Goal: Task Accomplishment & Management: Complete application form

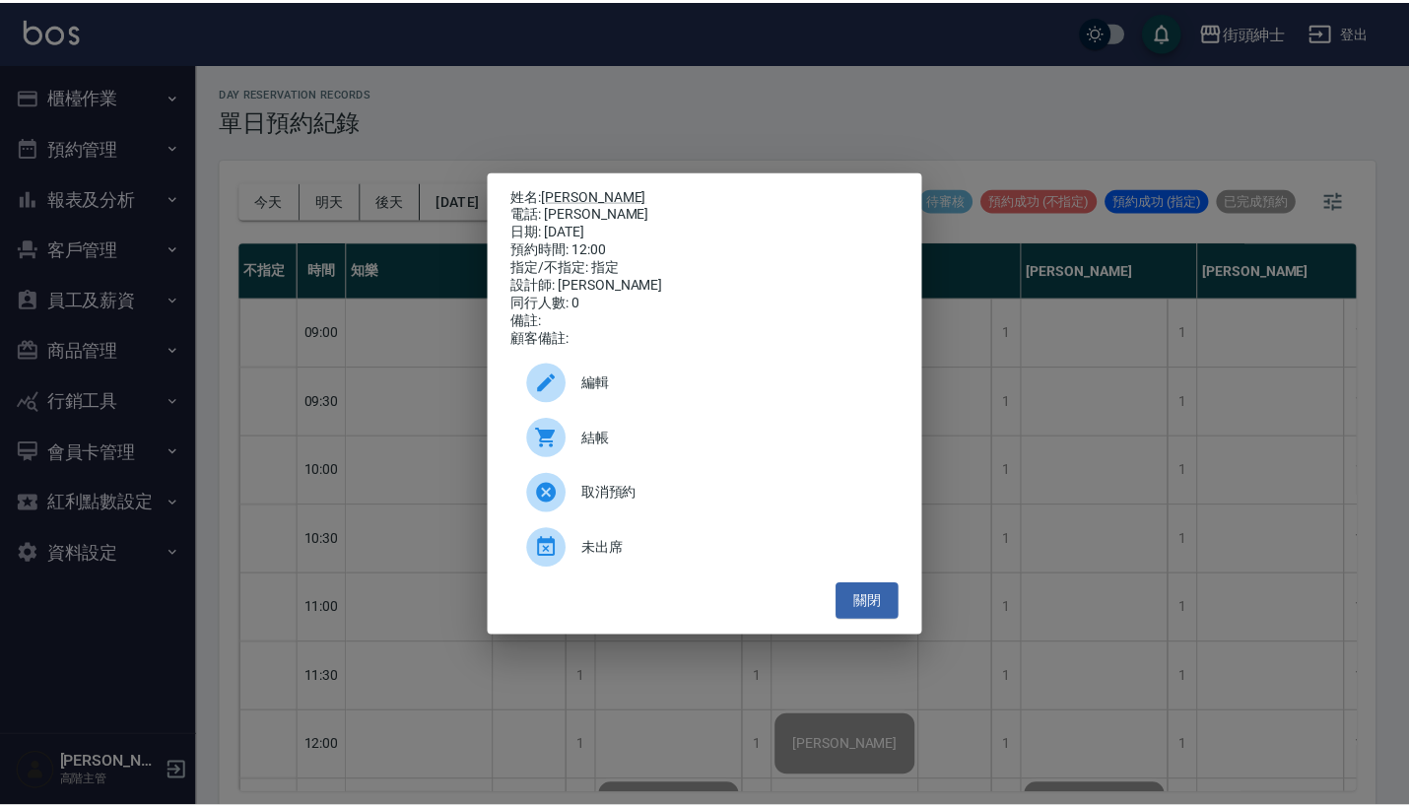
scroll to position [363, 0]
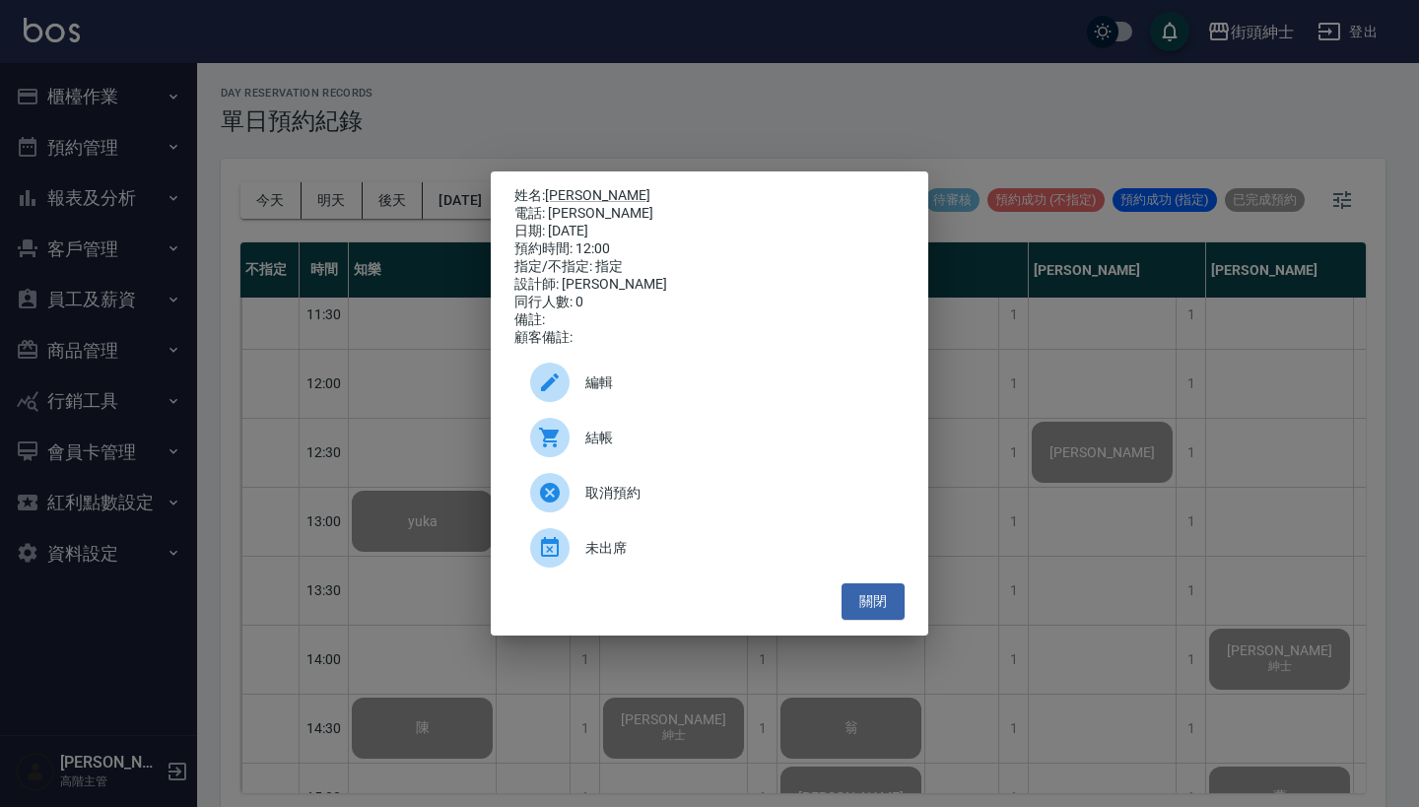
click at [630, 94] on div "姓名: leo哥 電話: leo哥 日期: 2025/08/19 預約時間: 12:00 指定/不指定: 指定 設計師: Vic 同行人數: 0 備註: 顧客…" at bounding box center [709, 403] width 1419 height 807
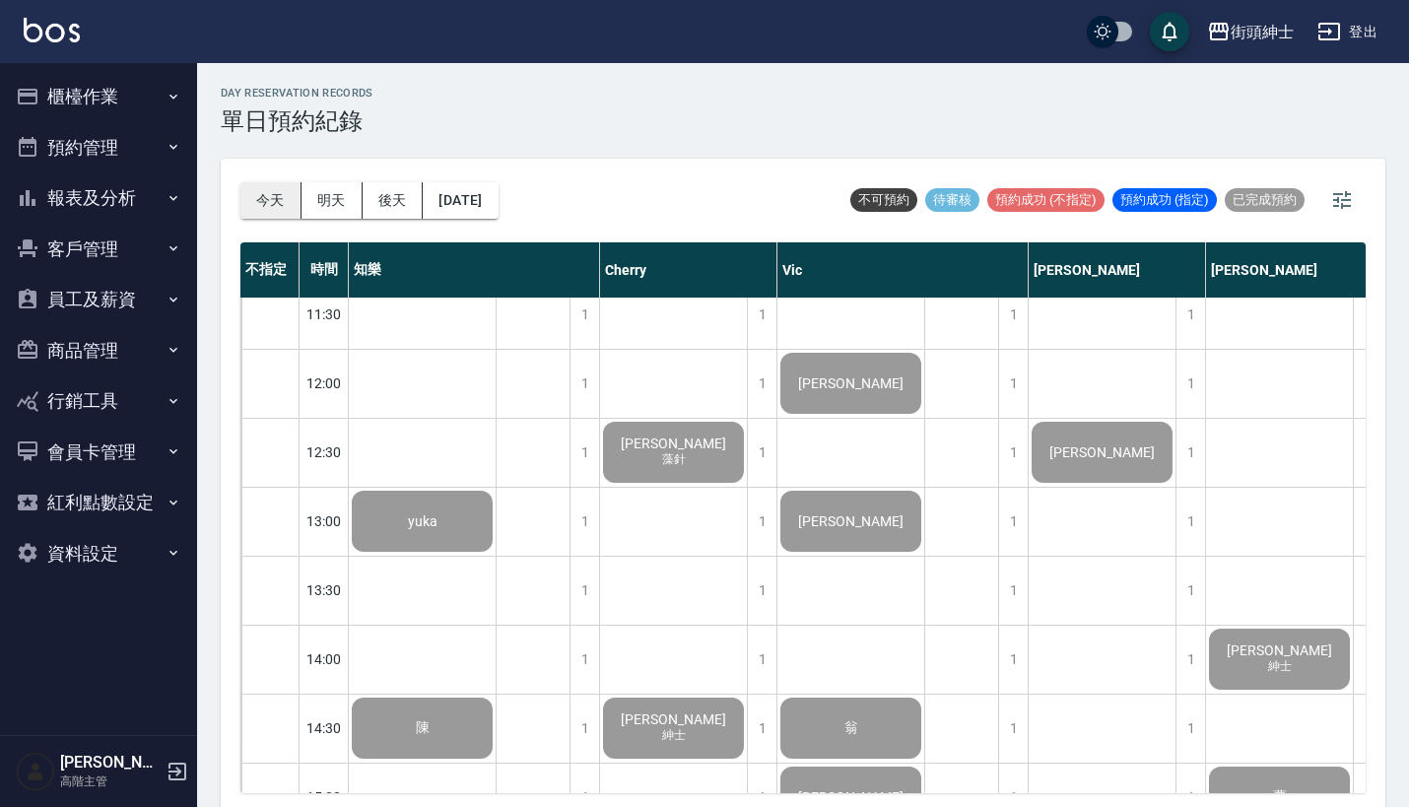
click at [278, 206] on button "今天" at bounding box center [270, 200] width 61 height 36
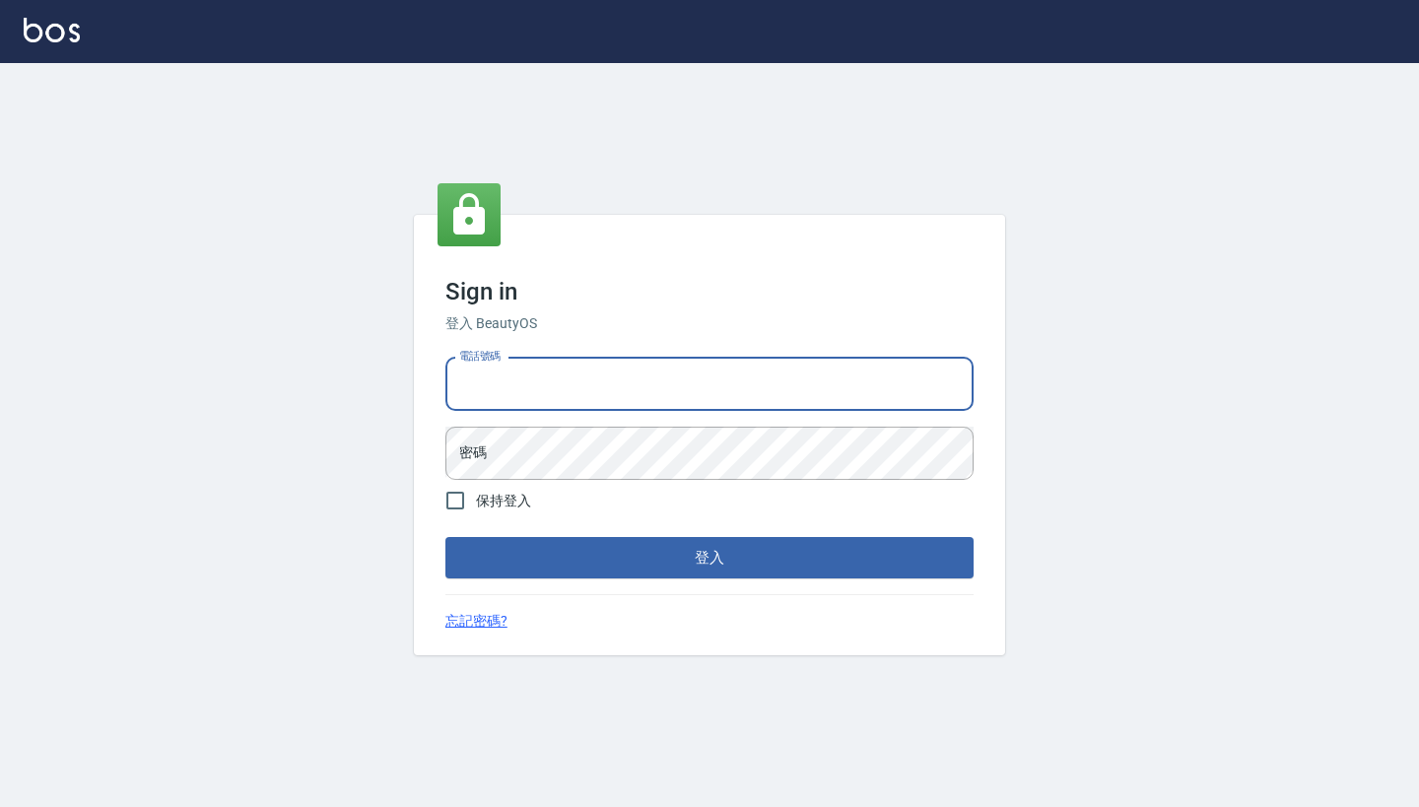
type input "0917500793"
click at [710, 558] on button "登入" at bounding box center [709, 557] width 528 height 41
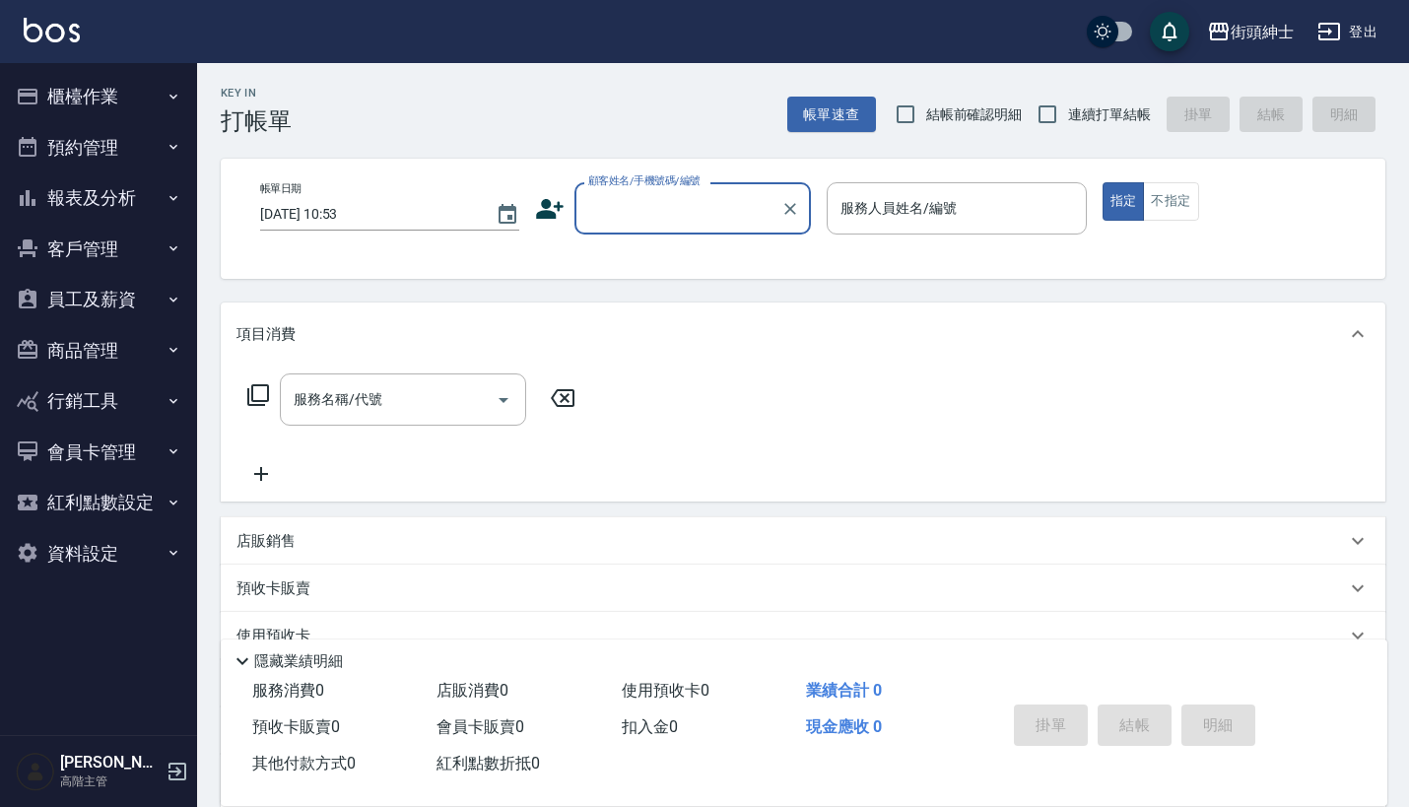
click at [171, 139] on icon "button" at bounding box center [174, 147] width 16 height 16
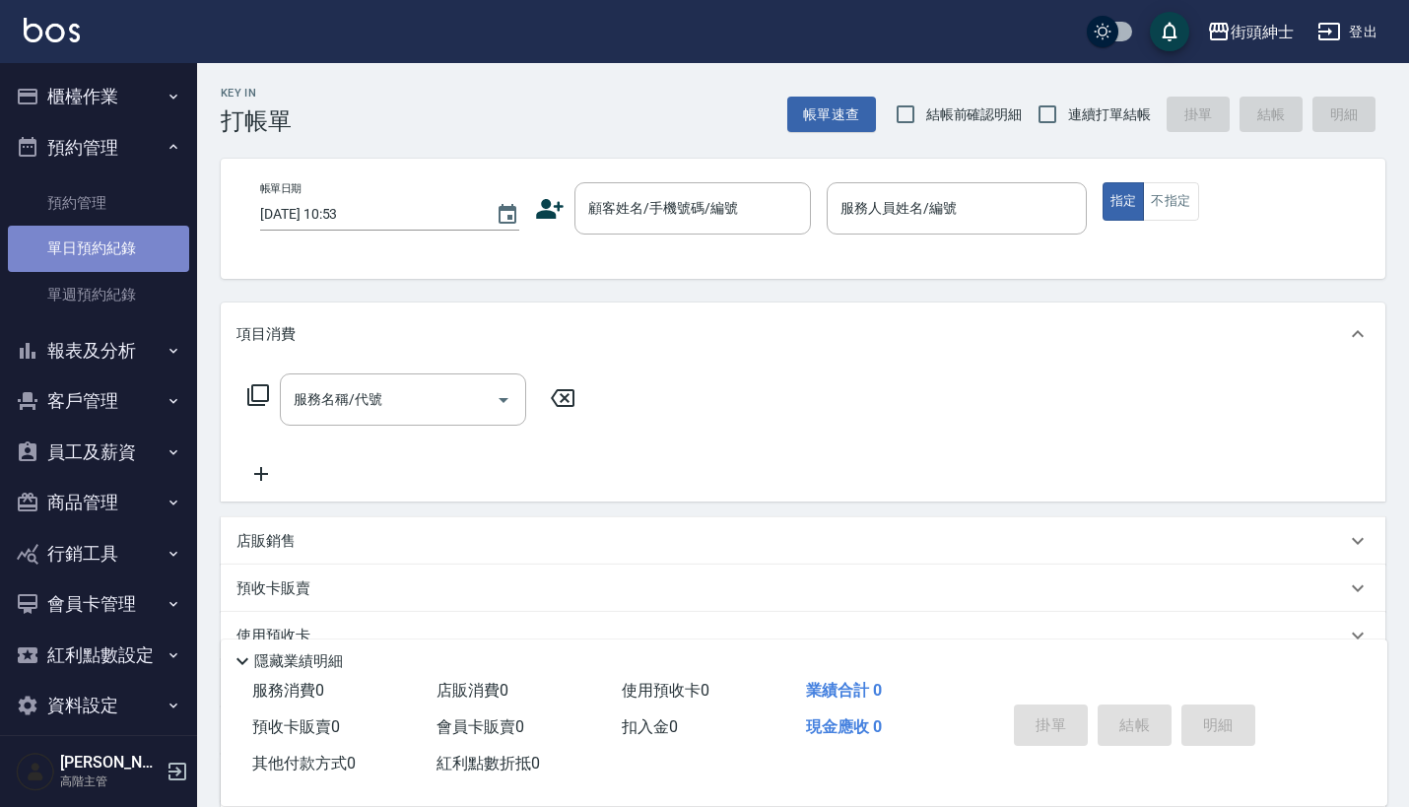
click at [130, 257] on link "單日預約紀錄" at bounding box center [98, 248] width 181 height 45
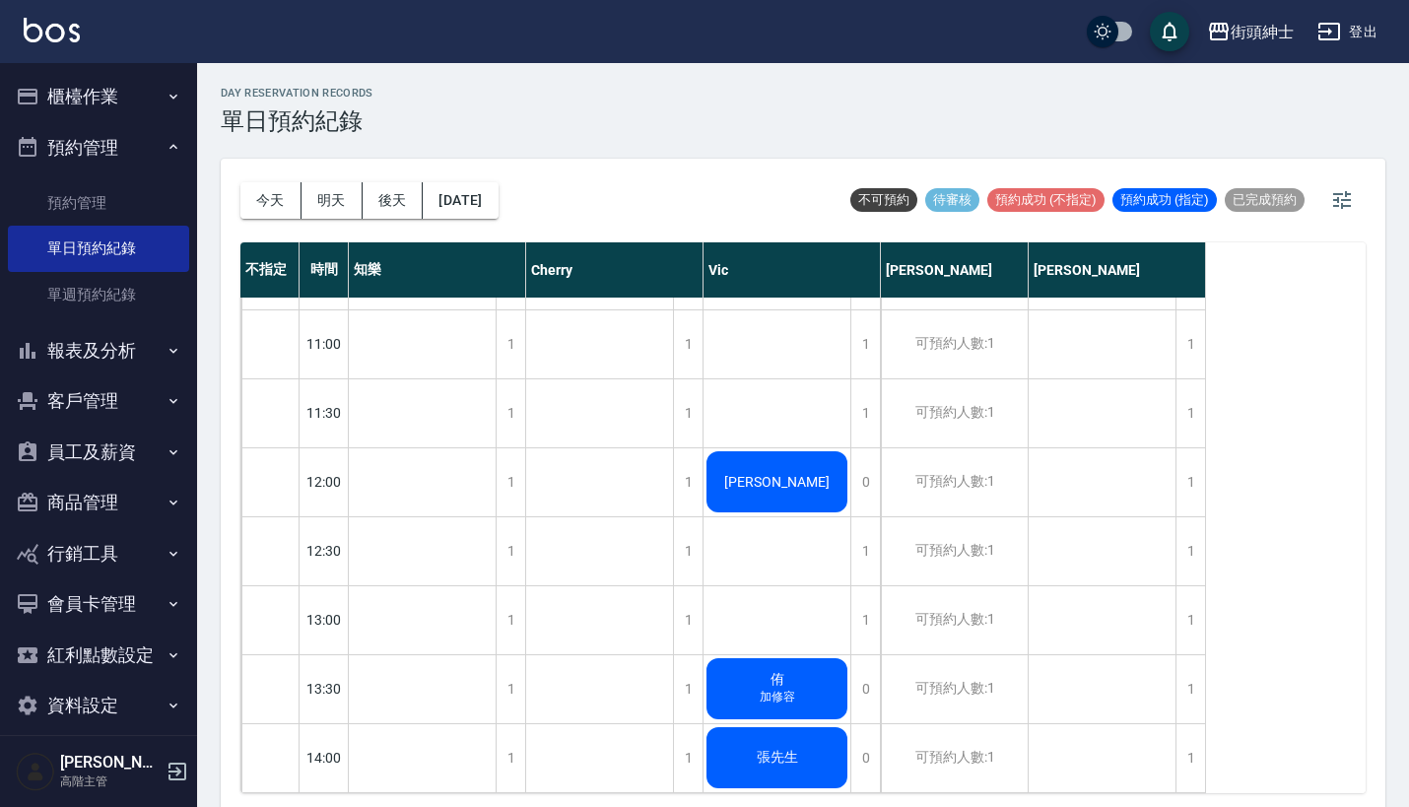
scroll to position [265, 0]
click at [337, 205] on button "明天" at bounding box center [332, 200] width 61 height 36
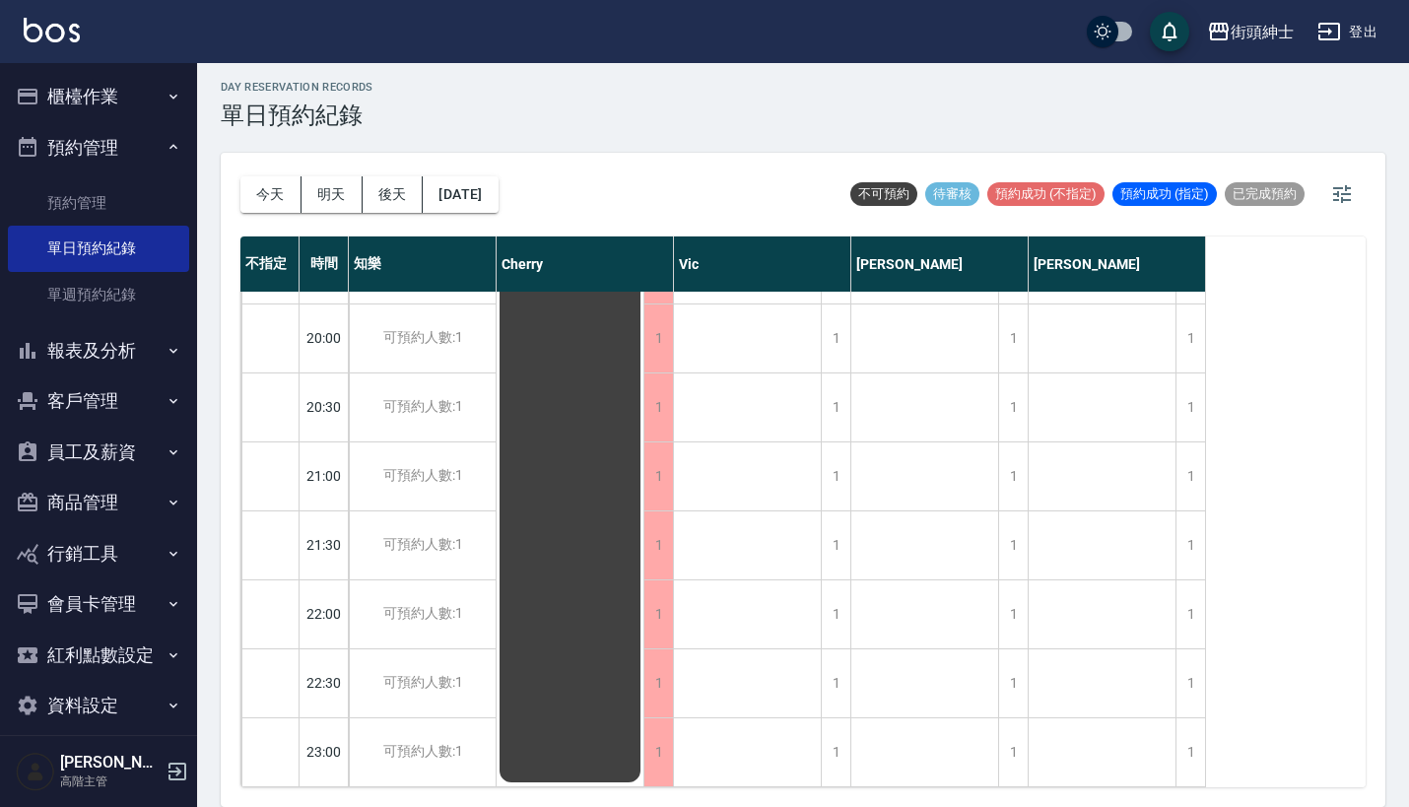
scroll to position [5, 0]
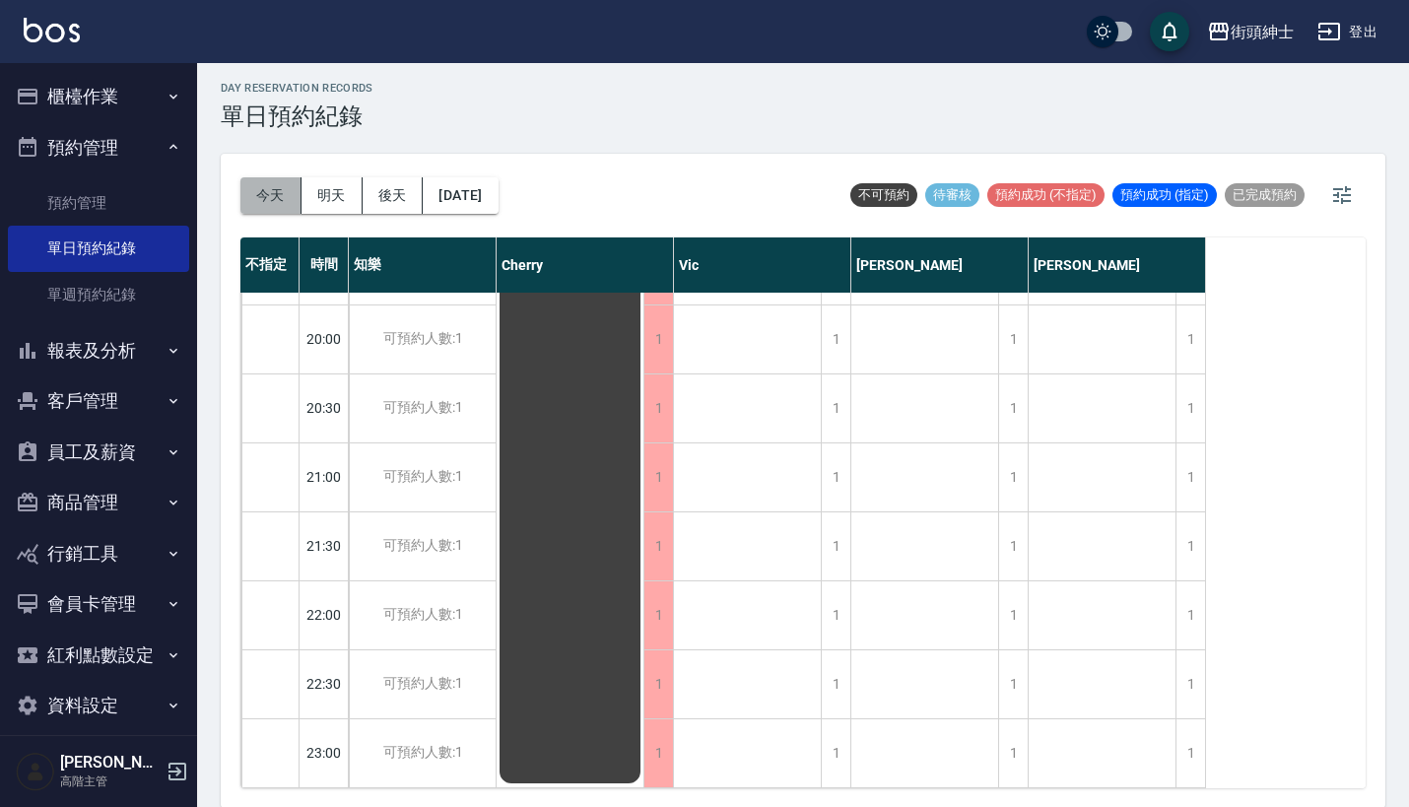
click at [266, 198] on button "今天" at bounding box center [270, 195] width 61 height 36
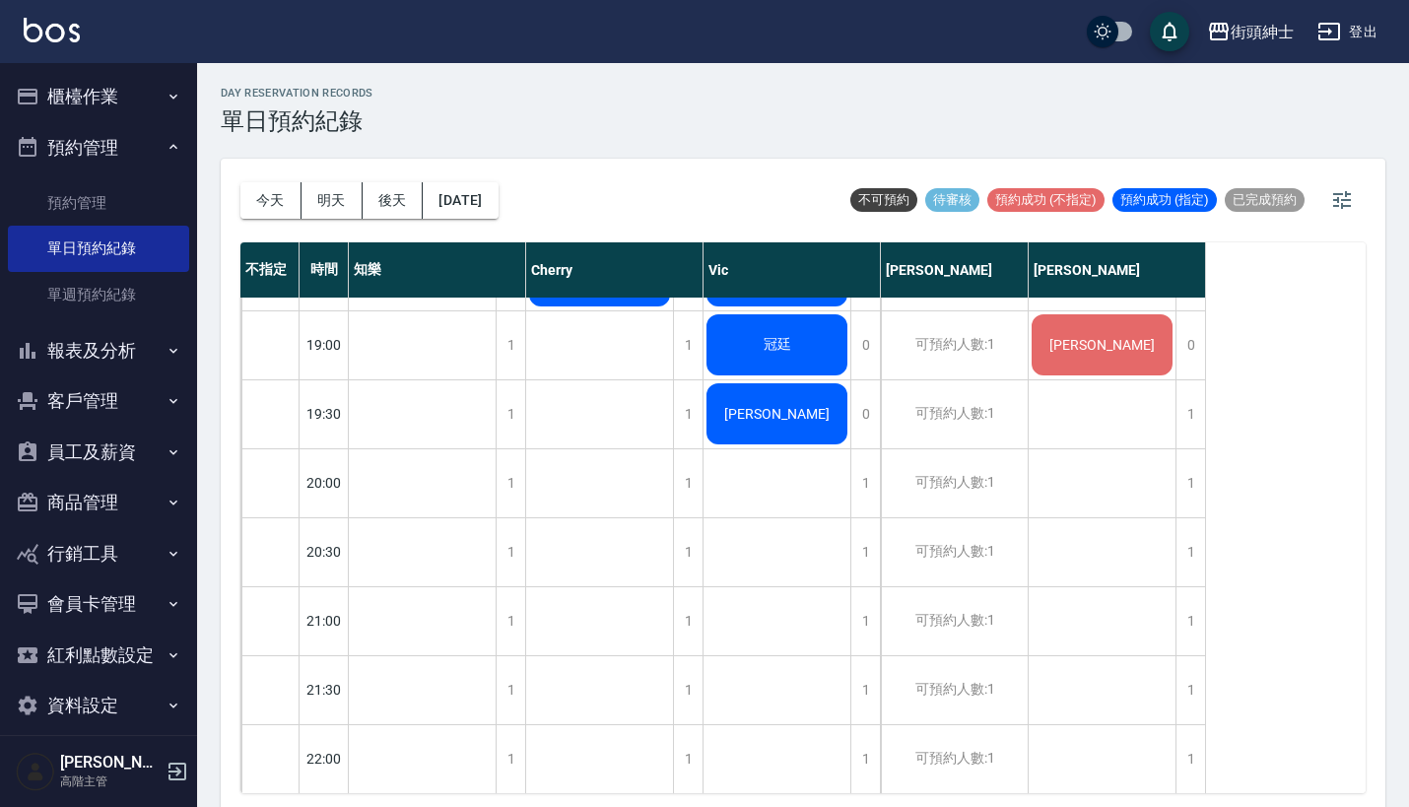
scroll to position [1368, 0]
click at [135, 97] on button "櫃檯作業" at bounding box center [98, 96] width 181 height 51
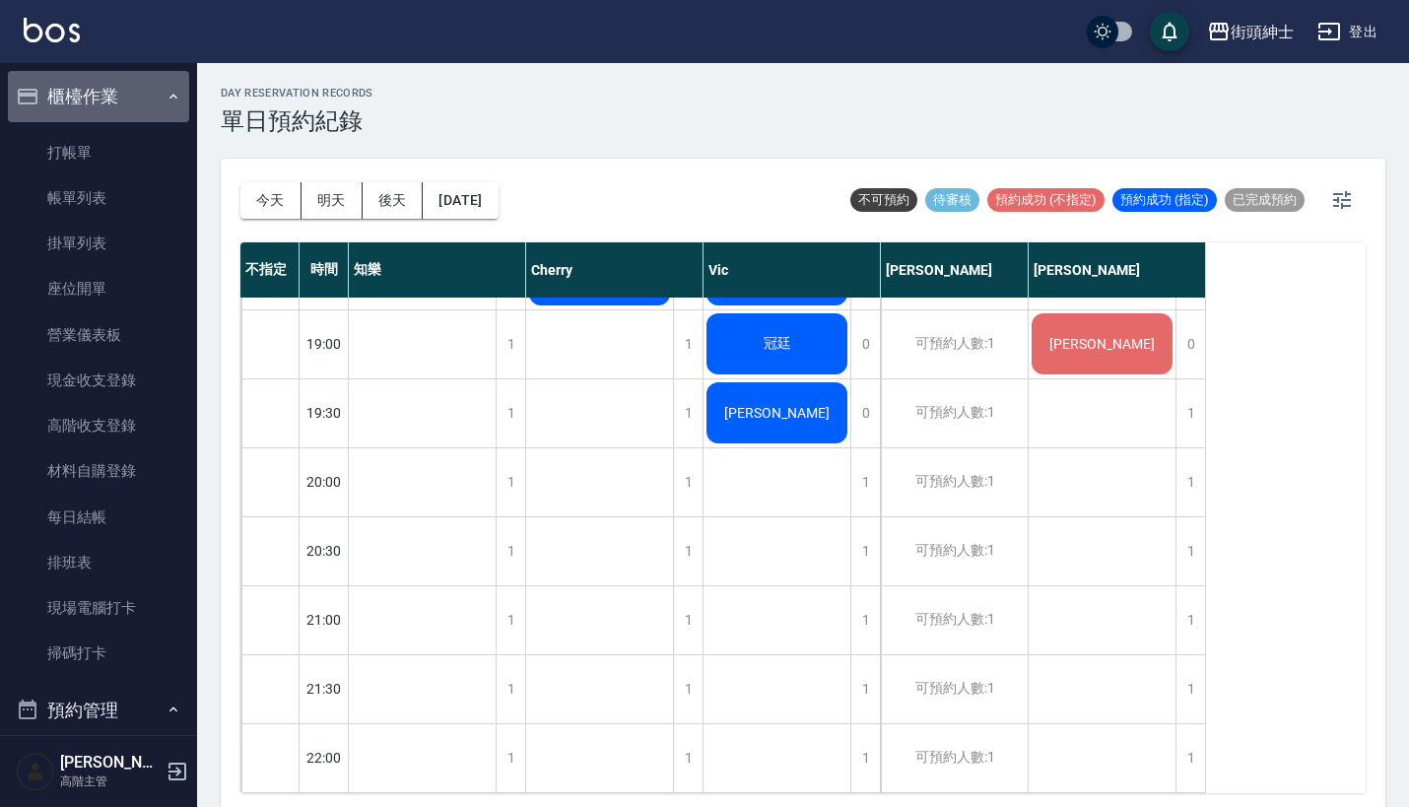
click at [135, 97] on button "櫃檯作業" at bounding box center [98, 96] width 181 height 51
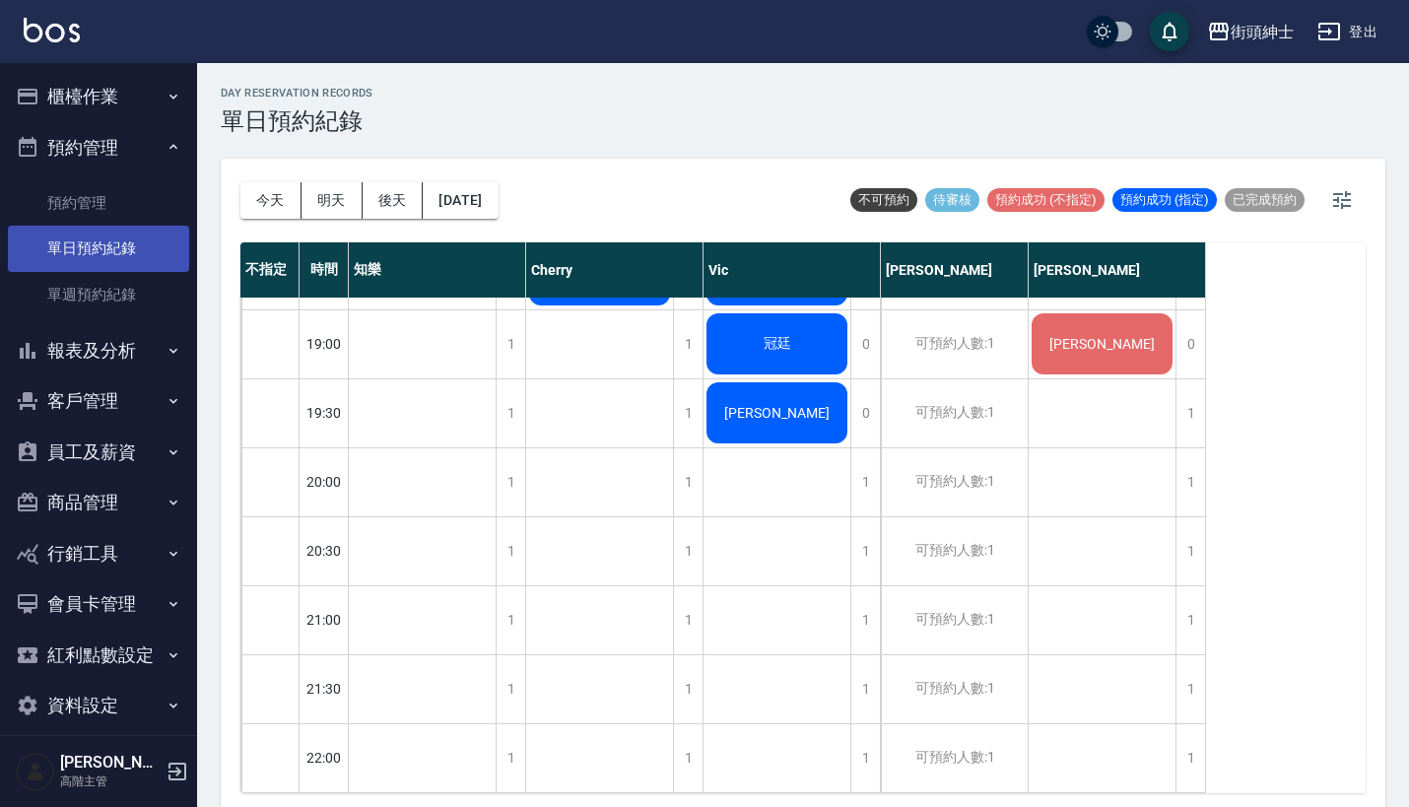
click at [153, 246] on link "單日預約紀錄" at bounding box center [98, 248] width 181 height 45
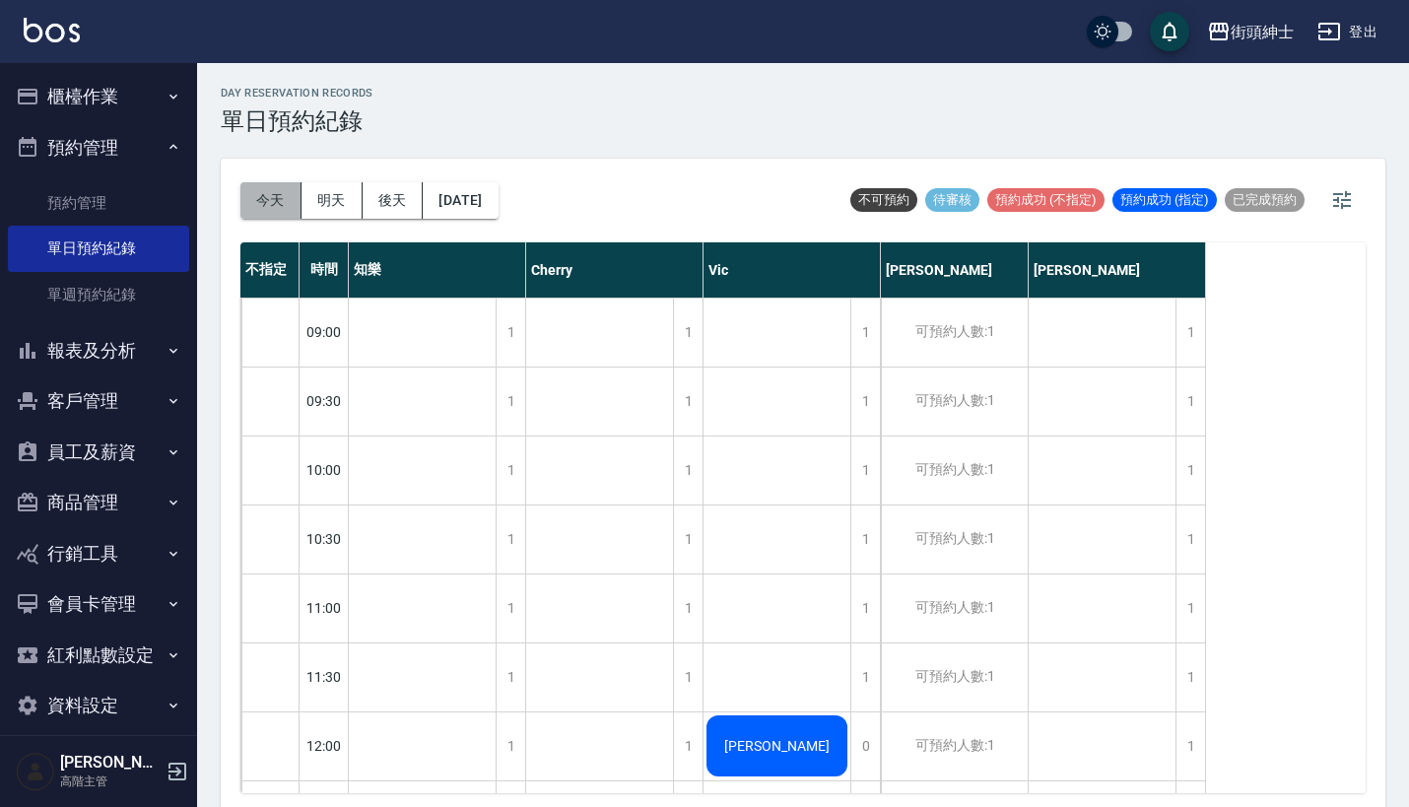
click at [271, 194] on button "今天" at bounding box center [270, 200] width 61 height 36
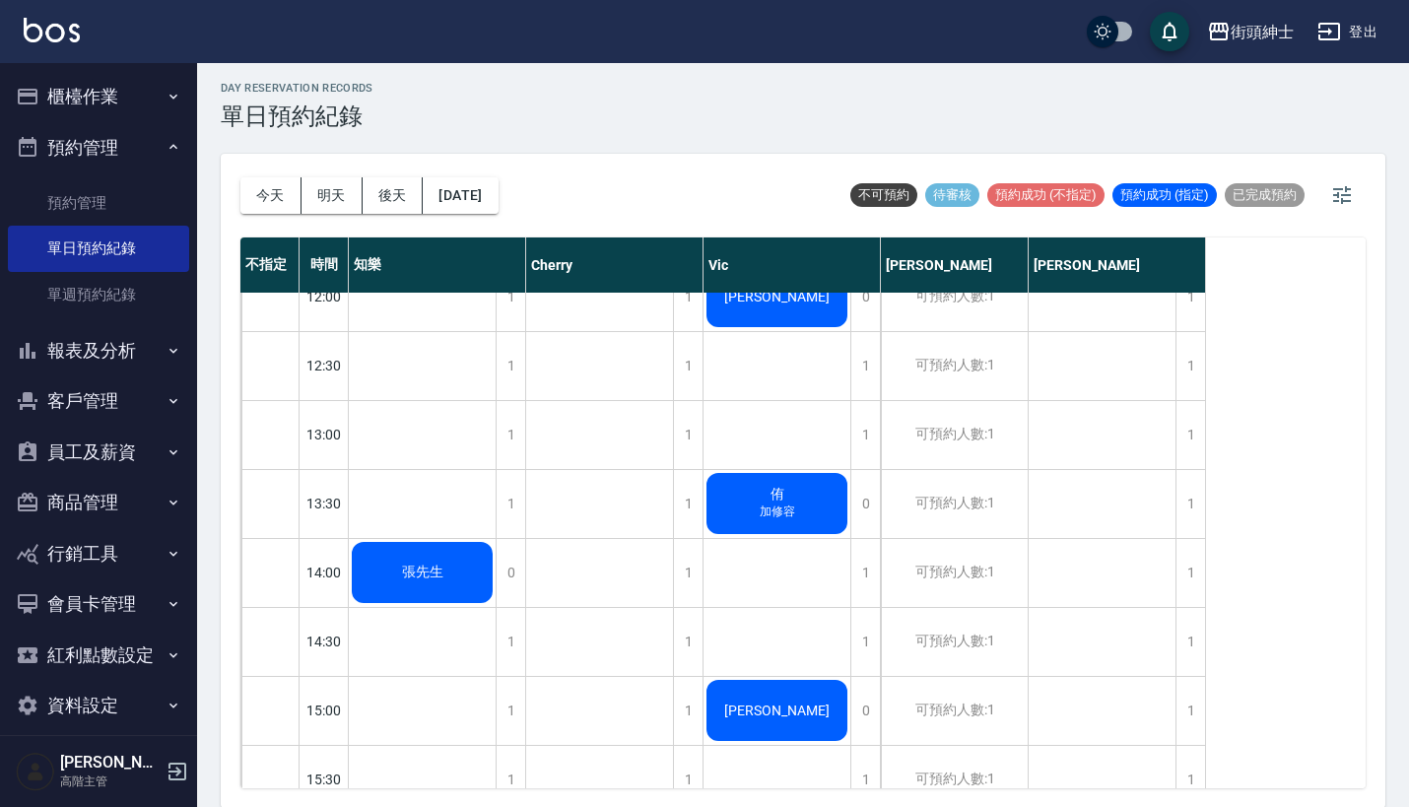
scroll to position [453, 0]
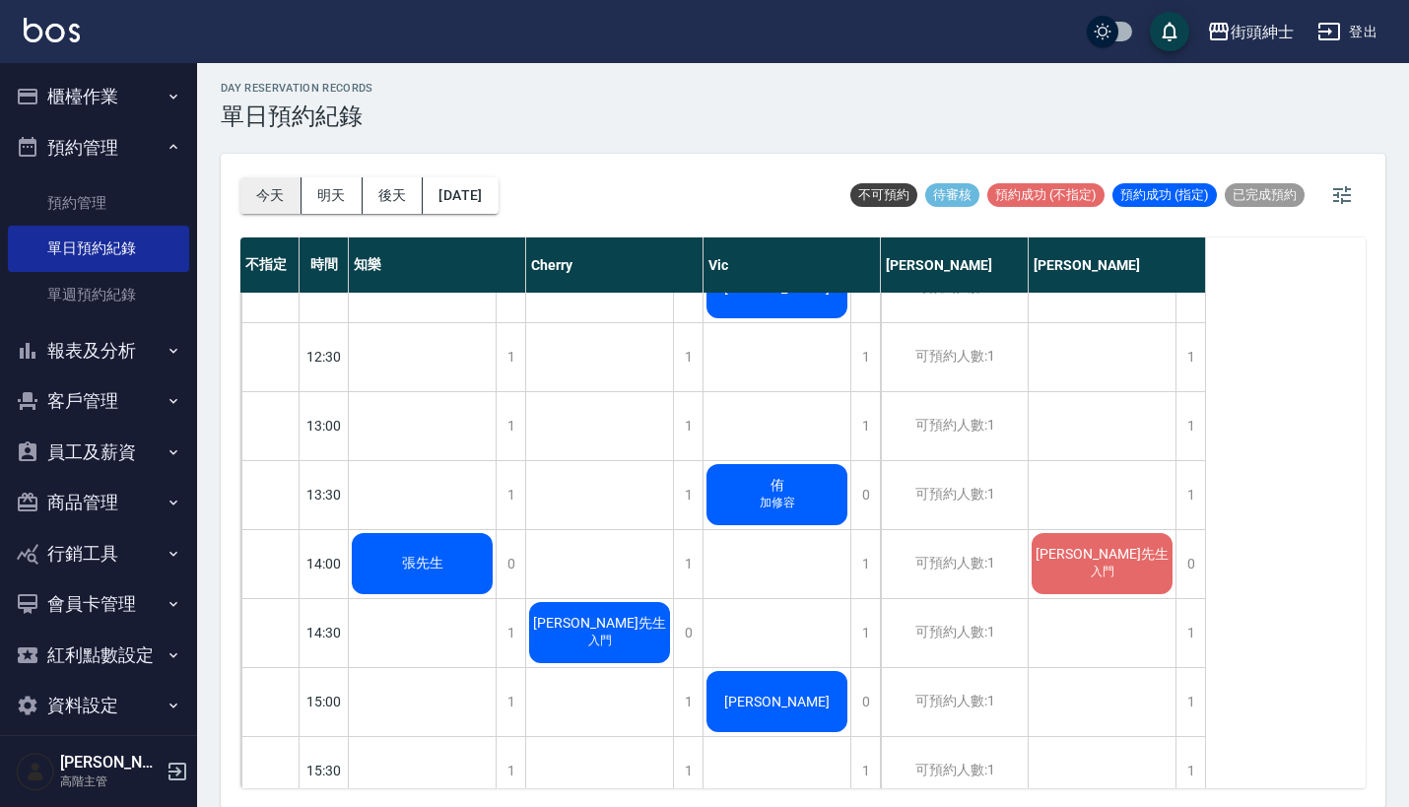
click at [269, 195] on button "今天" at bounding box center [270, 195] width 61 height 36
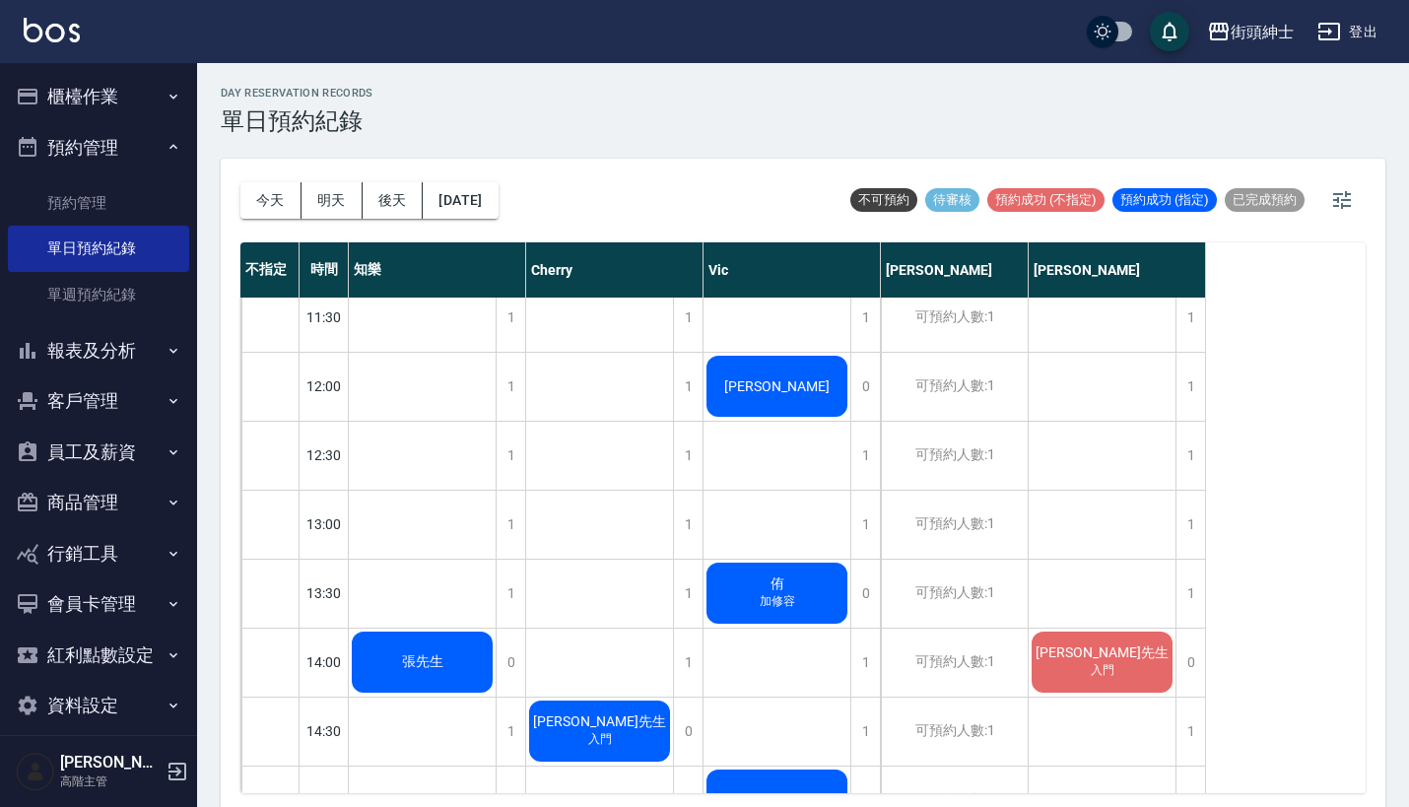
scroll to position [365, 0]
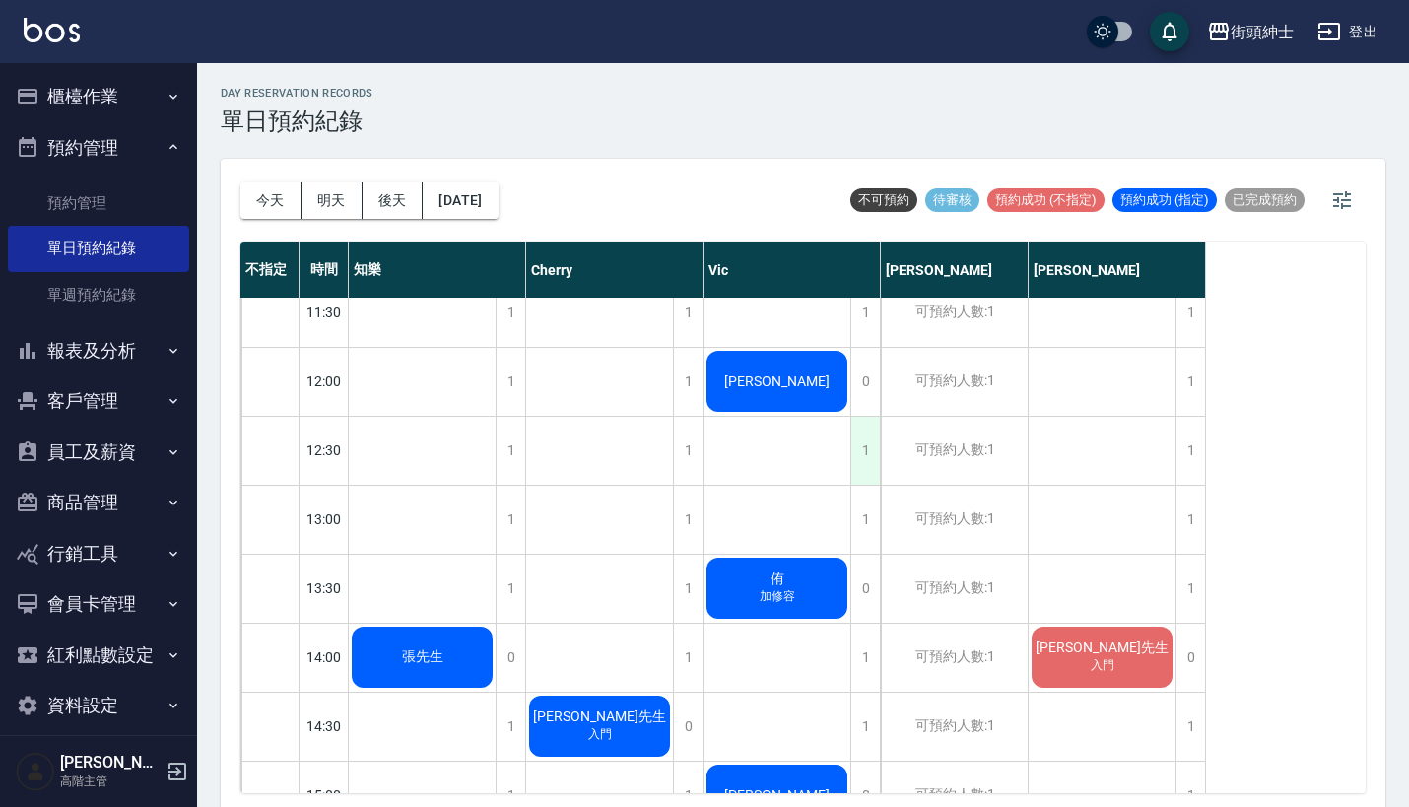
click at [858, 442] on div "1" at bounding box center [866, 451] width 30 height 68
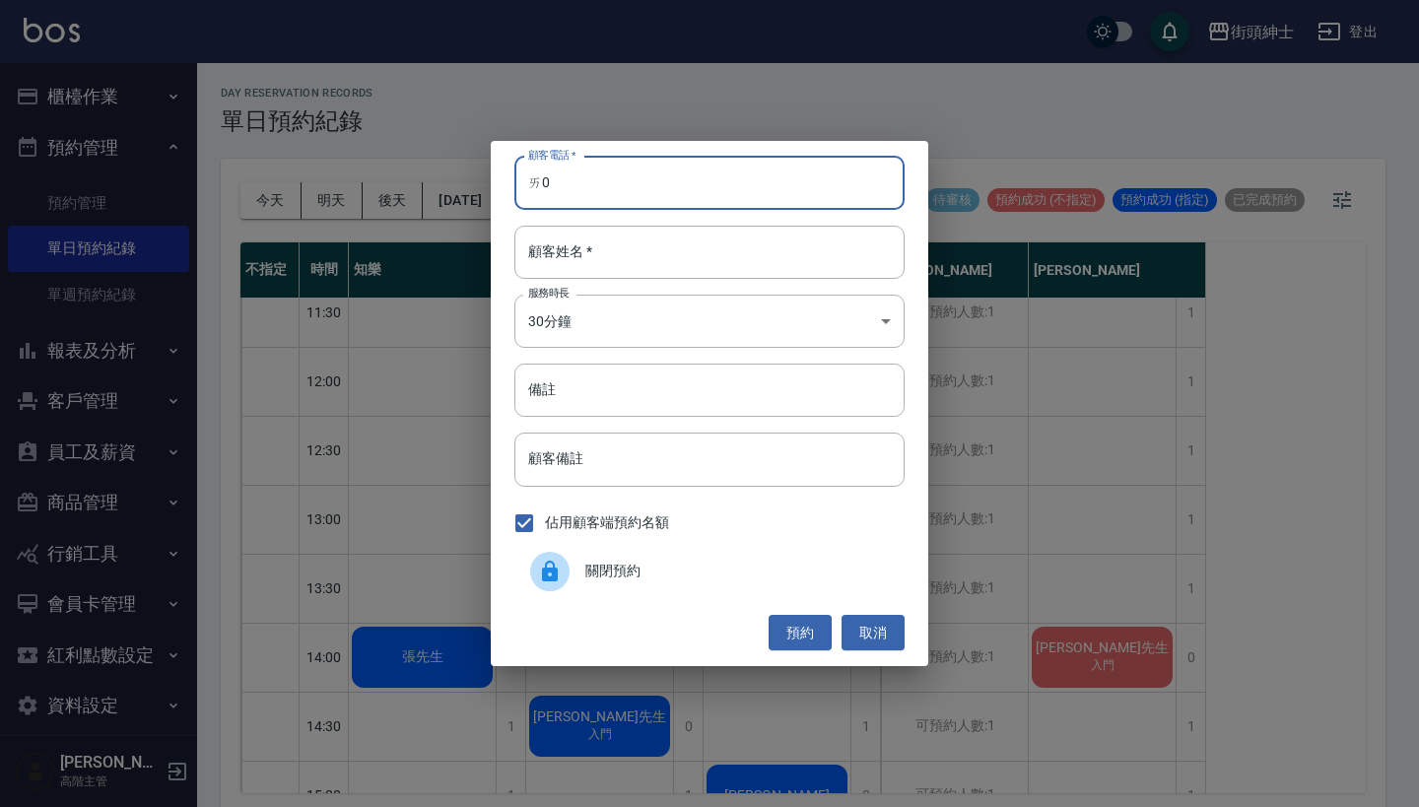
type input "ㄞ"
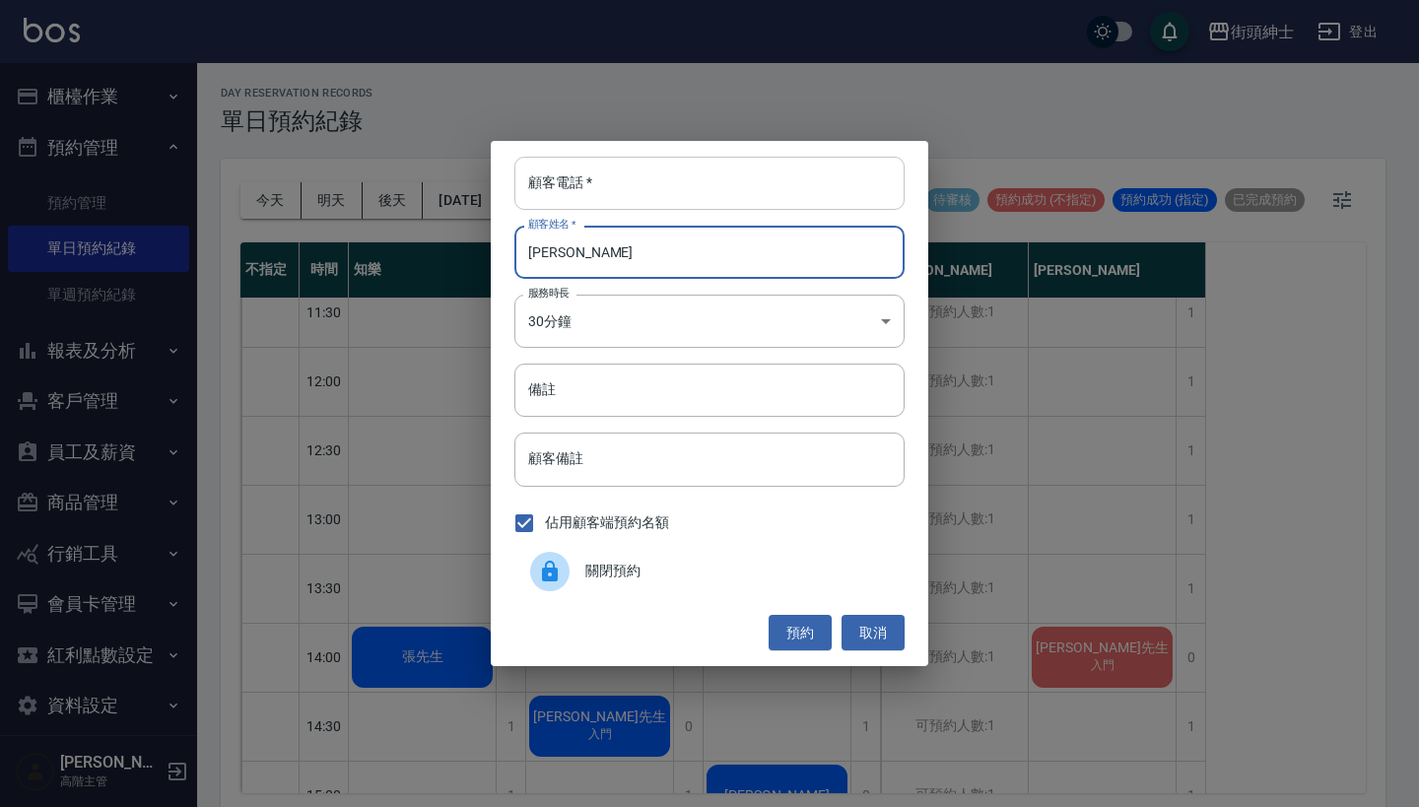
type input "[PERSON_NAME]"
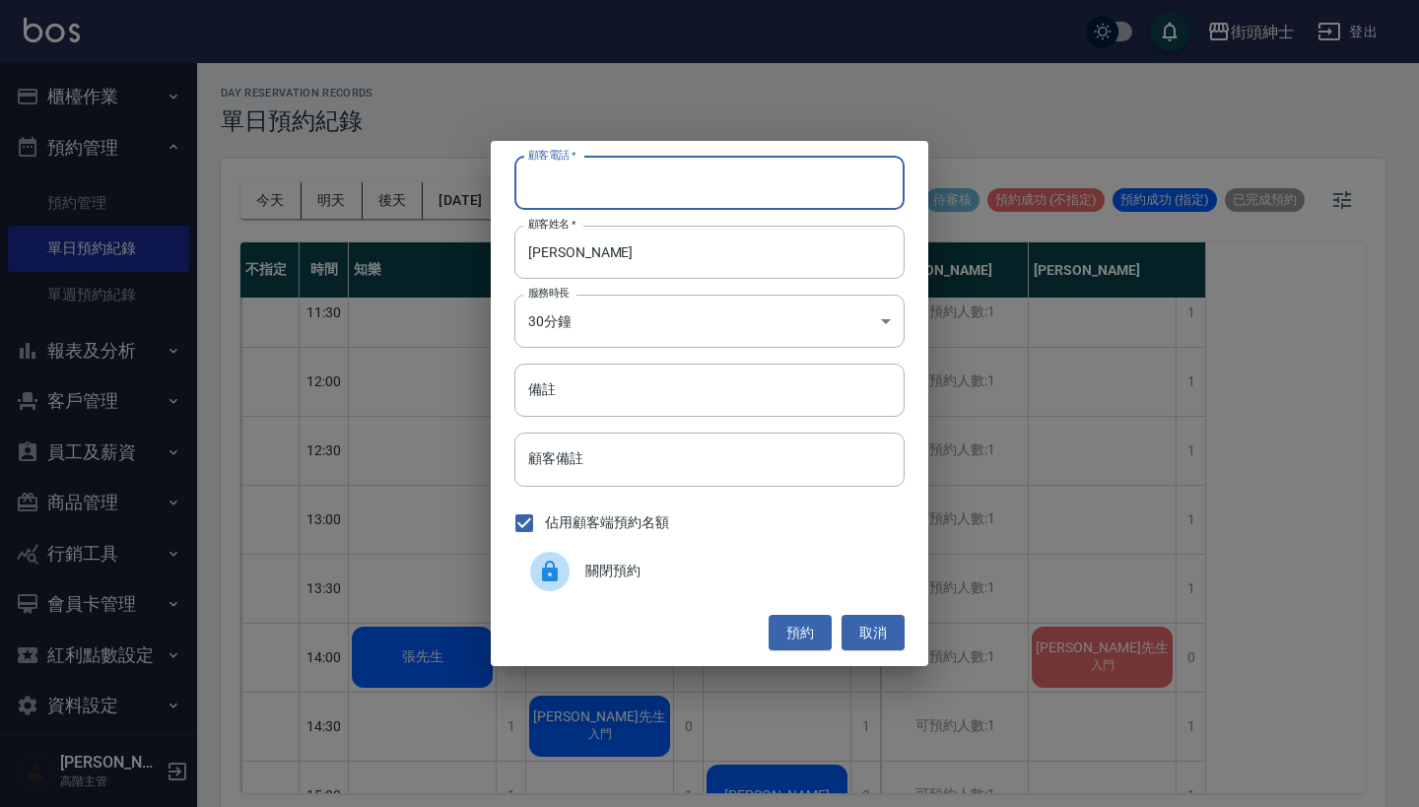
click at [681, 178] on input "顧客電話   *" at bounding box center [709, 183] width 390 height 53
type input "0825850479"
click at [805, 635] on button "預約" at bounding box center [800, 633] width 63 height 36
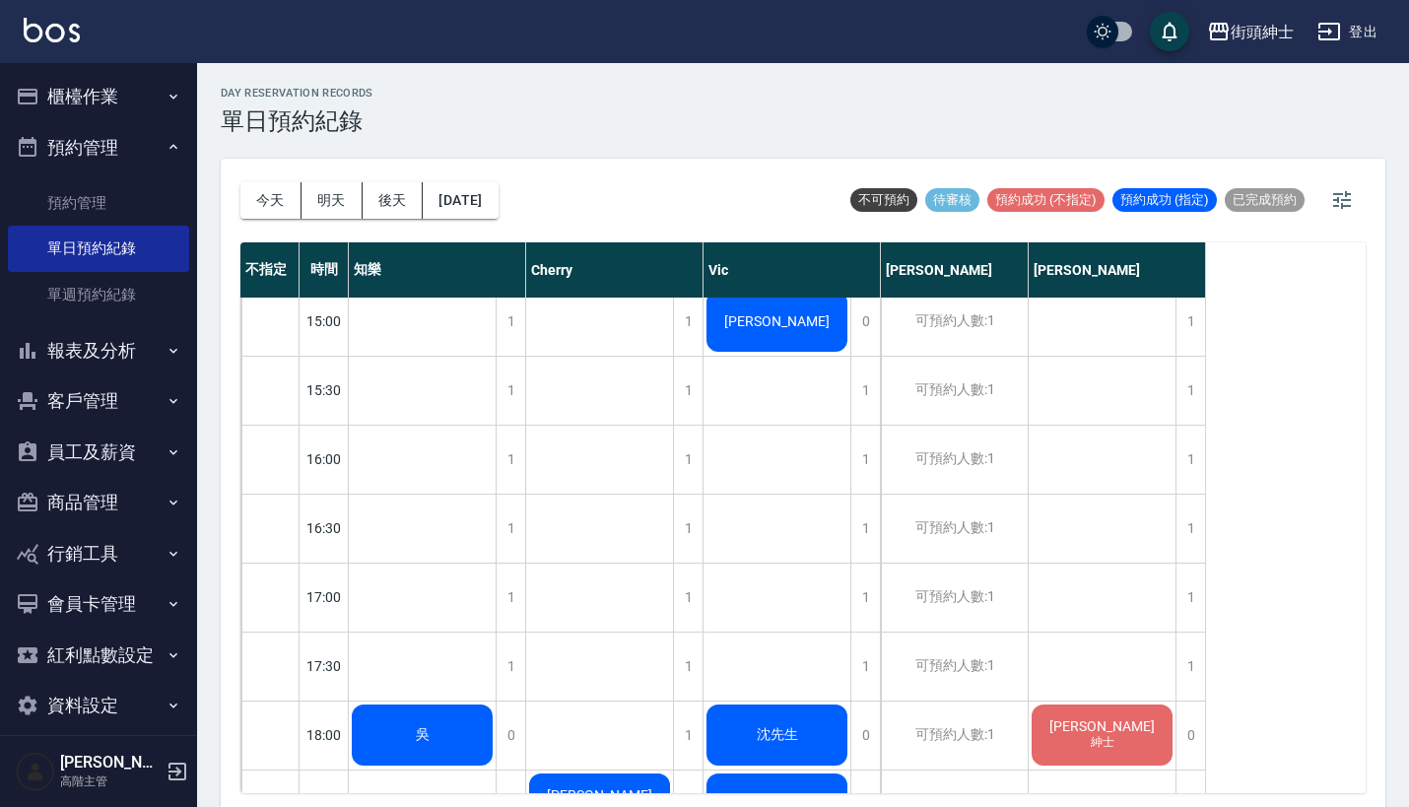
scroll to position [822, 0]
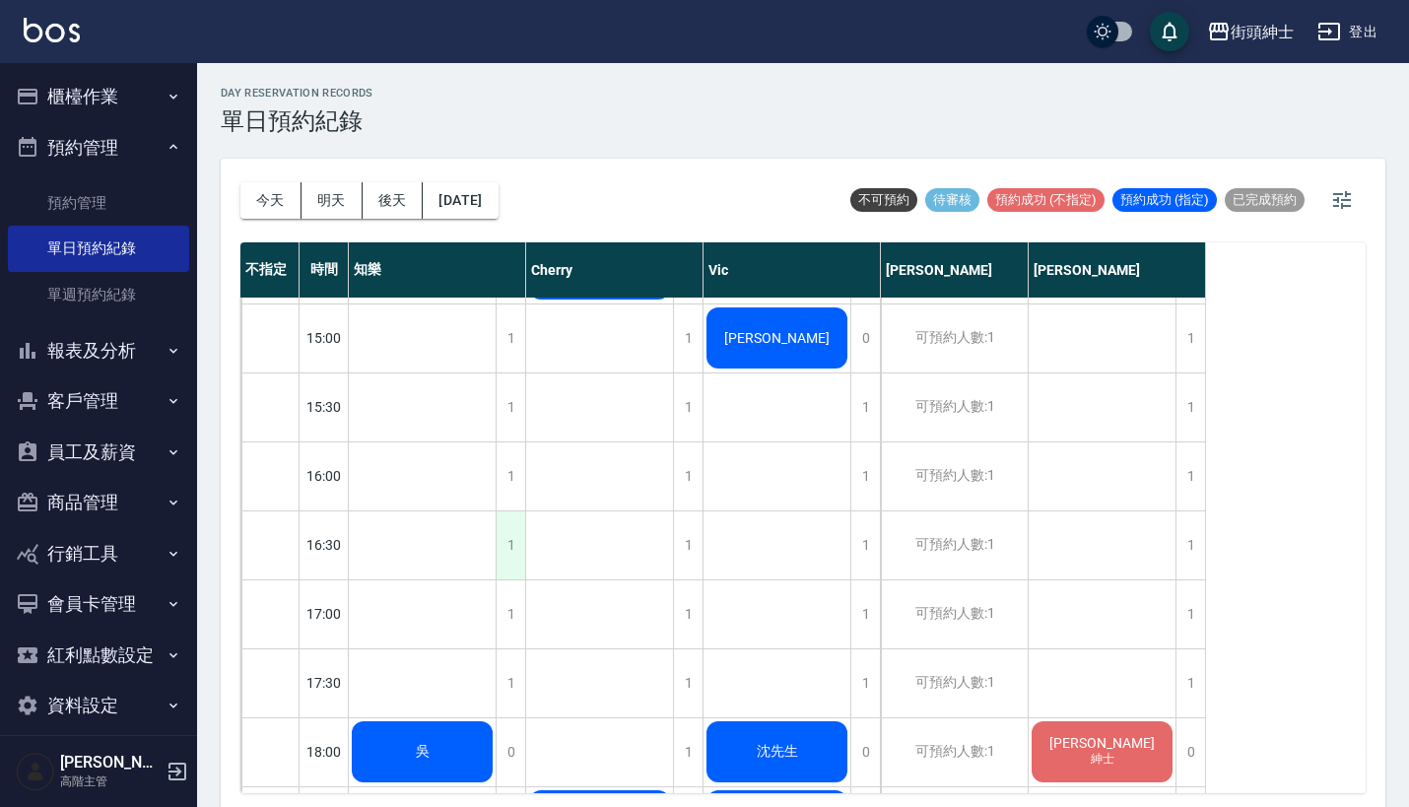
click at [504, 554] on div "1" at bounding box center [511, 546] width 30 height 68
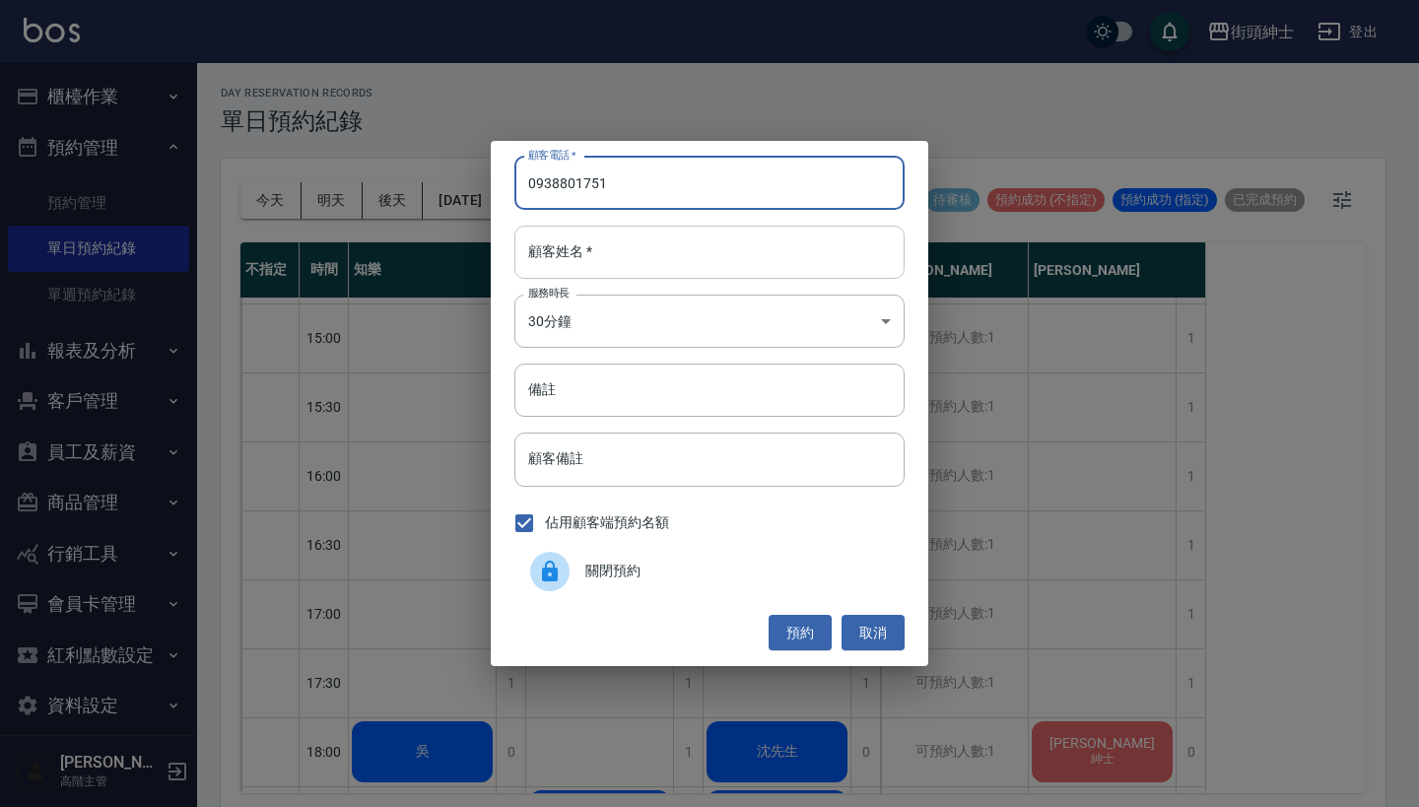
type input "0938801751"
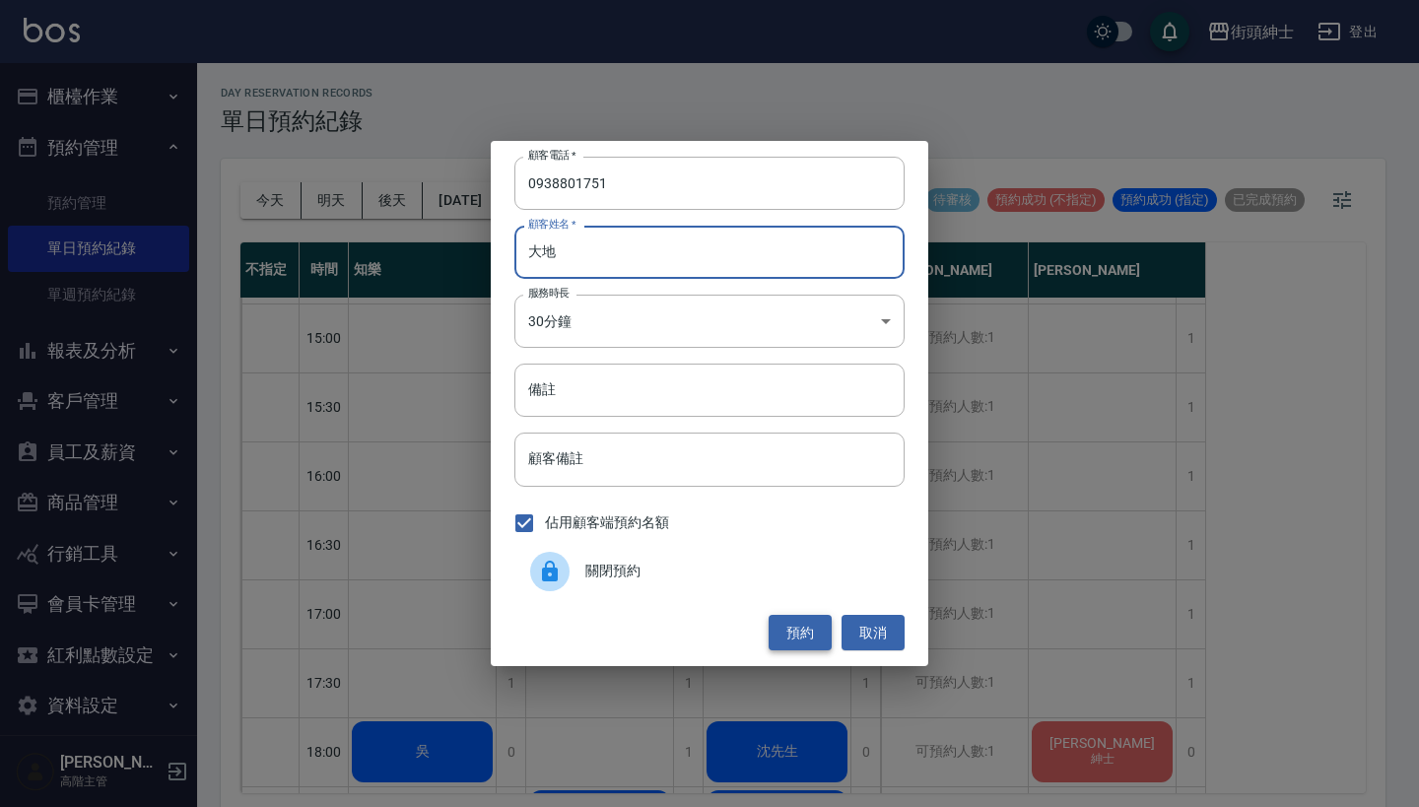
type input "大地"
click at [791, 625] on button "預約" at bounding box center [800, 633] width 63 height 36
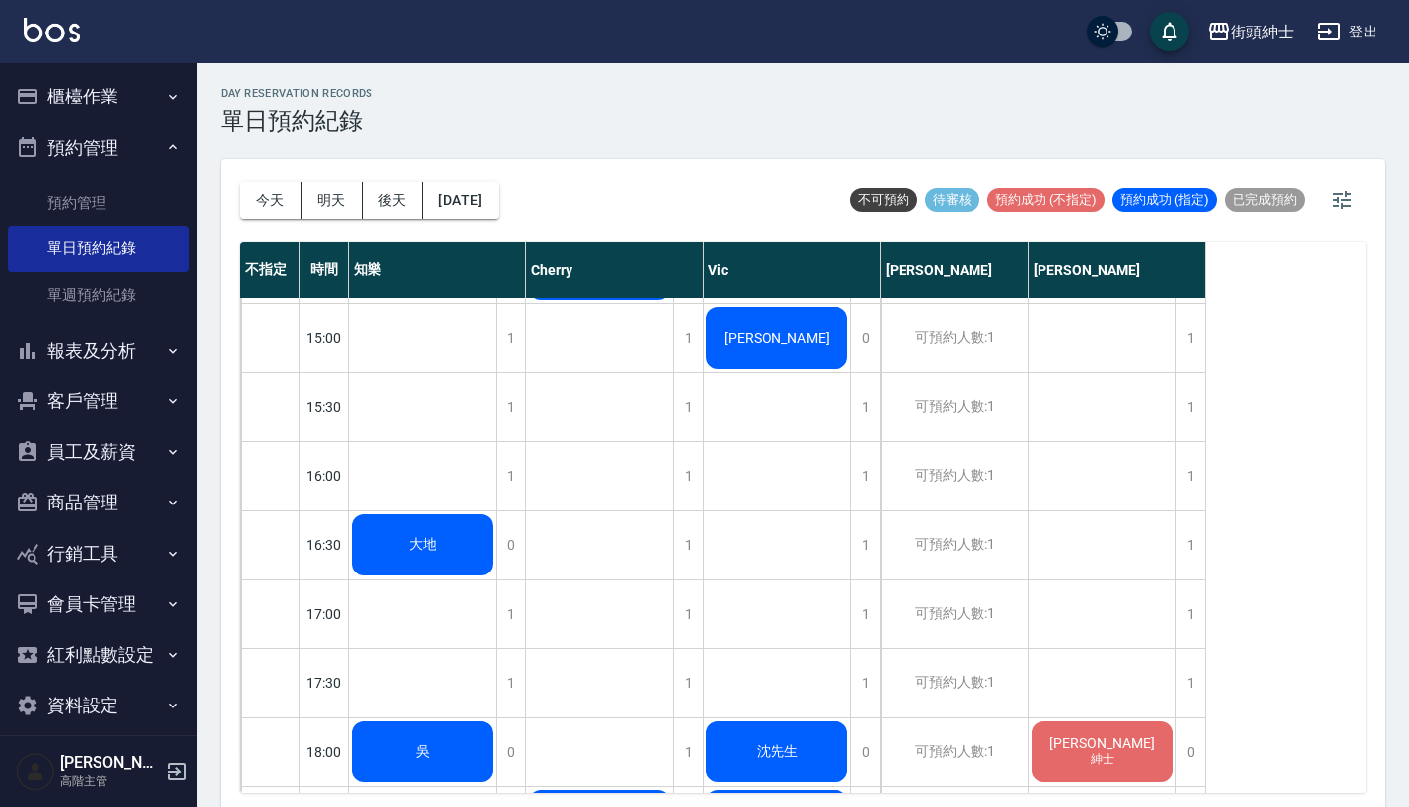
click at [415, 234] on div "大地" at bounding box center [422, 200] width 147 height 67
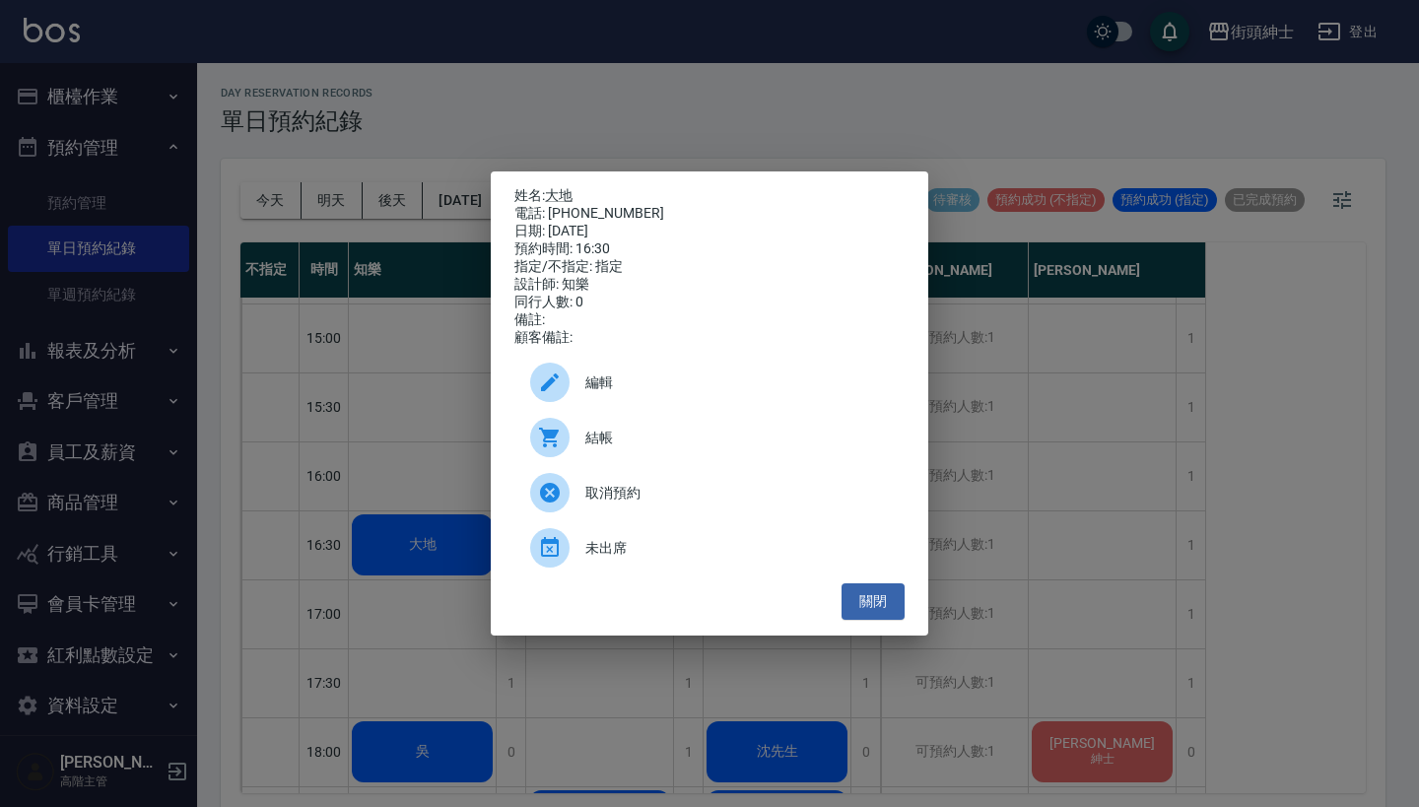
click at [576, 393] on div at bounding box center [557, 382] width 55 height 39
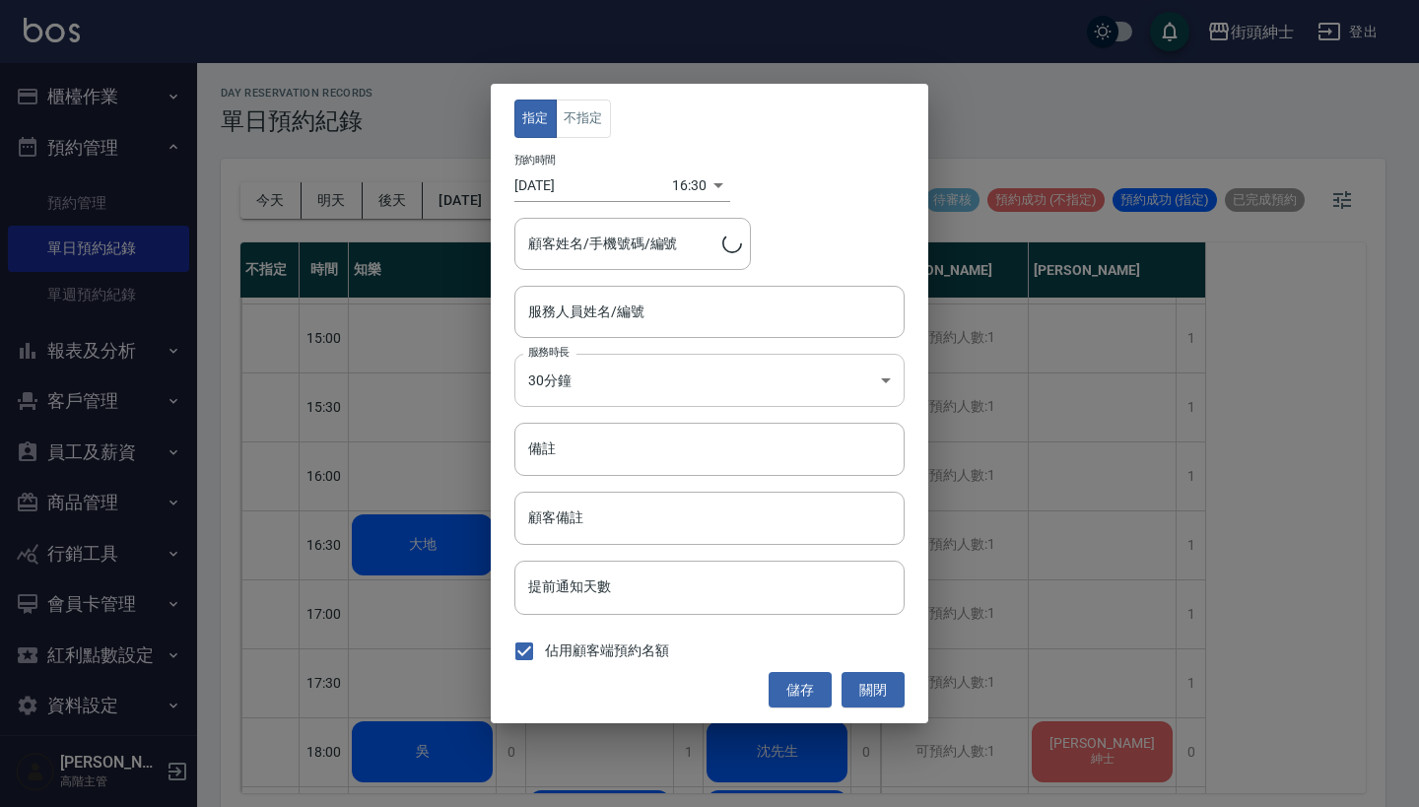
type input "大地/0938801751"
type input "知樂(無代號)"
click at [590, 123] on button "不指定" at bounding box center [583, 119] width 55 height 38
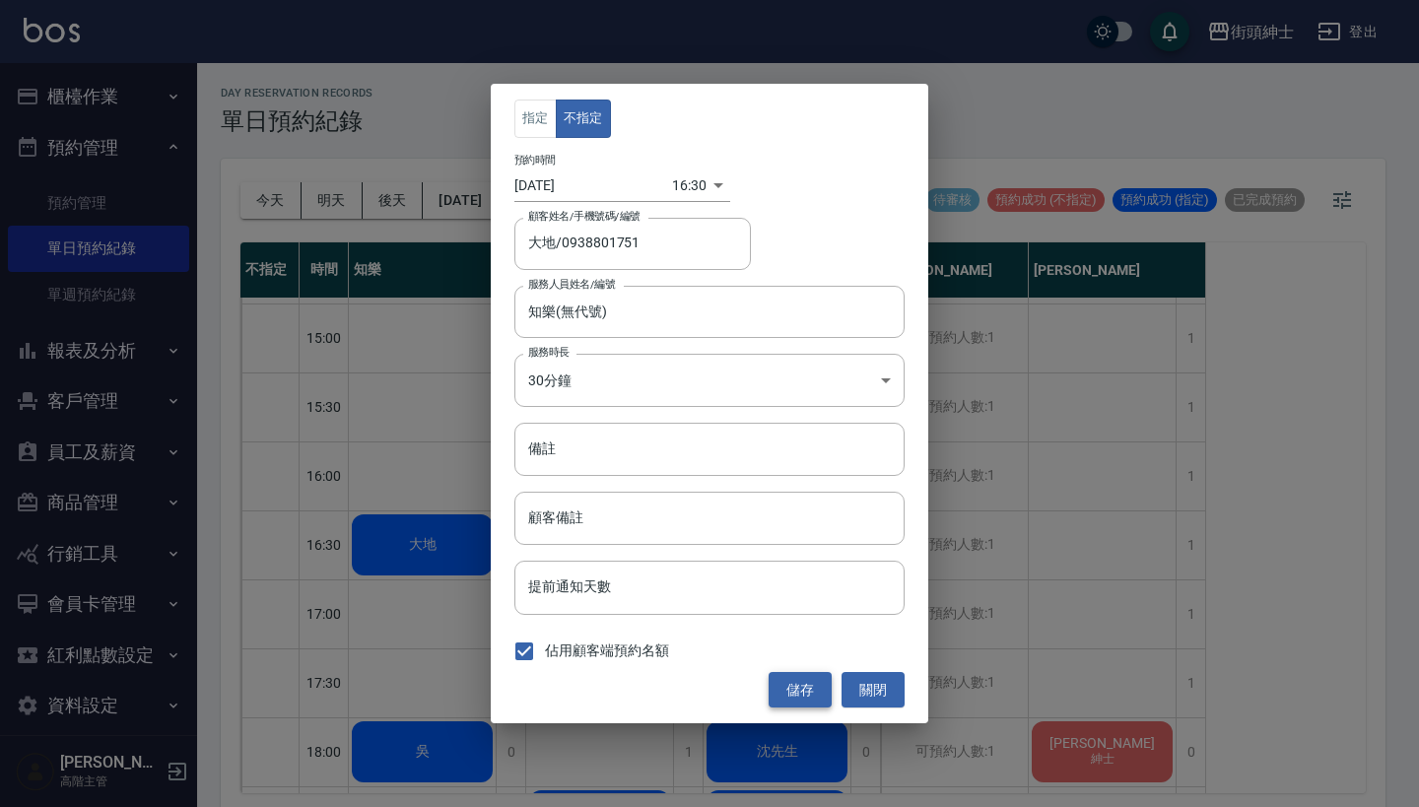
click at [795, 691] on button "儲存" at bounding box center [800, 690] width 63 height 36
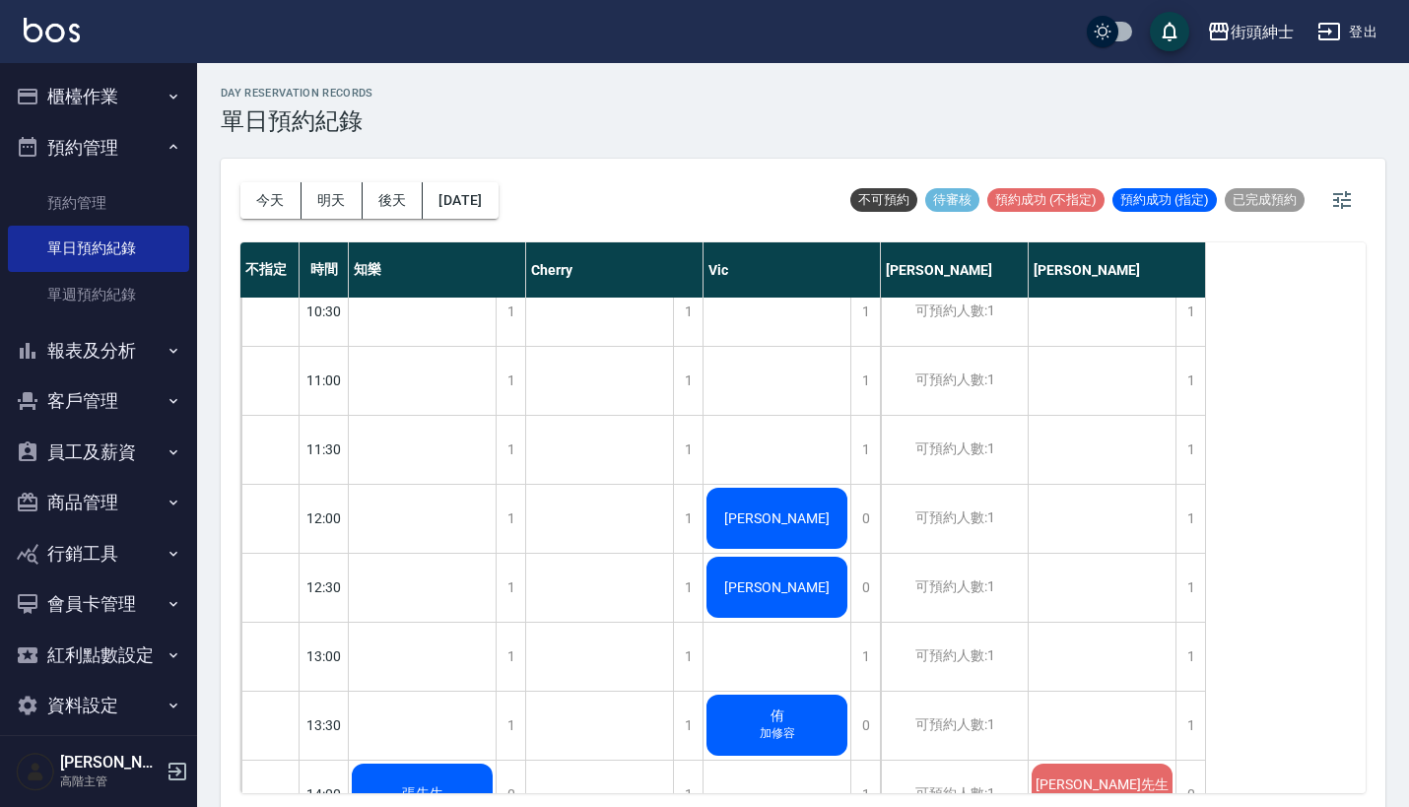
scroll to position [114, 0]
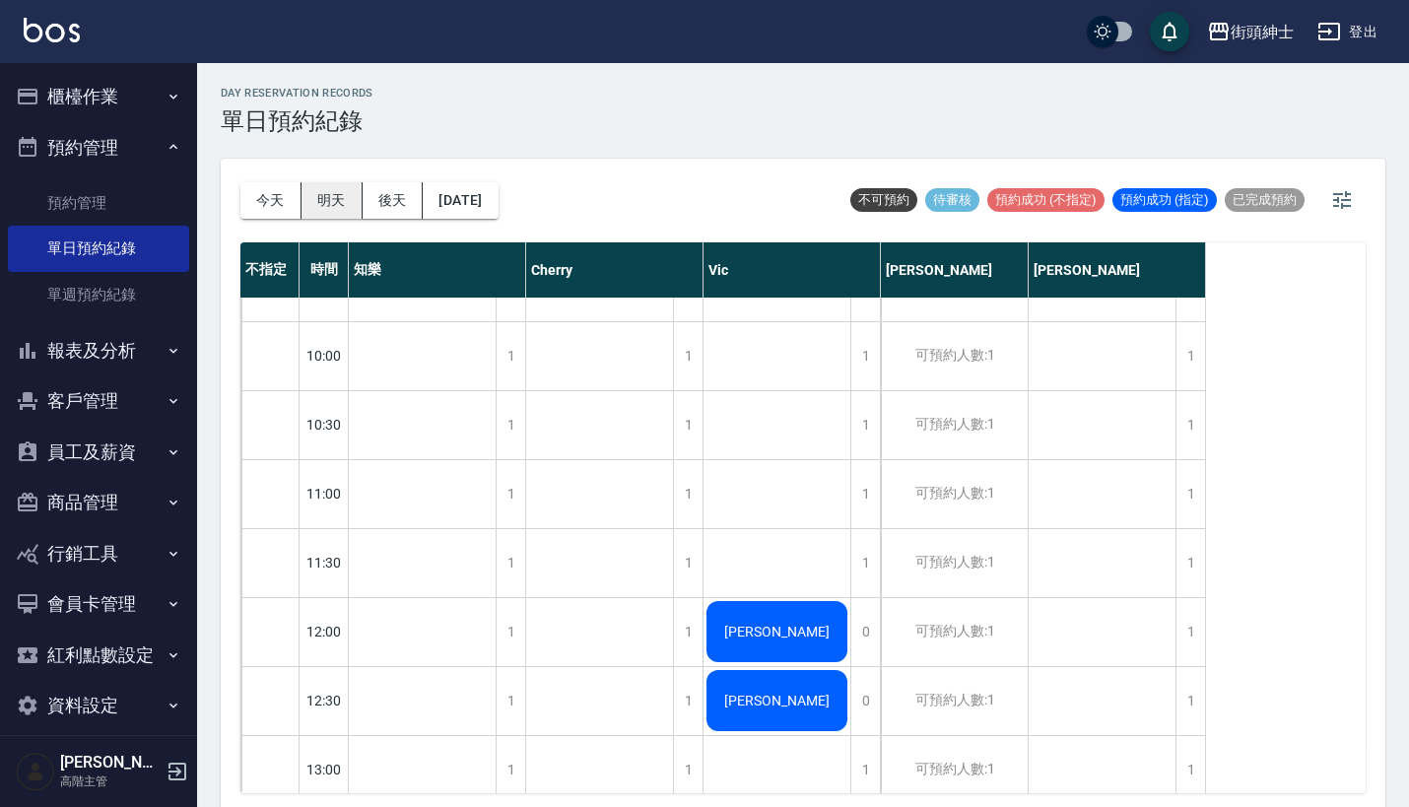
click at [316, 196] on button "明天" at bounding box center [332, 200] width 61 height 36
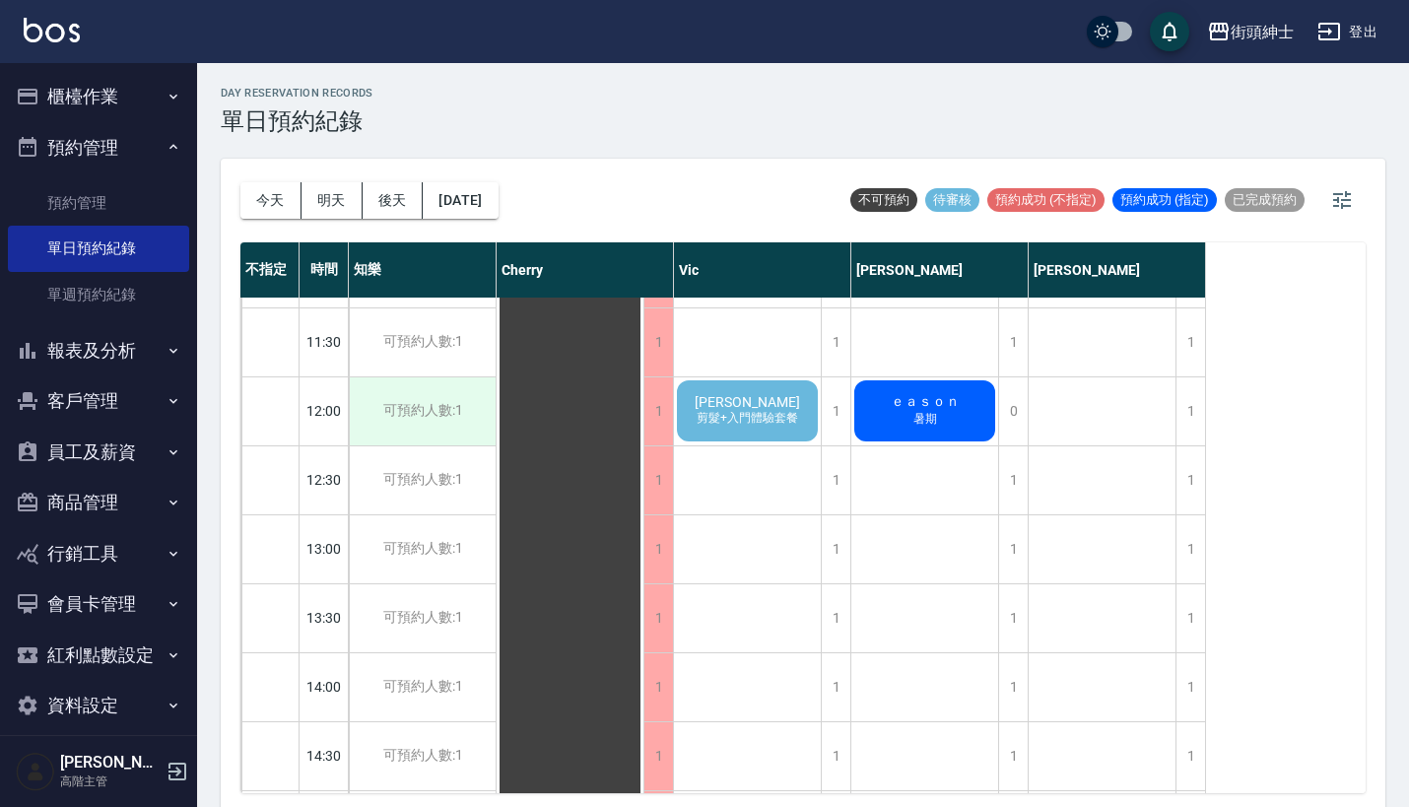
scroll to position [317, 0]
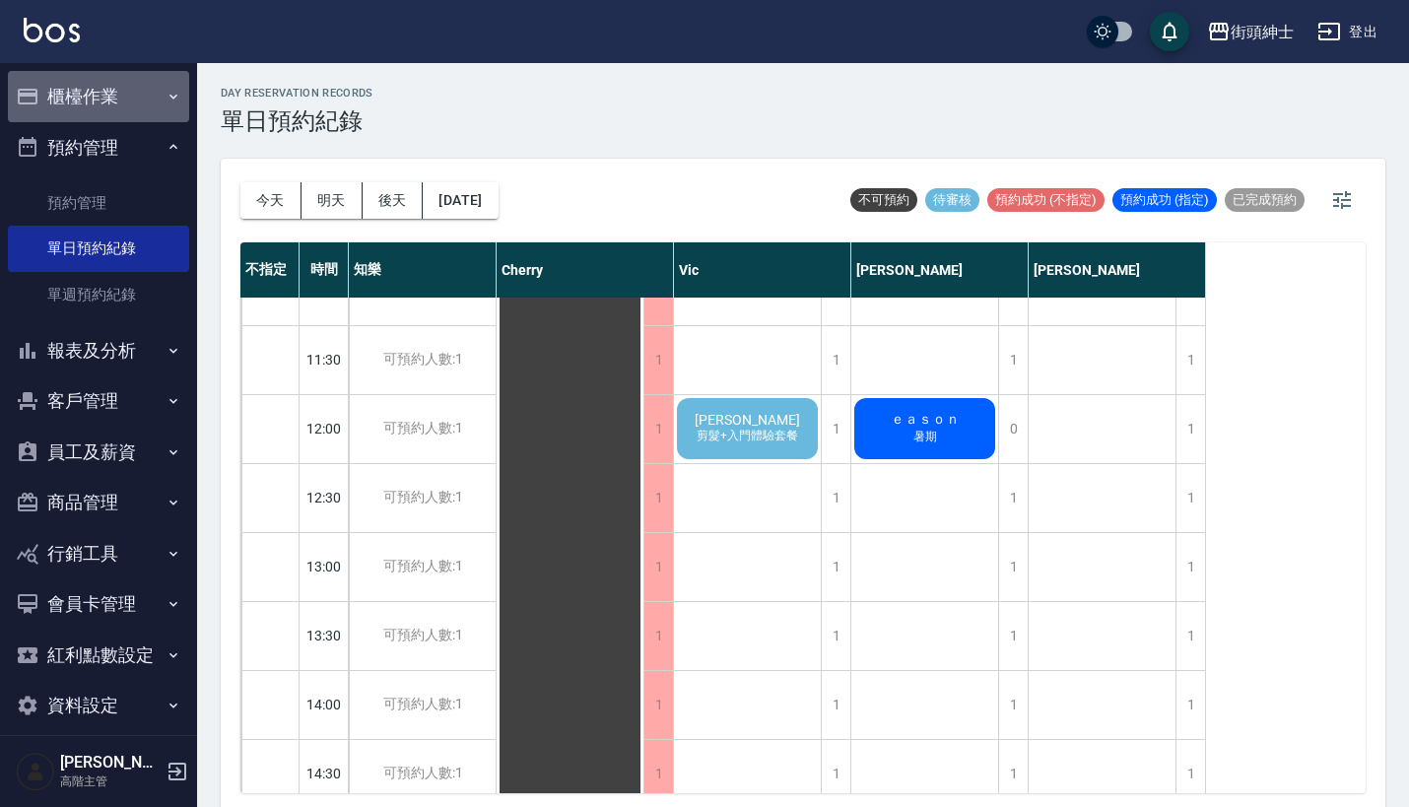
click at [143, 89] on button "櫃檯作業" at bounding box center [98, 96] width 181 height 51
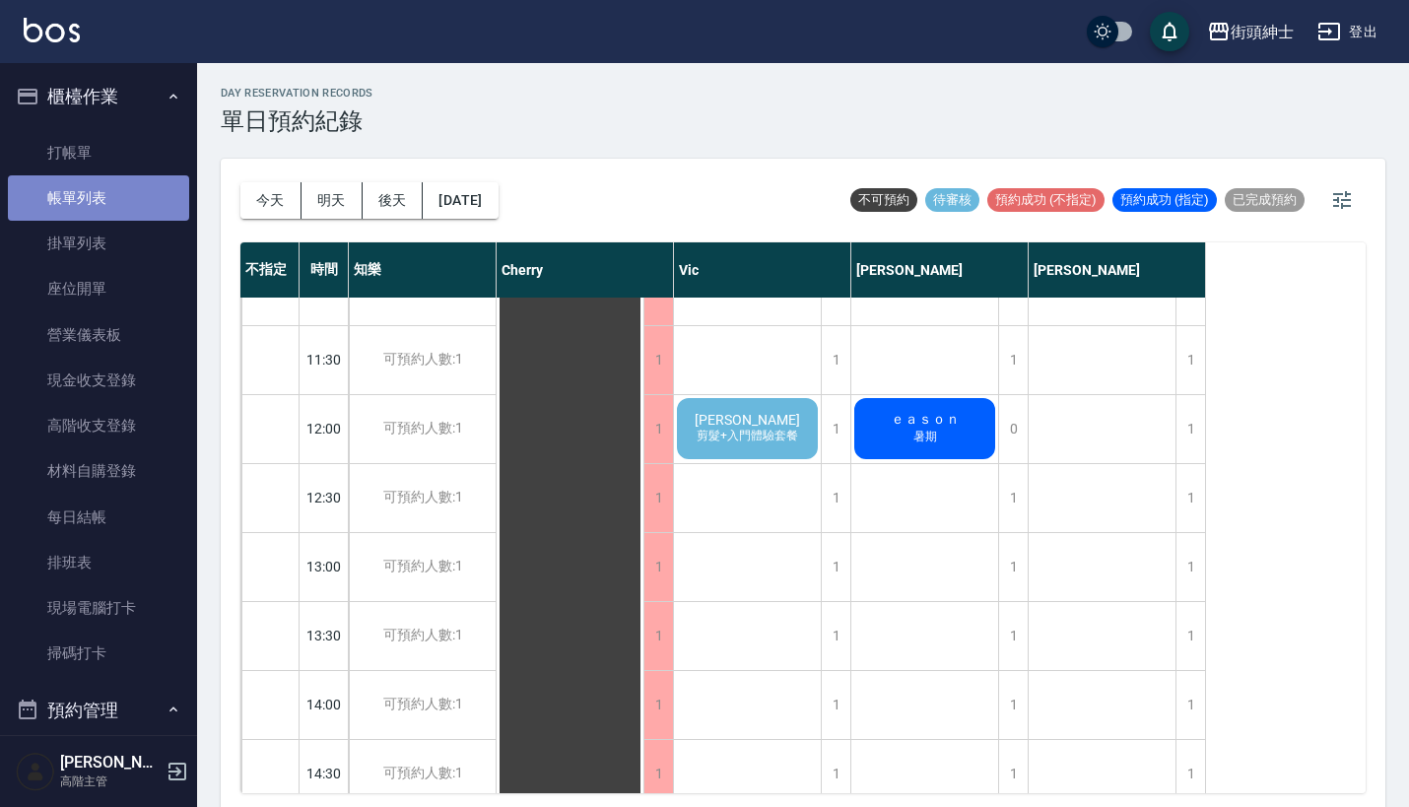
click at [114, 196] on link "帳單列表" at bounding box center [98, 197] width 181 height 45
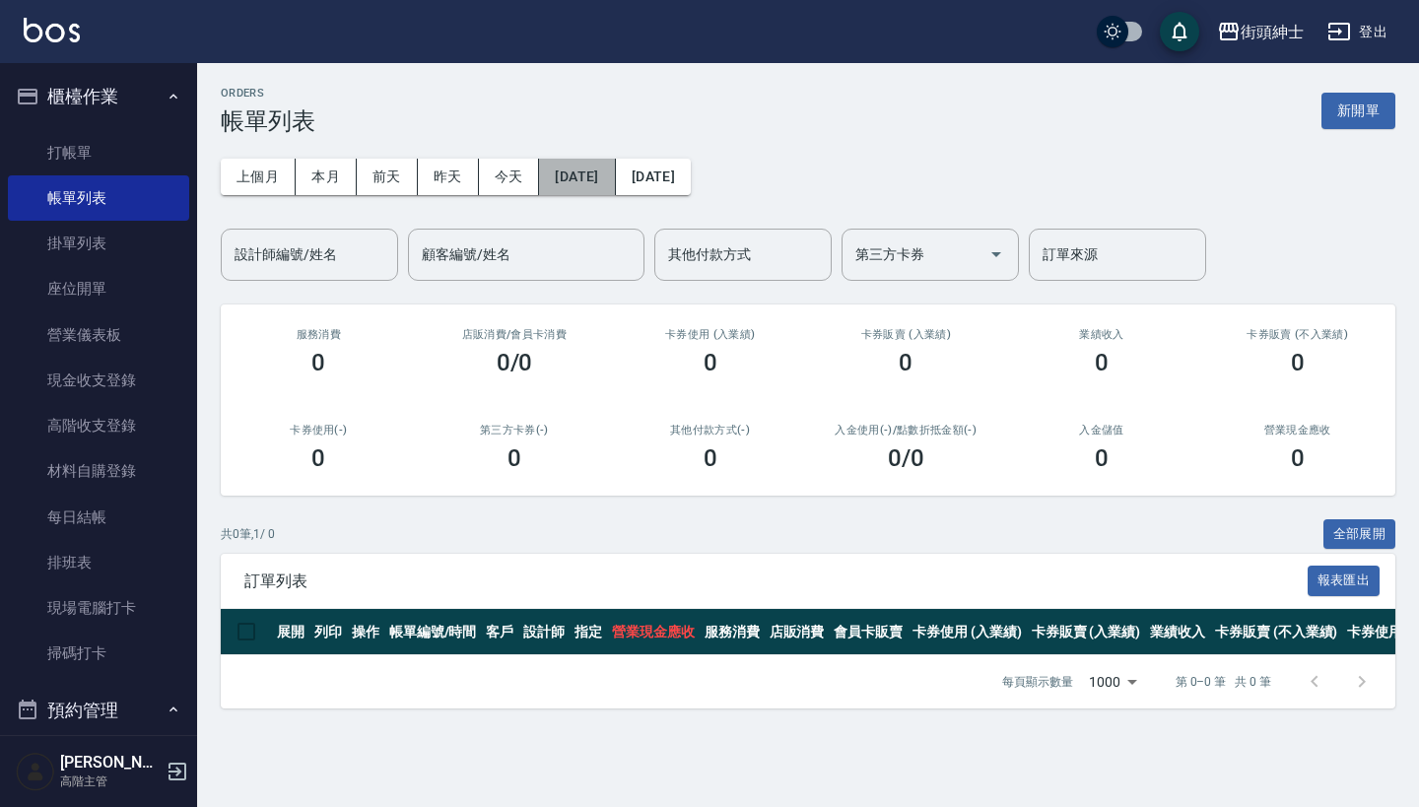
click at [600, 174] on button "[DATE]" at bounding box center [577, 177] width 76 height 36
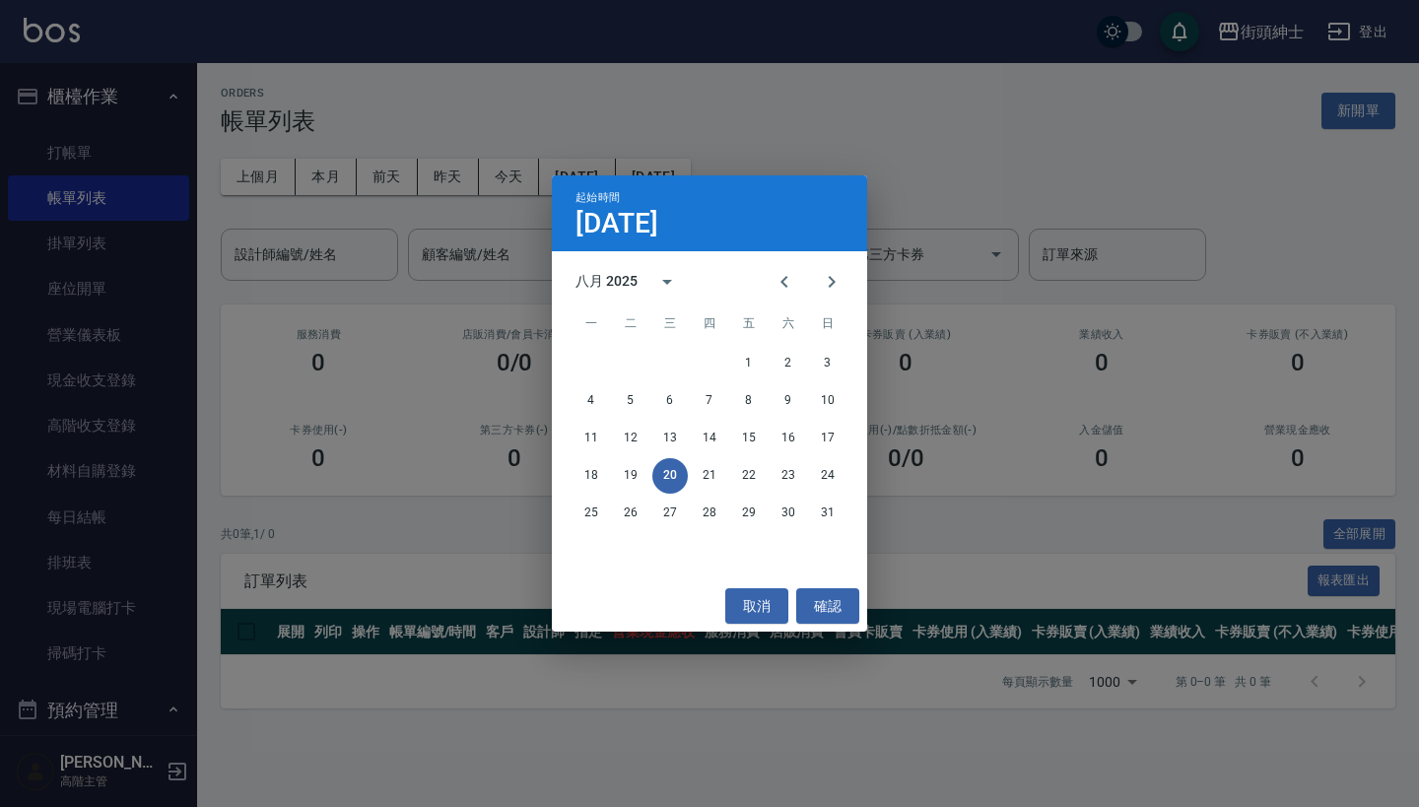
click at [822, 165] on div "起始時間 [DATE] 八月 2025 一 二 三 四 五 六 日 1 2 3 4 5 6 7 8 9 10 11 12 13 14 15 16 17 18 …" at bounding box center [709, 403] width 1419 height 807
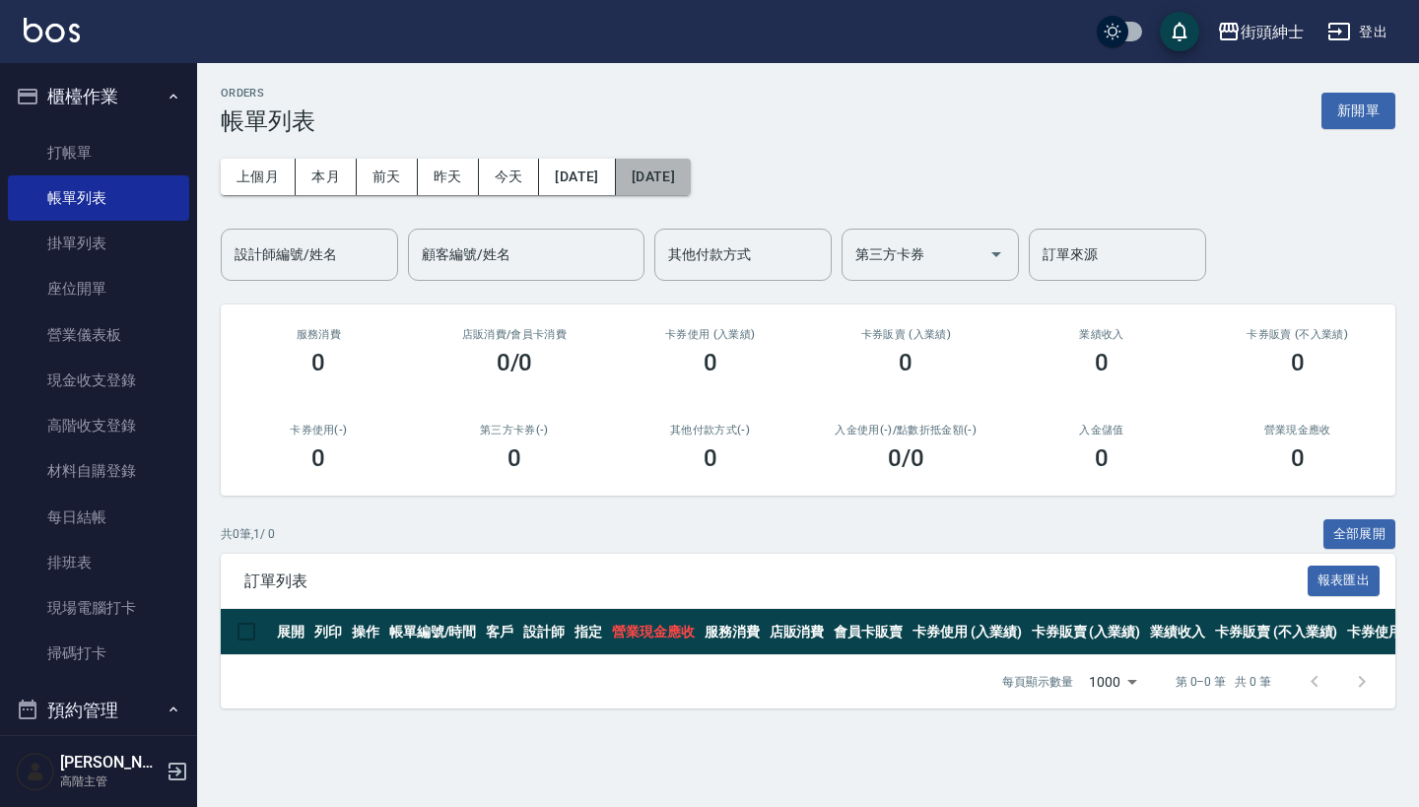
click at [691, 189] on button "[DATE]" at bounding box center [653, 177] width 75 height 36
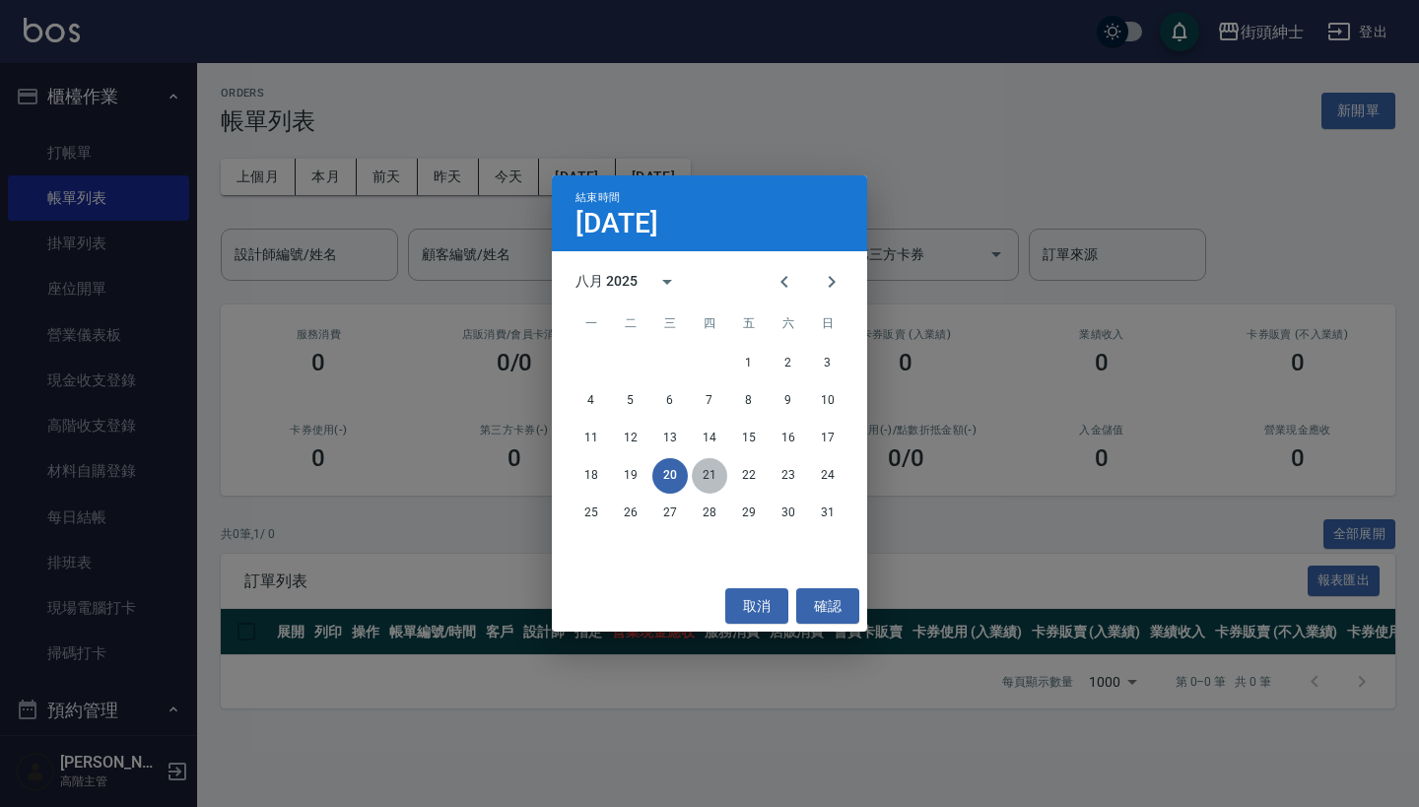
click at [710, 475] on button "21" at bounding box center [709, 475] width 35 height 35
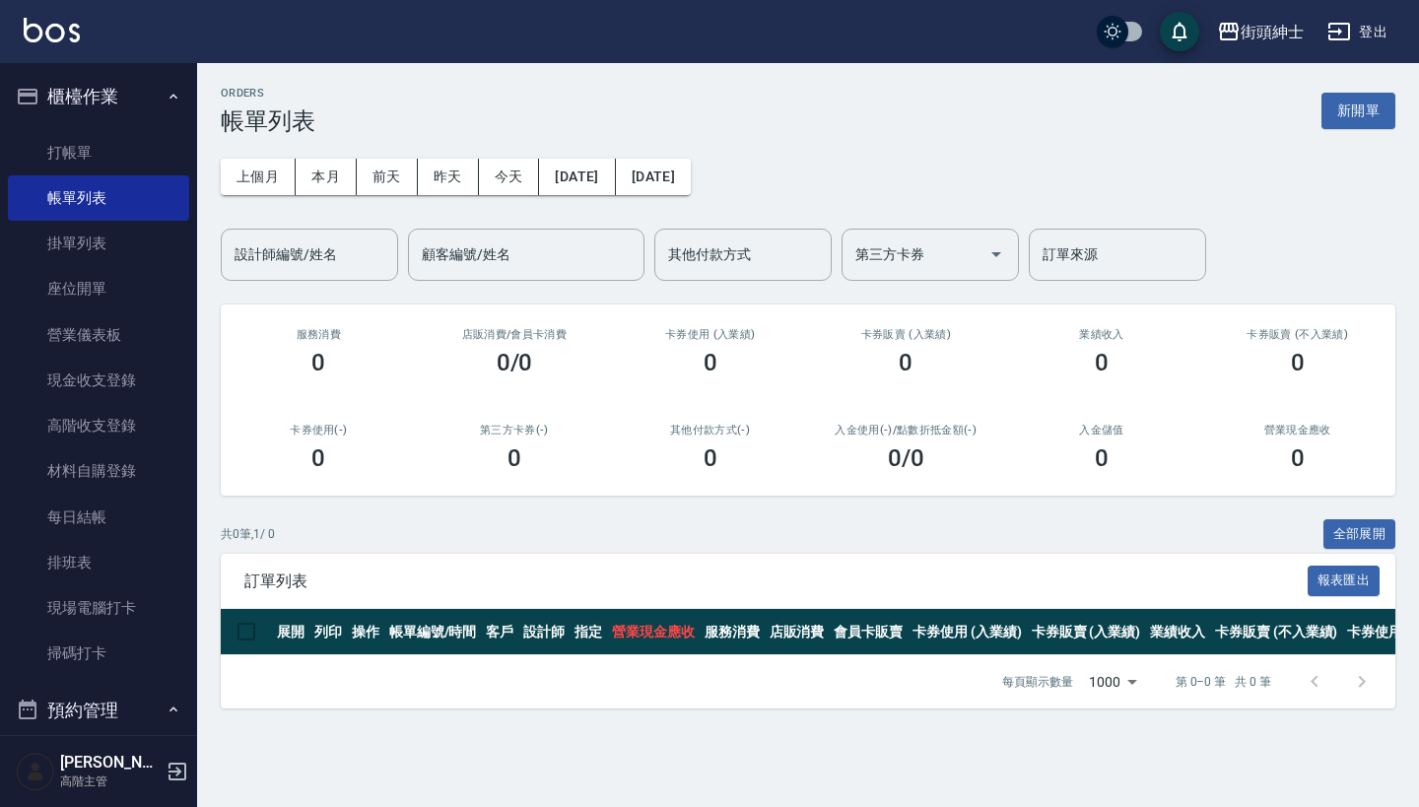
click at [132, 113] on button "櫃檯作業" at bounding box center [98, 96] width 181 height 51
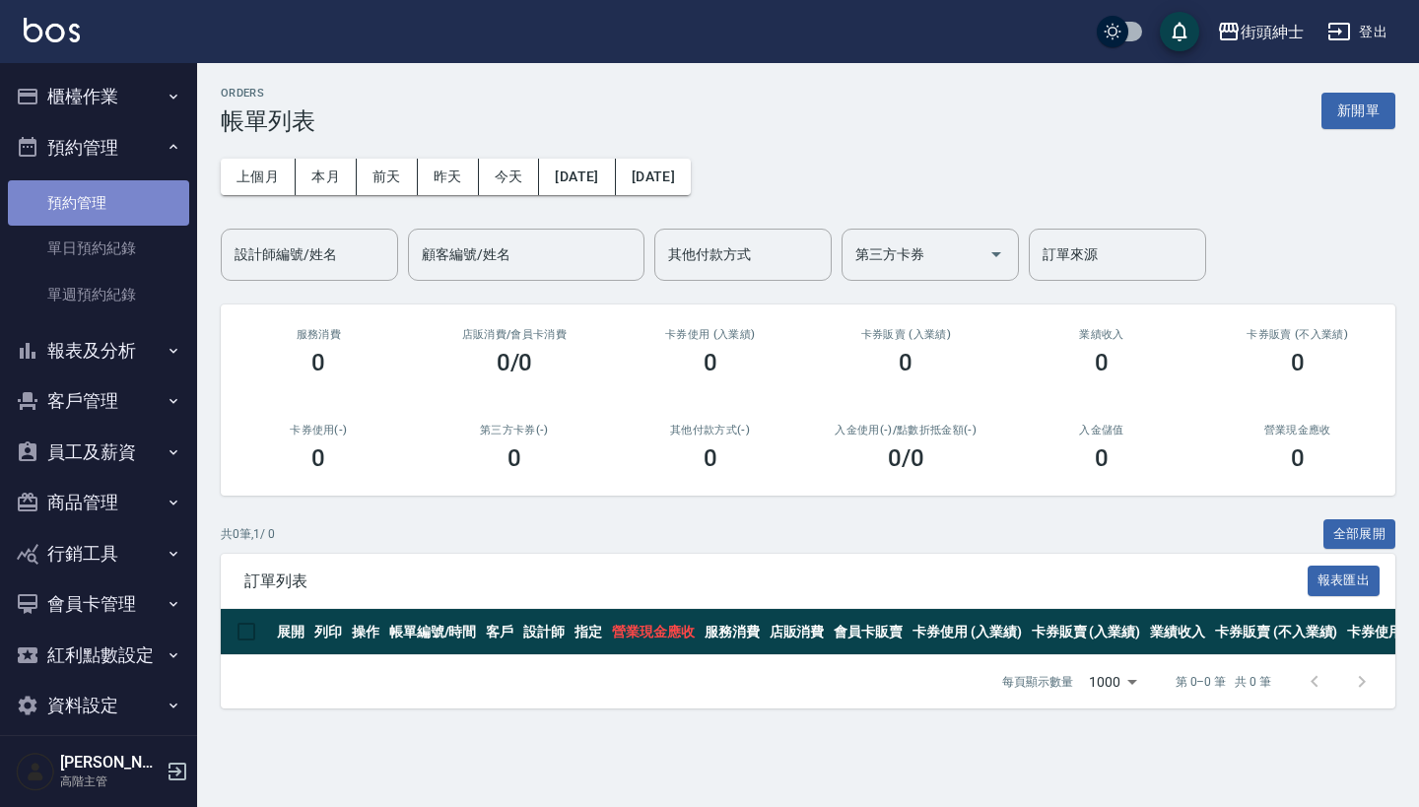
click at [122, 195] on link "預約管理" at bounding box center [98, 202] width 181 height 45
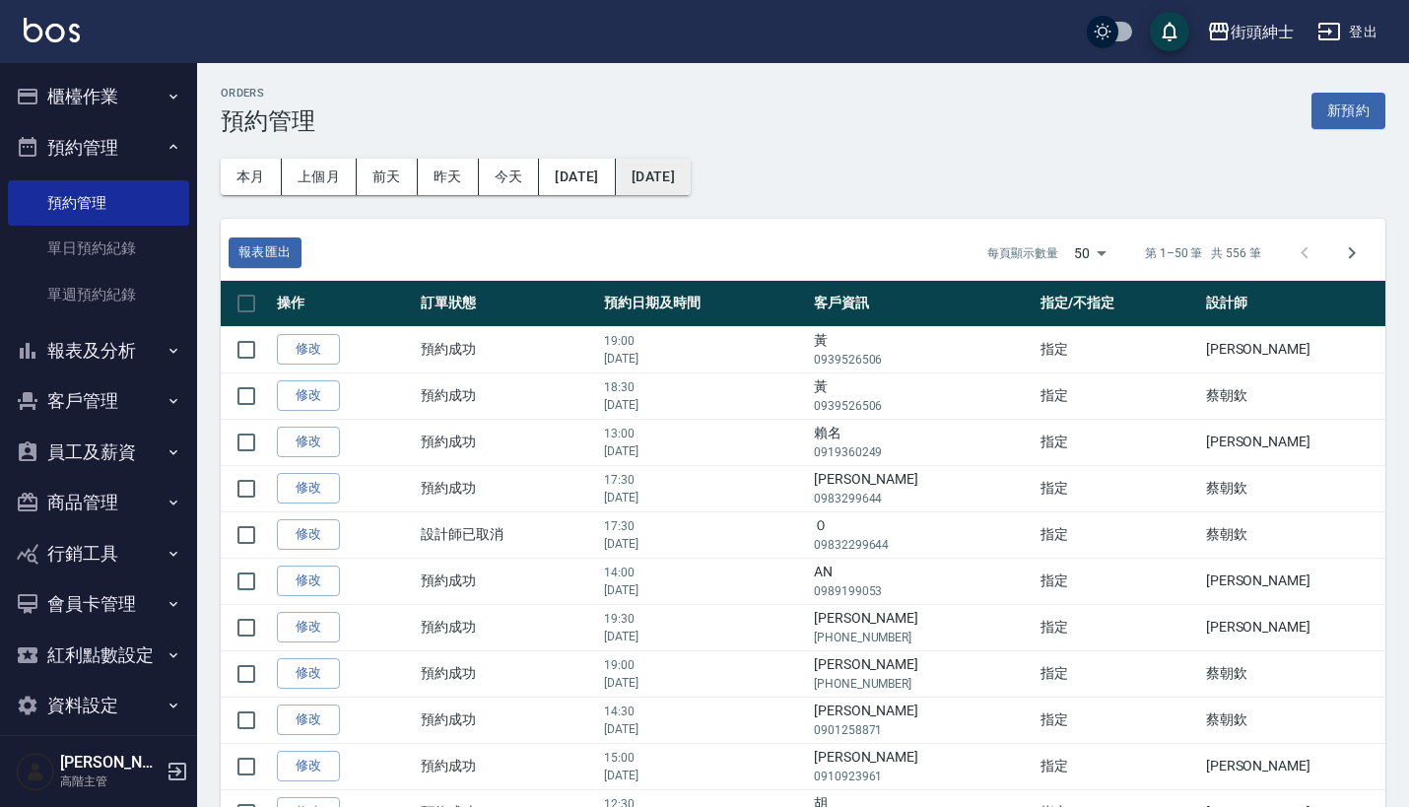
click at [691, 164] on button "[DATE]" at bounding box center [653, 177] width 75 height 36
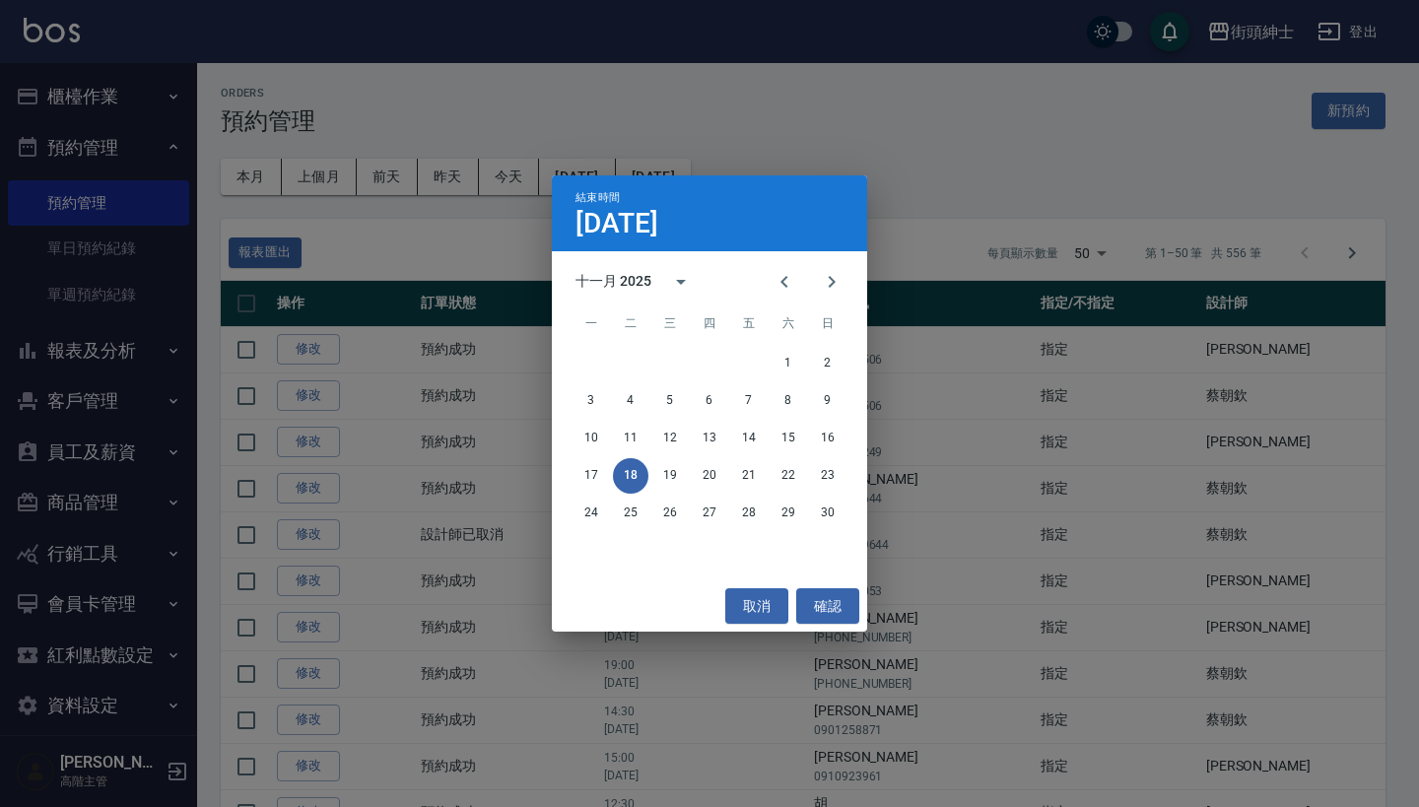
click at [917, 154] on div "結束時間 [DATE] 十一月 2025 一 二 三 四 五 六 日 1 2 3 4 5 6 7 8 9 10 11 12 13 14 15 16 17 18…" at bounding box center [709, 403] width 1419 height 807
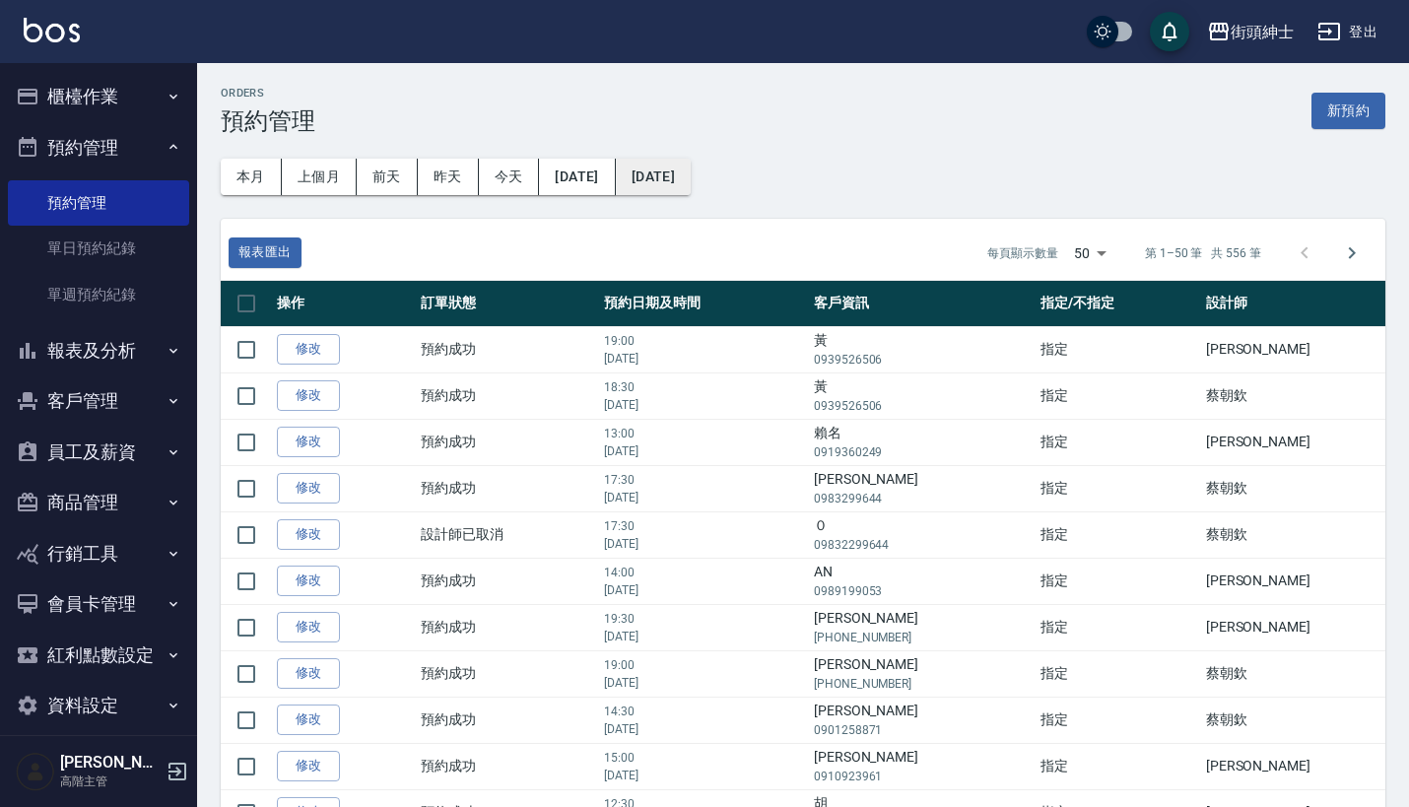
click at [691, 175] on button "[DATE]" at bounding box center [653, 177] width 75 height 36
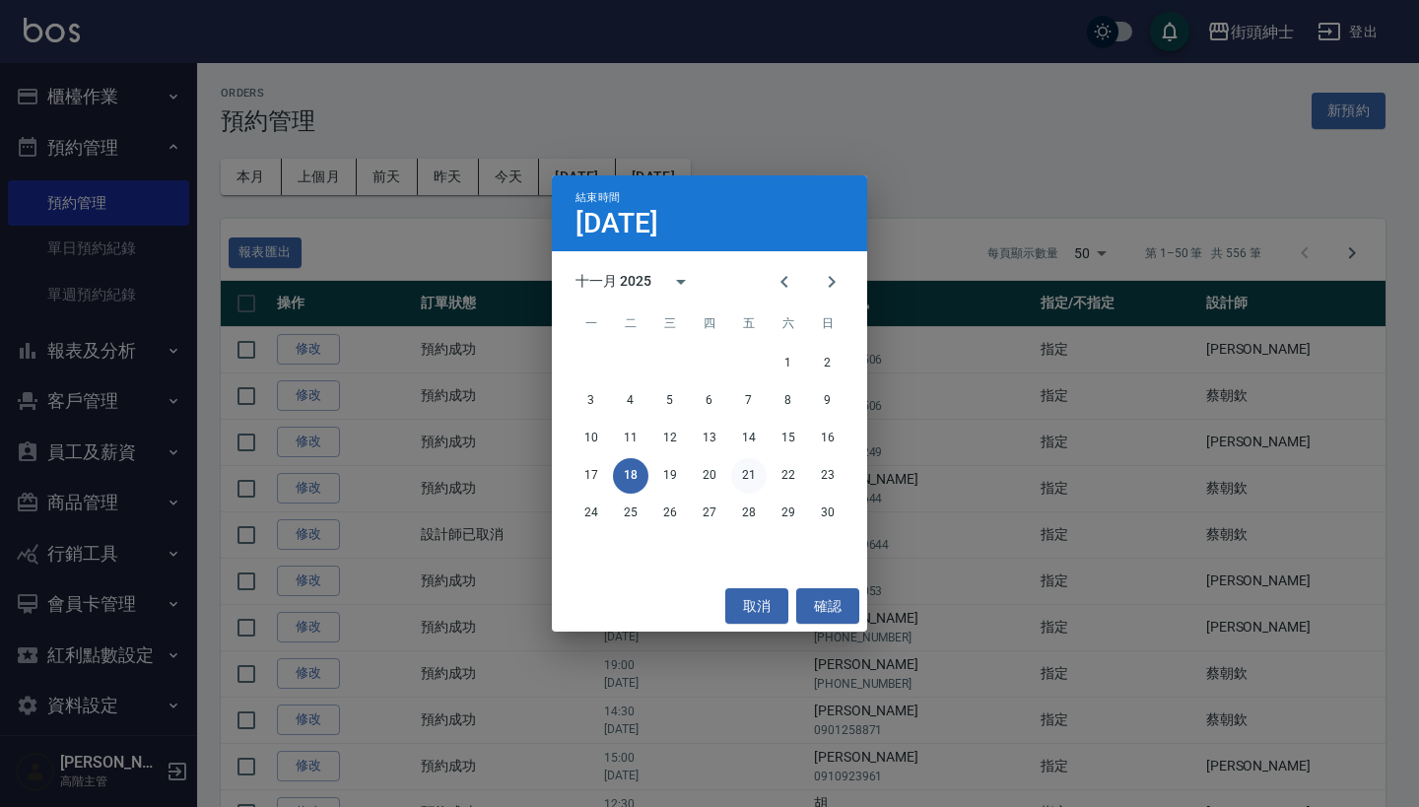
click at [745, 480] on button "21" at bounding box center [748, 475] width 35 height 35
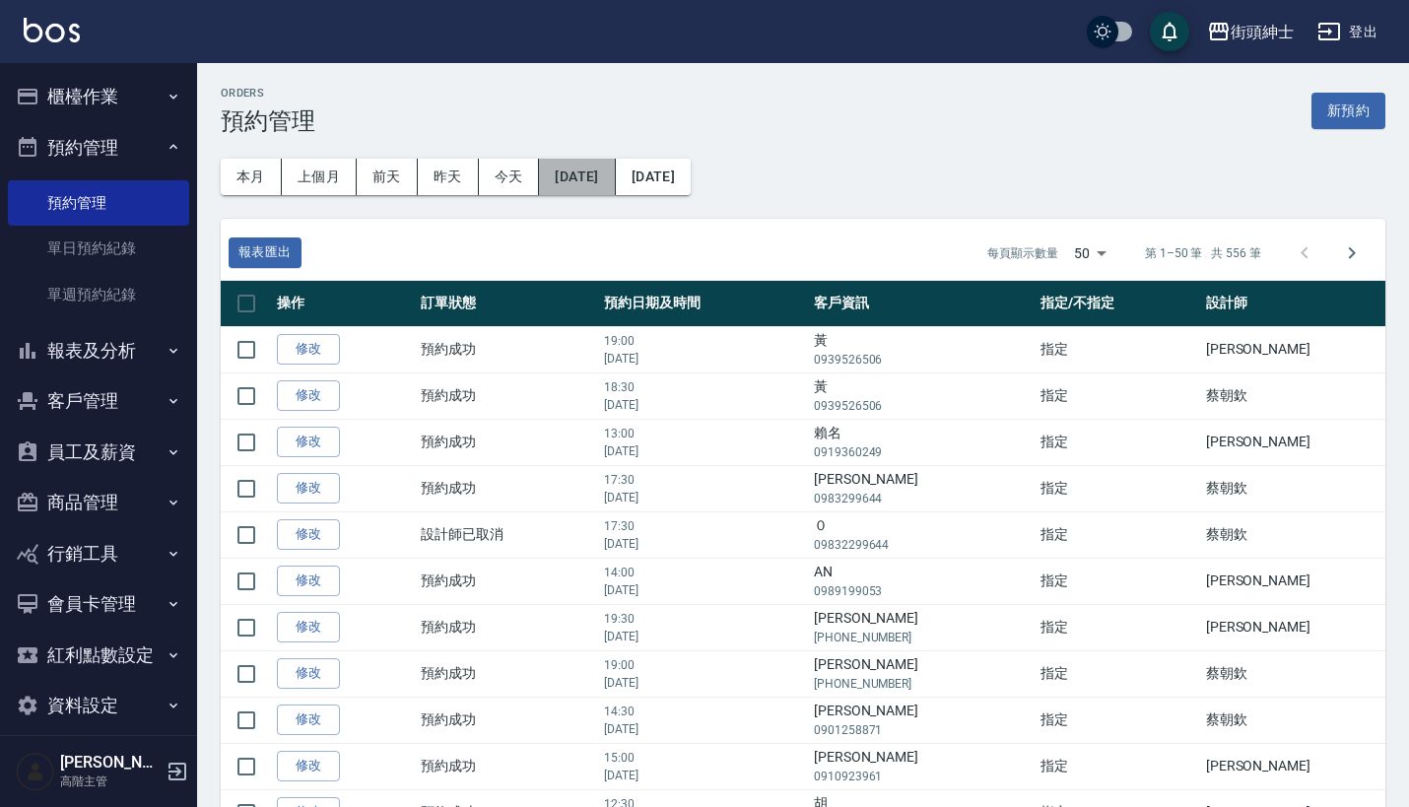
click at [613, 181] on button "[DATE]" at bounding box center [577, 177] width 76 height 36
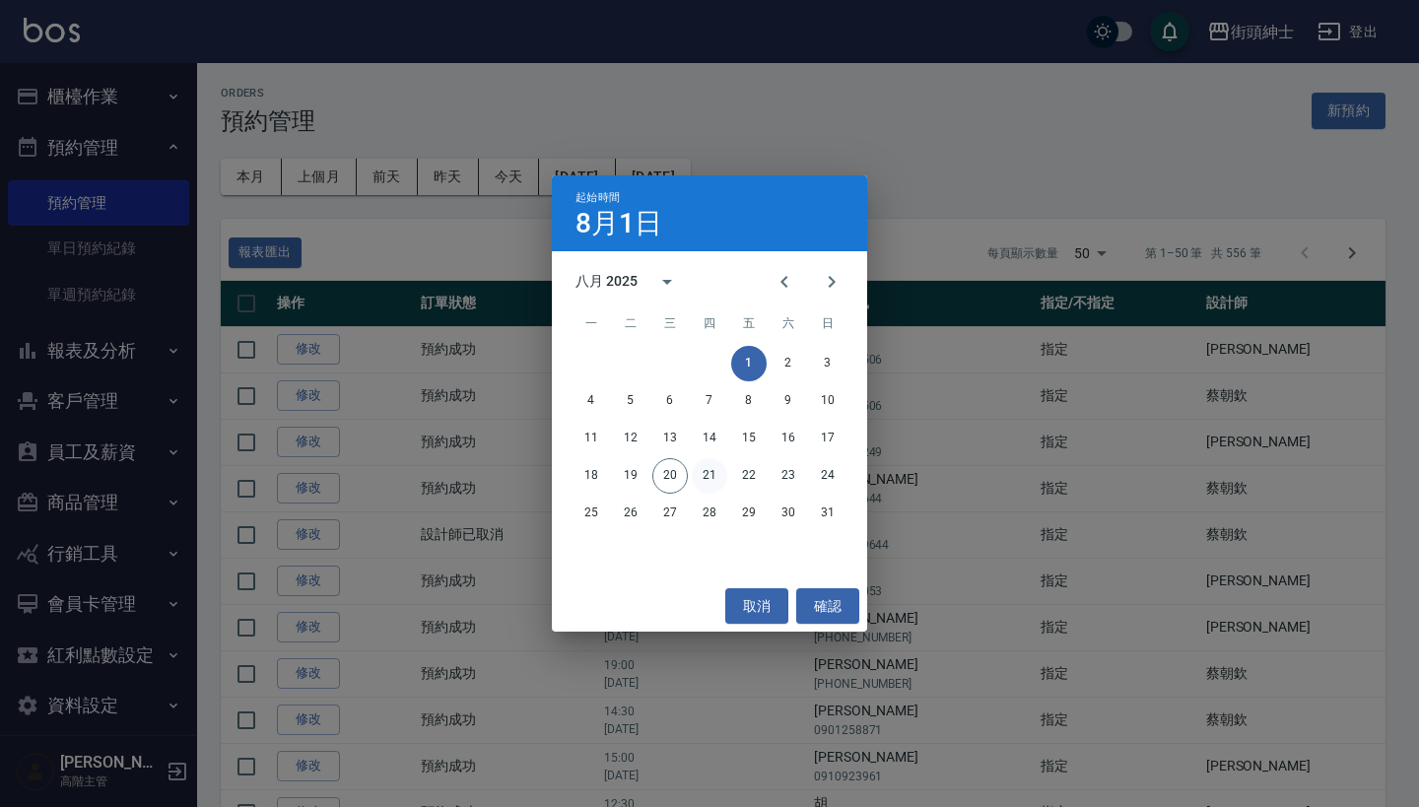
click at [705, 476] on button "21" at bounding box center [709, 475] width 35 height 35
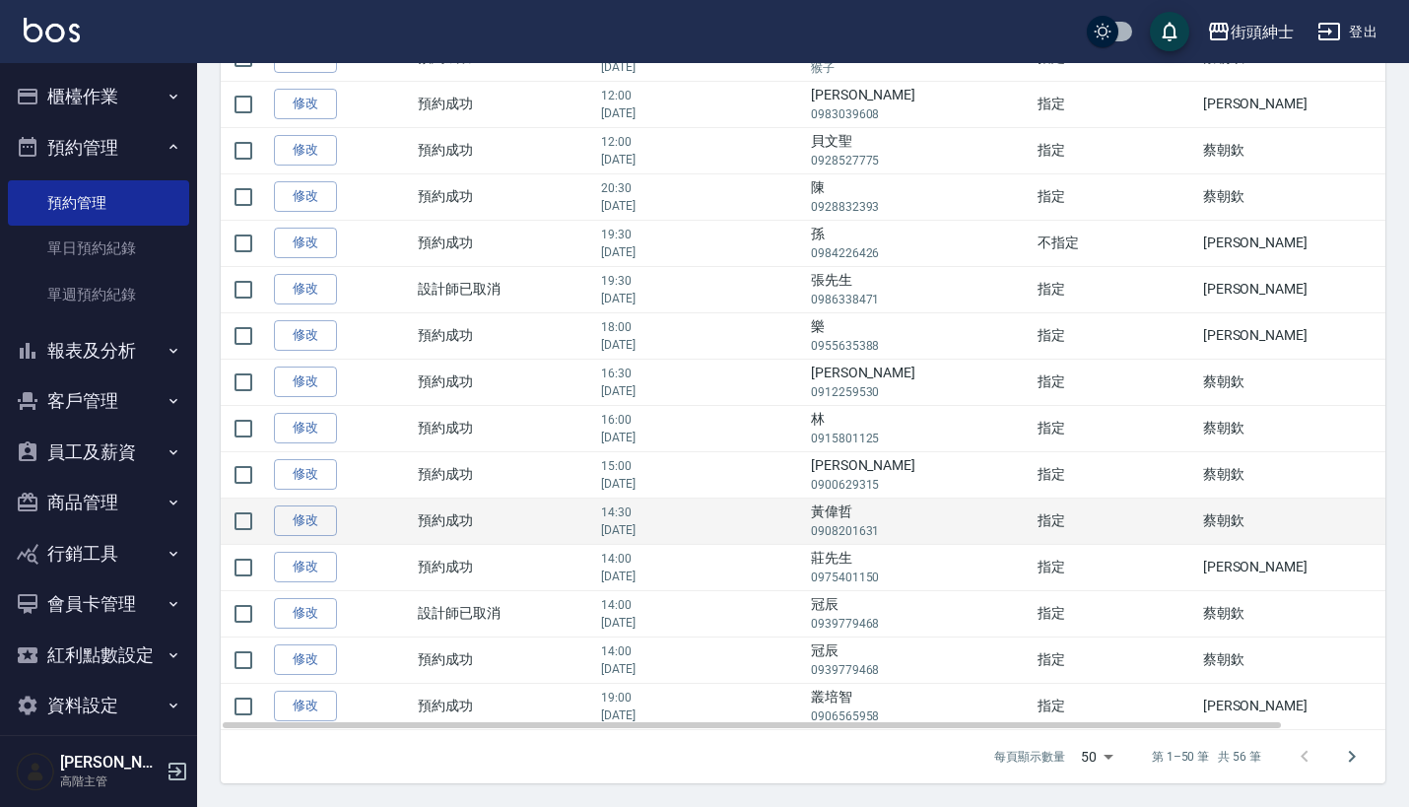
scroll to position [1912, 0]
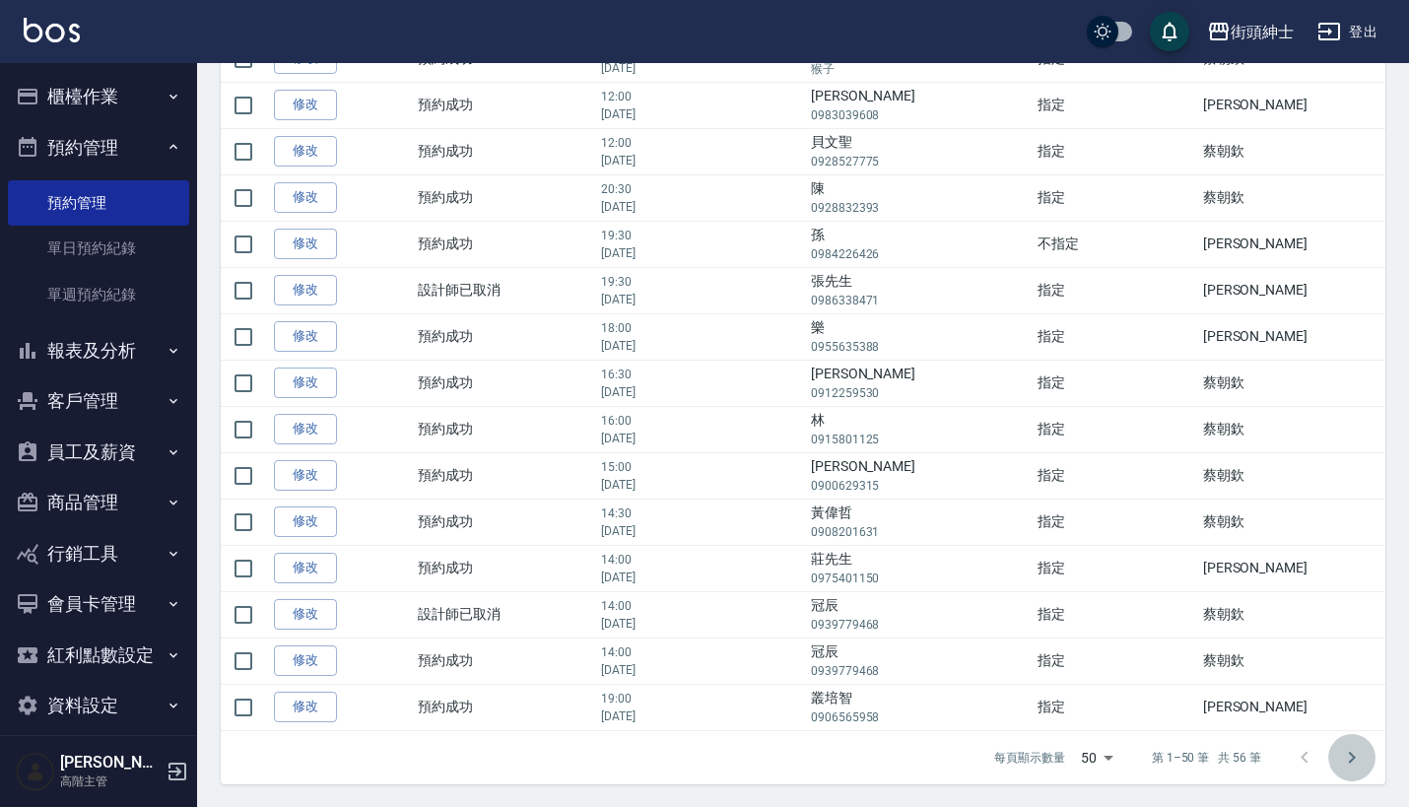
click at [1353, 762] on icon "Go to next page" at bounding box center [1352, 758] width 24 height 24
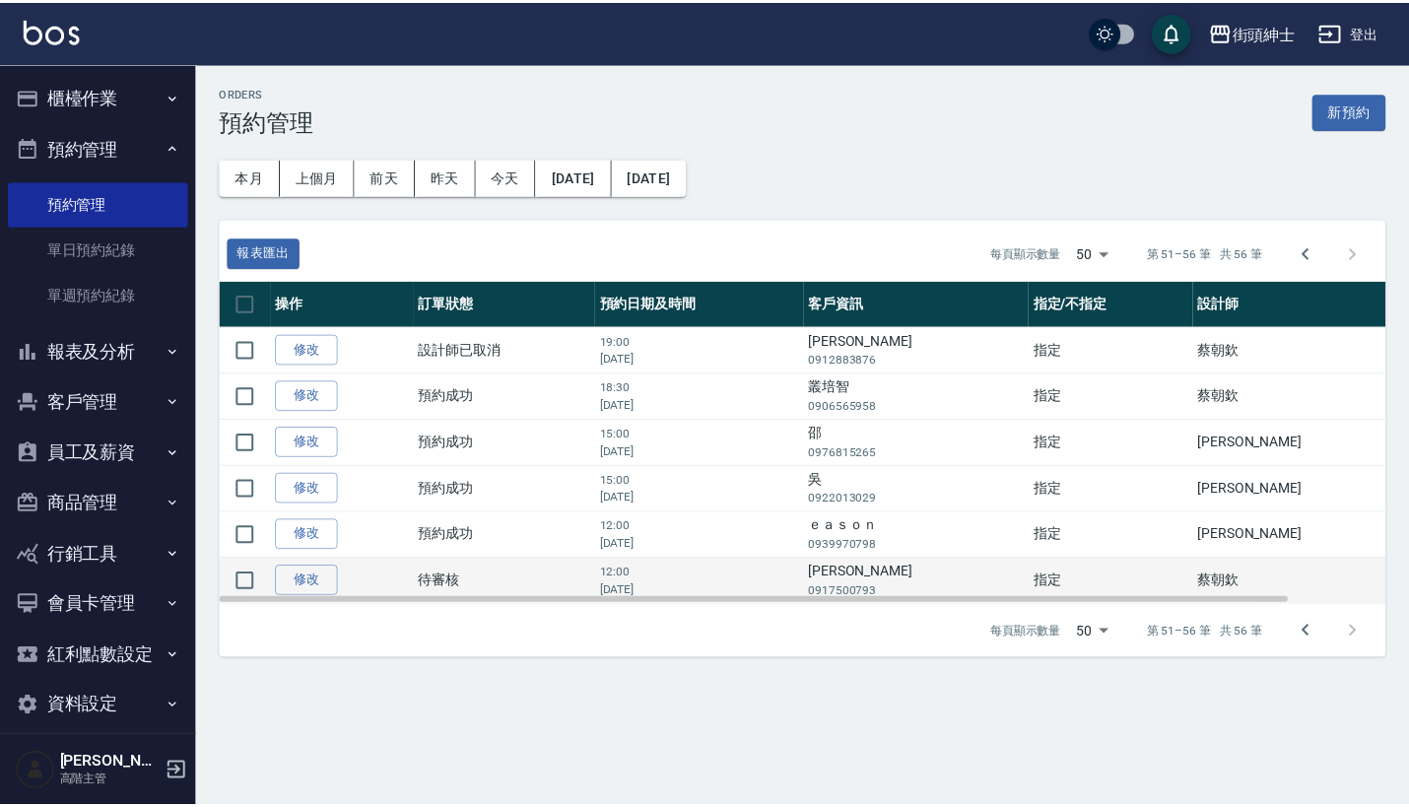
scroll to position [0, 0]
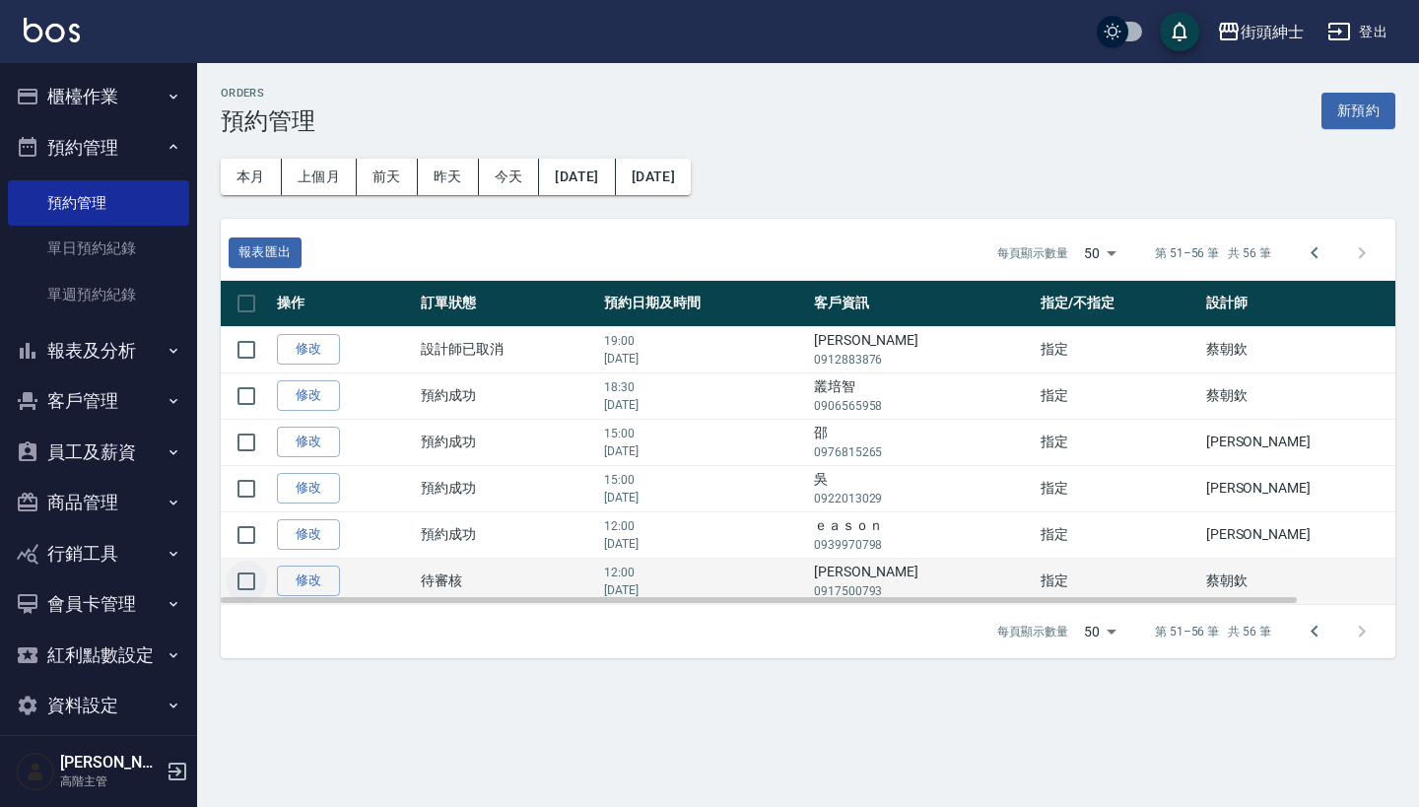
click at [240, 580] on input "checkbox" at bounding box center [246, 581] width 41 height 41
checkbox input "true"
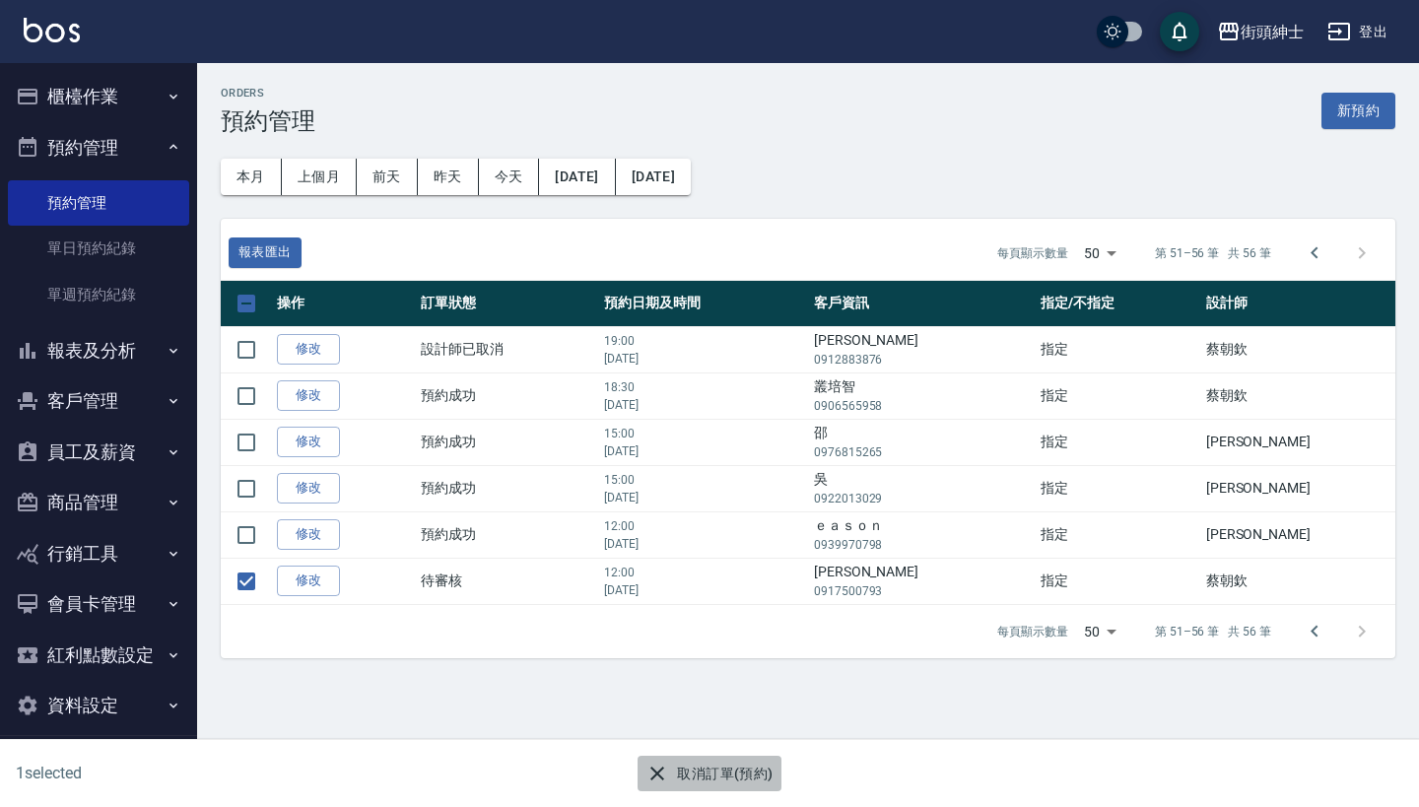
click at [670, 776] on button "取消訂單(預約)" at bounding box center [709, 774] width 143 height 36
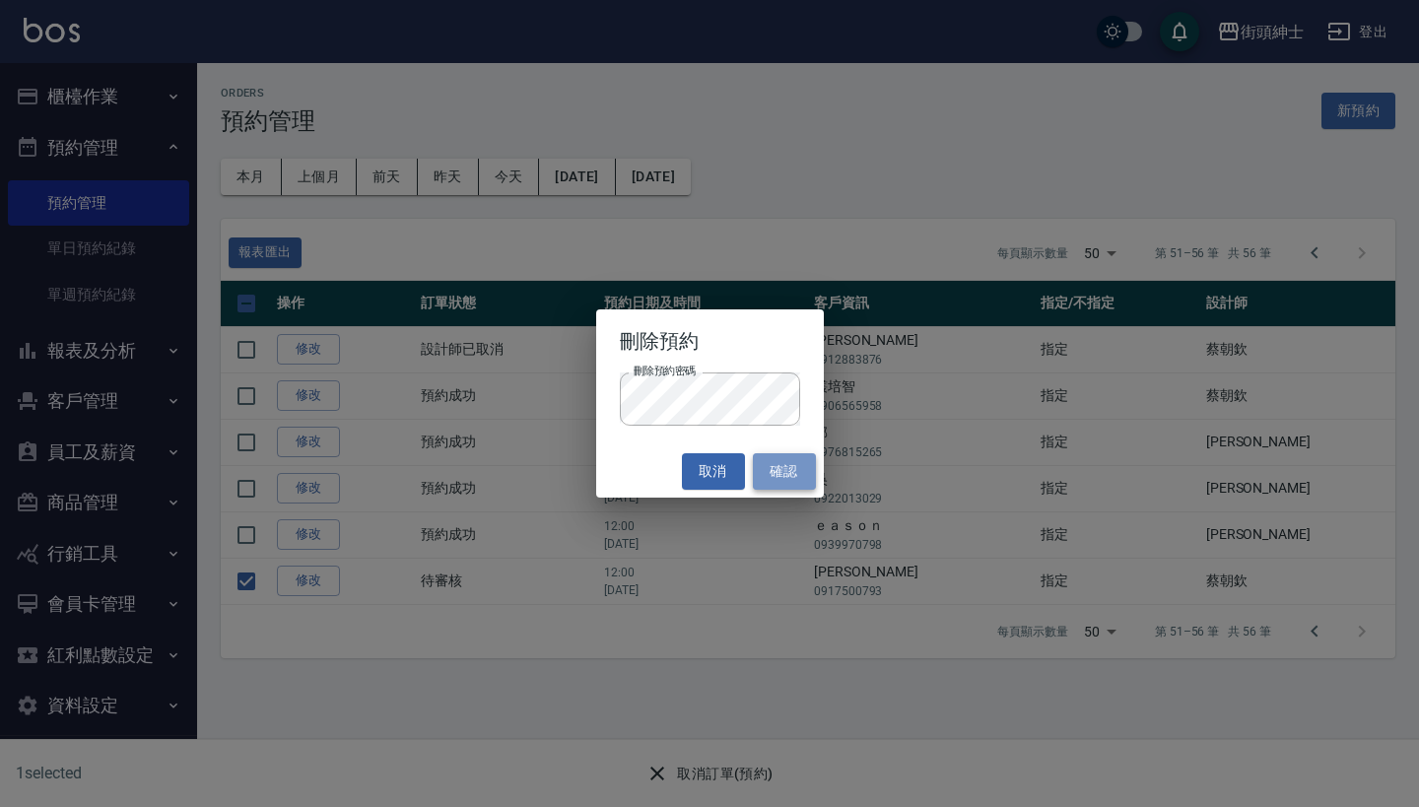
click at [790, 472] on button "確認" at bounding box center [784, 471] width 63 height 36
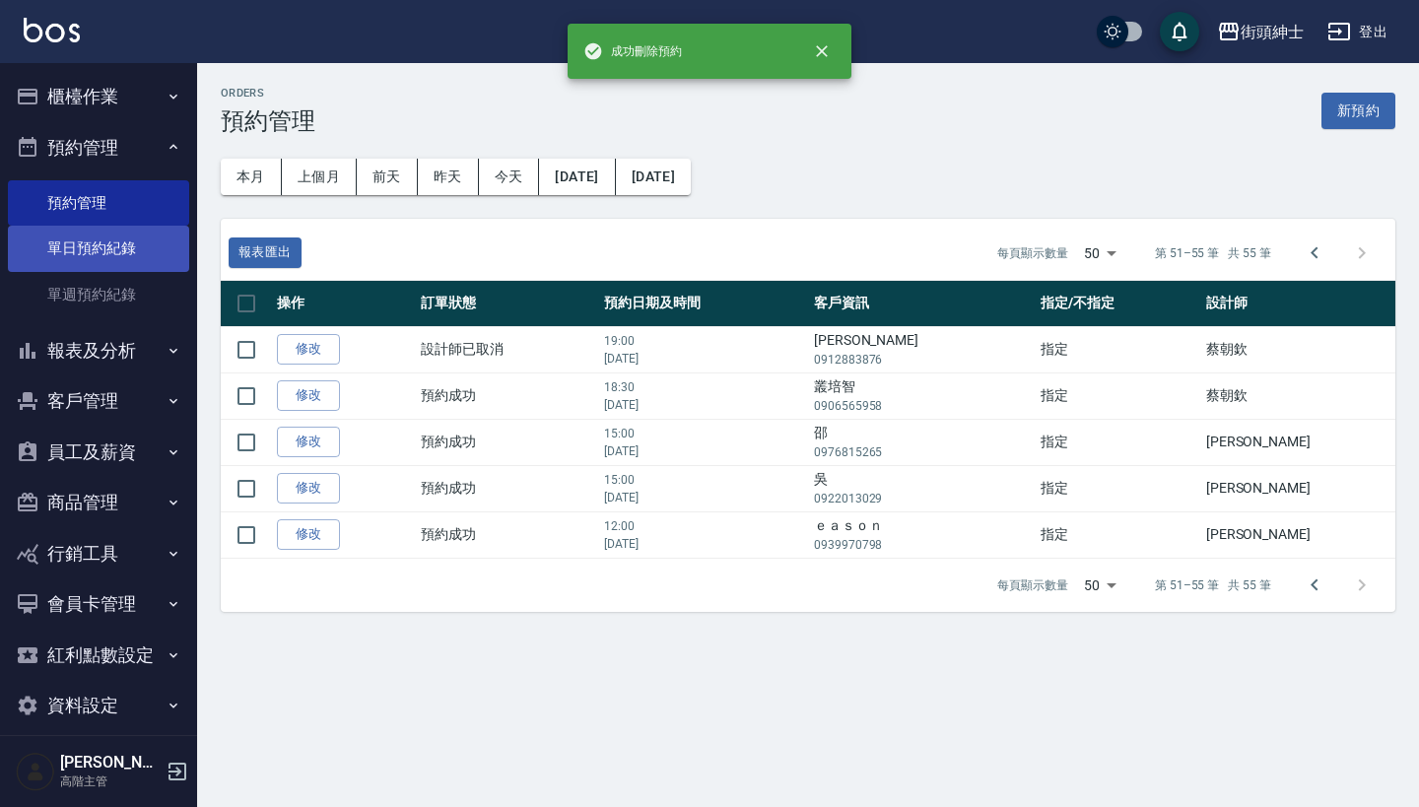
click at [149, 261] on link "單日預約紀錄" at bounding box center [98, 248] width 181 height 45
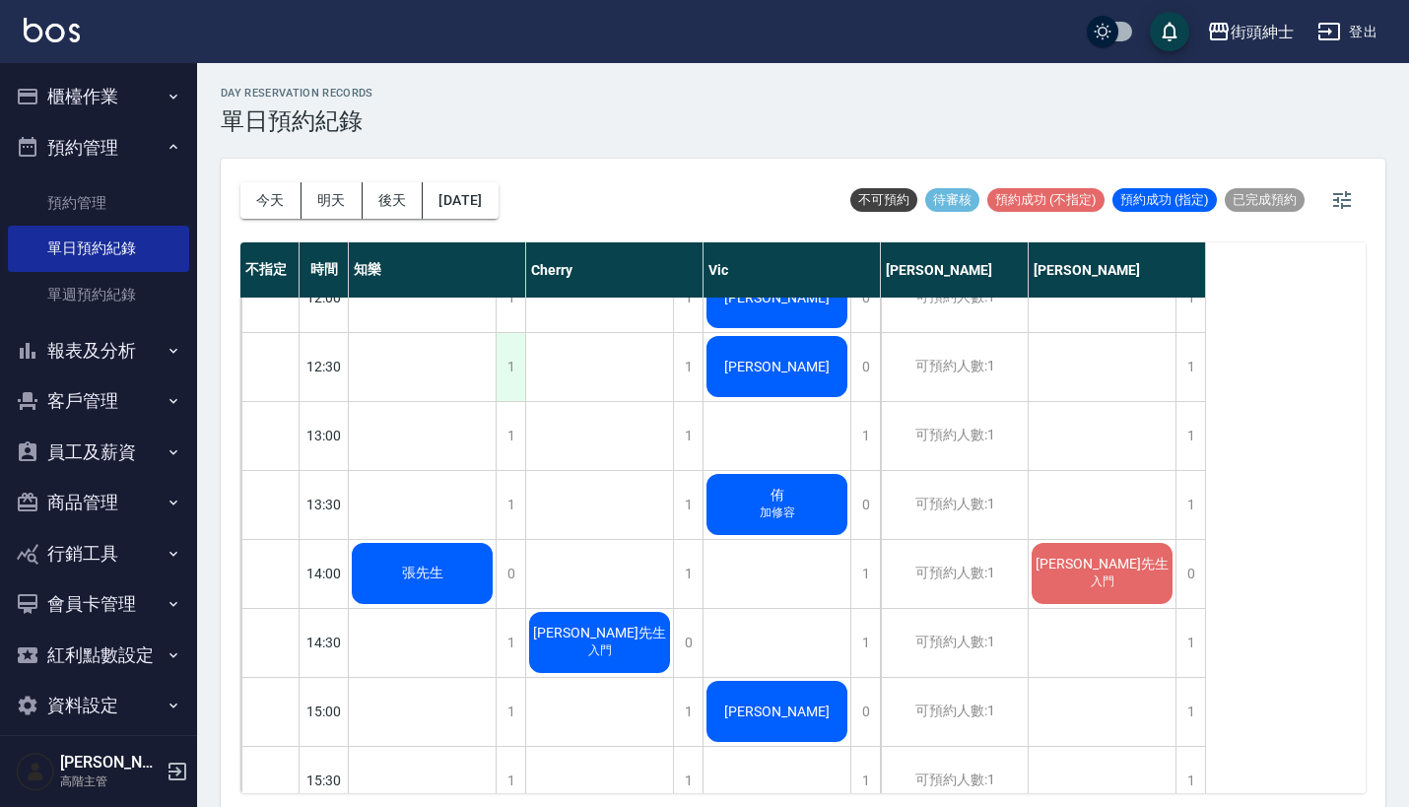
scroll to position [510, 0]
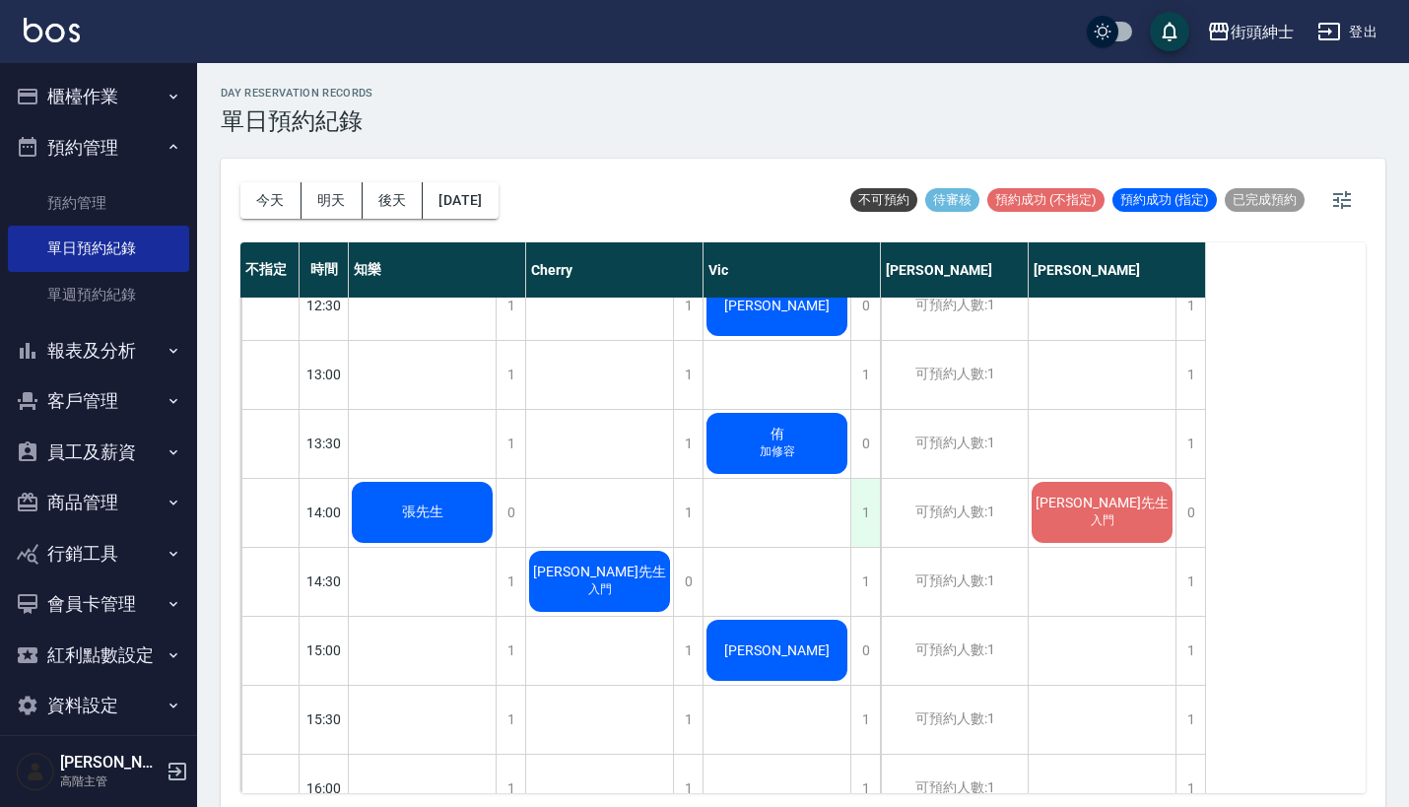
click at [867, 523] on div "1" at bounding box center [866, 513] width 30 height 68
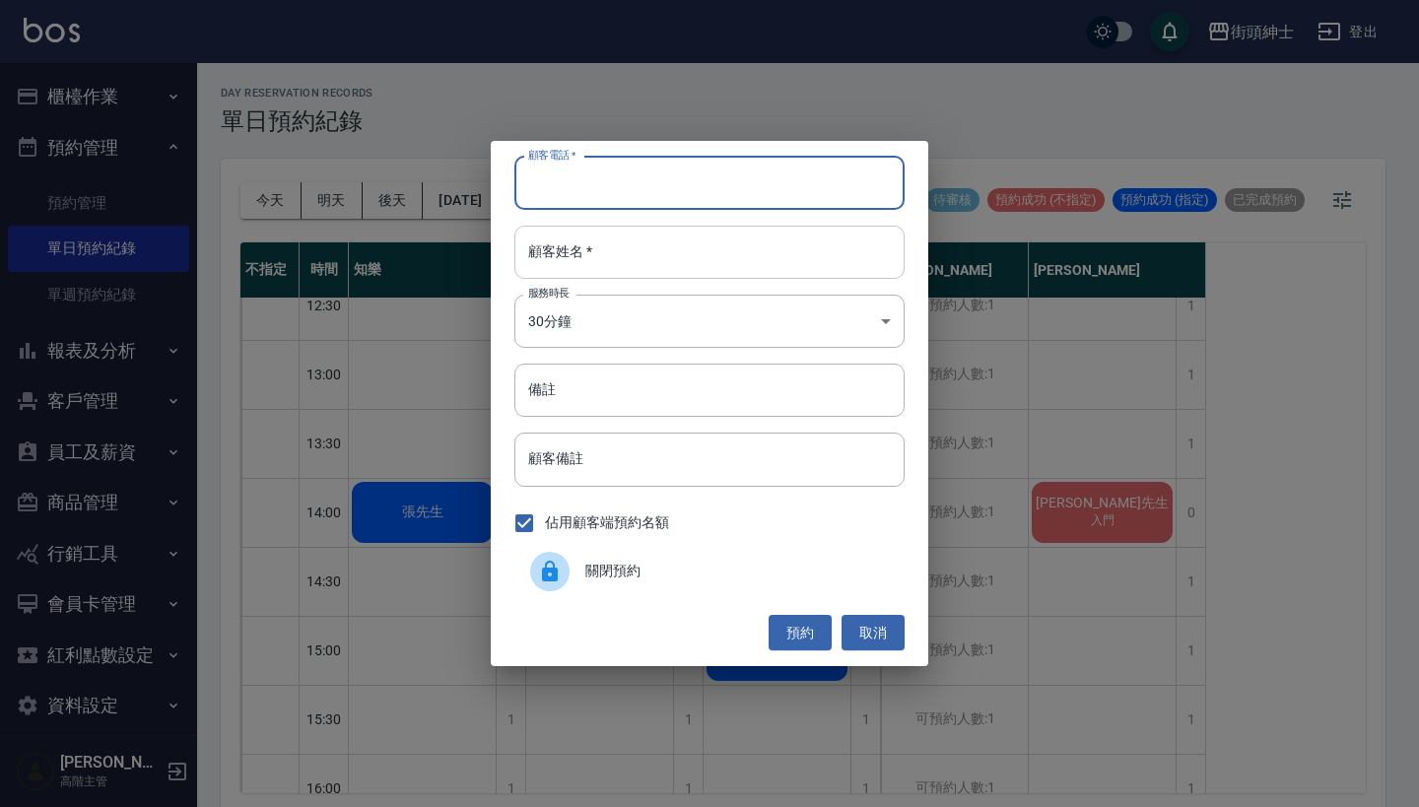
paste input "欸黃 電話：[PHONE_NUMBER]"
type input "欸黃 電話：[PHONE_NUMBER]"
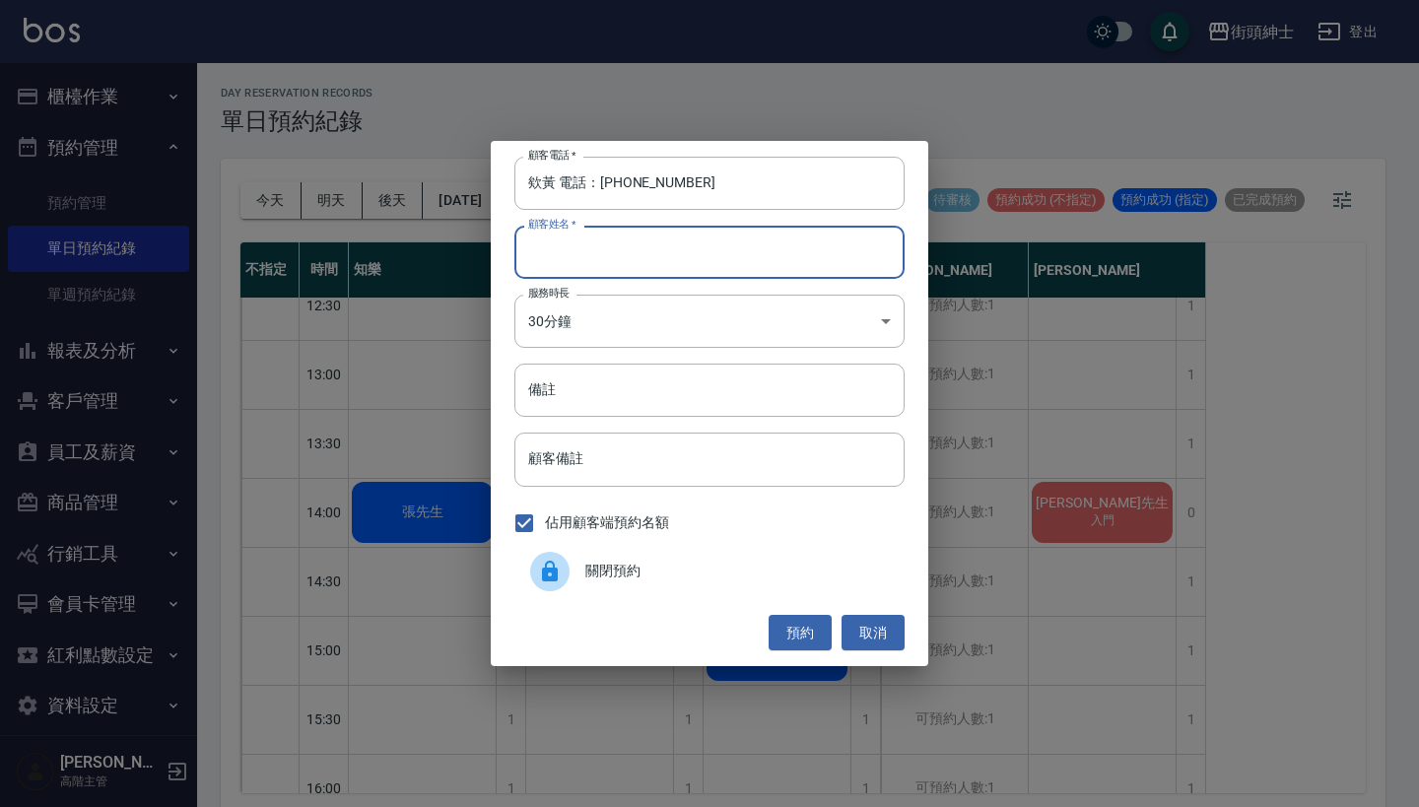
paste input "欸黃 電話：[PHONE_NUMBER]"
type input "欸黃 電話：[PHONE_NUMBER]"
drag, startPoint x: 602, startPoint y: 191, endPoint x: 440, endPoint y: 187, distance: 162.7
click at [440, 187] on div "顧客電話   * 欸黃 電話：[PHONE_NUMBER] 顧客電話   * 顧客姓名   * 欸黃 電話：[PHONE_NUMBER] 顧客姓名   * 服…" at bounding box center [709, 403] width 1419 height 807
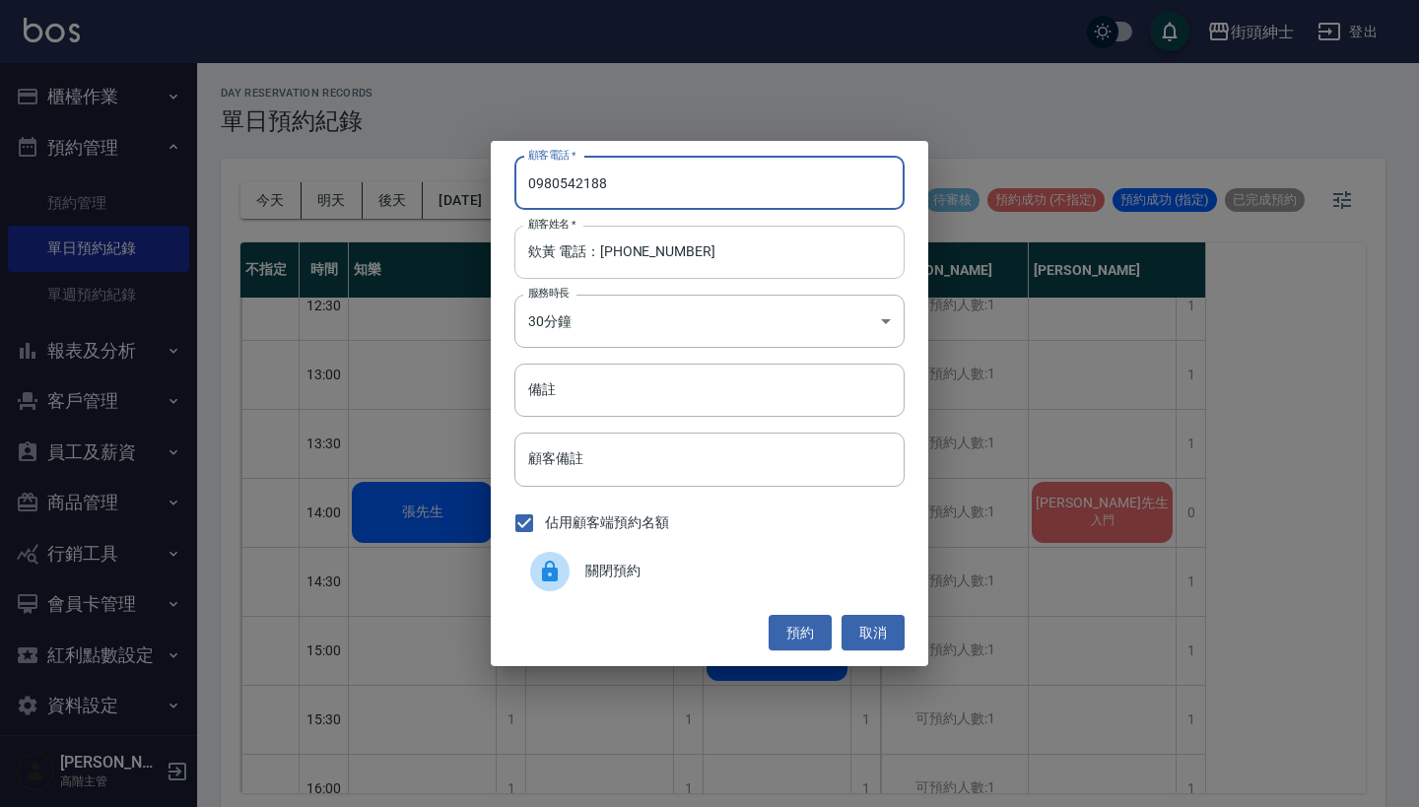
type input "0980542188"
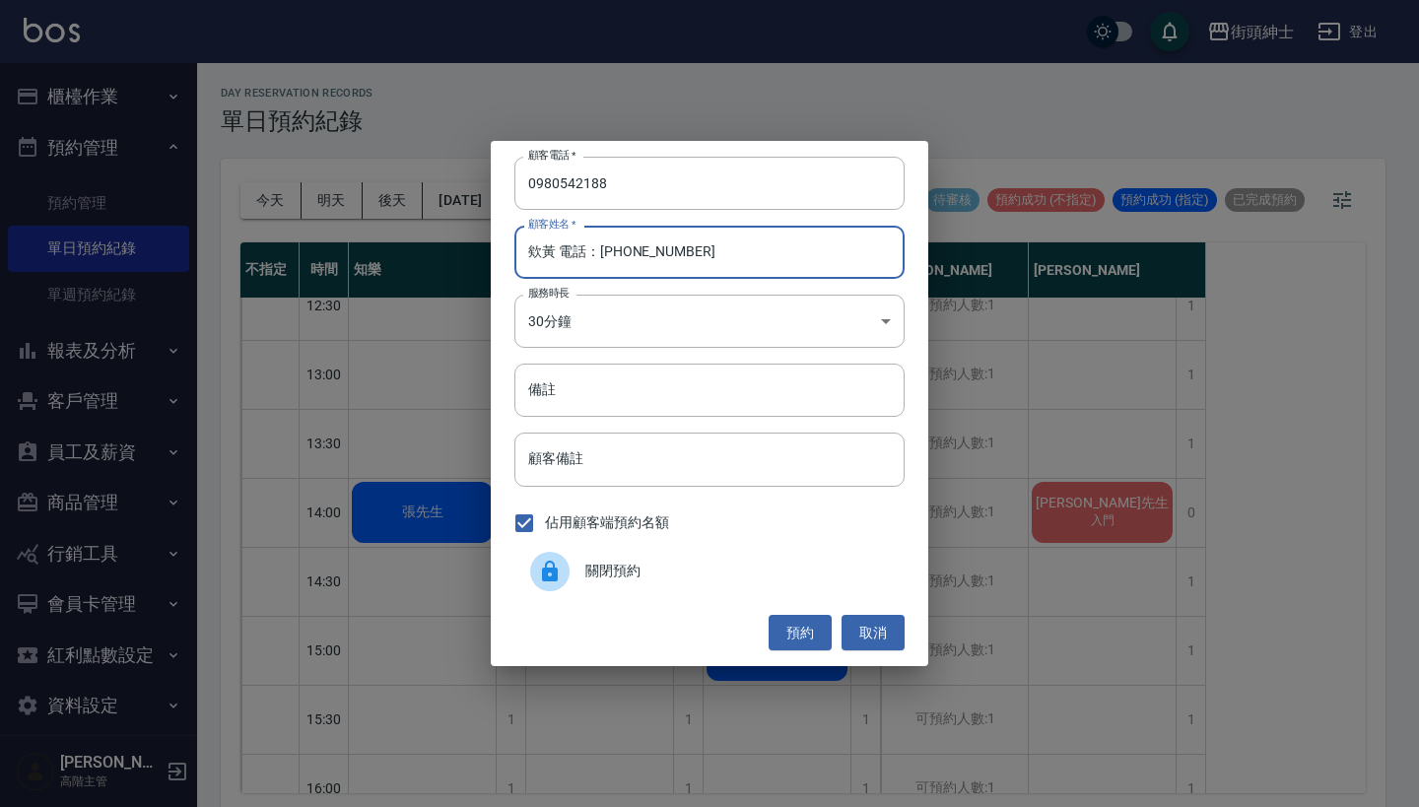
drag, startPoint x: 704, startPoint y: 253, endPoint x: 554, endPoint y: 250, distance: 149.8
click at [554, 250] on input "欸黃 電話：[PHONE_NUMBER]" at bounding box center [709, 252] width 390 height 53
type input "欸黃"
click at [796, 622] on button "預約" at bounding box center [800, 633] width 63 height 36
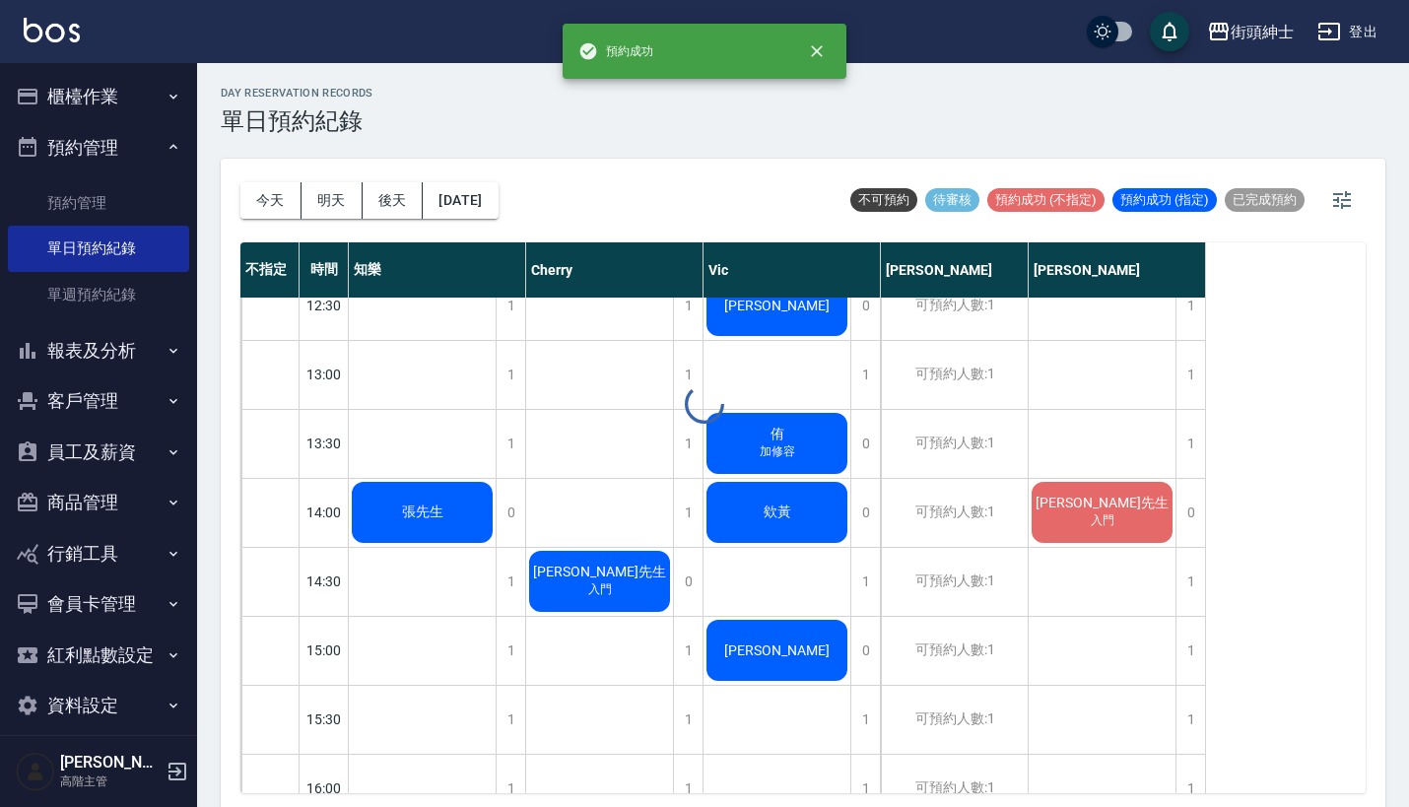
click at [496, 503] on div "欸黃" at bounding box center [422, 512] width 147 height 67
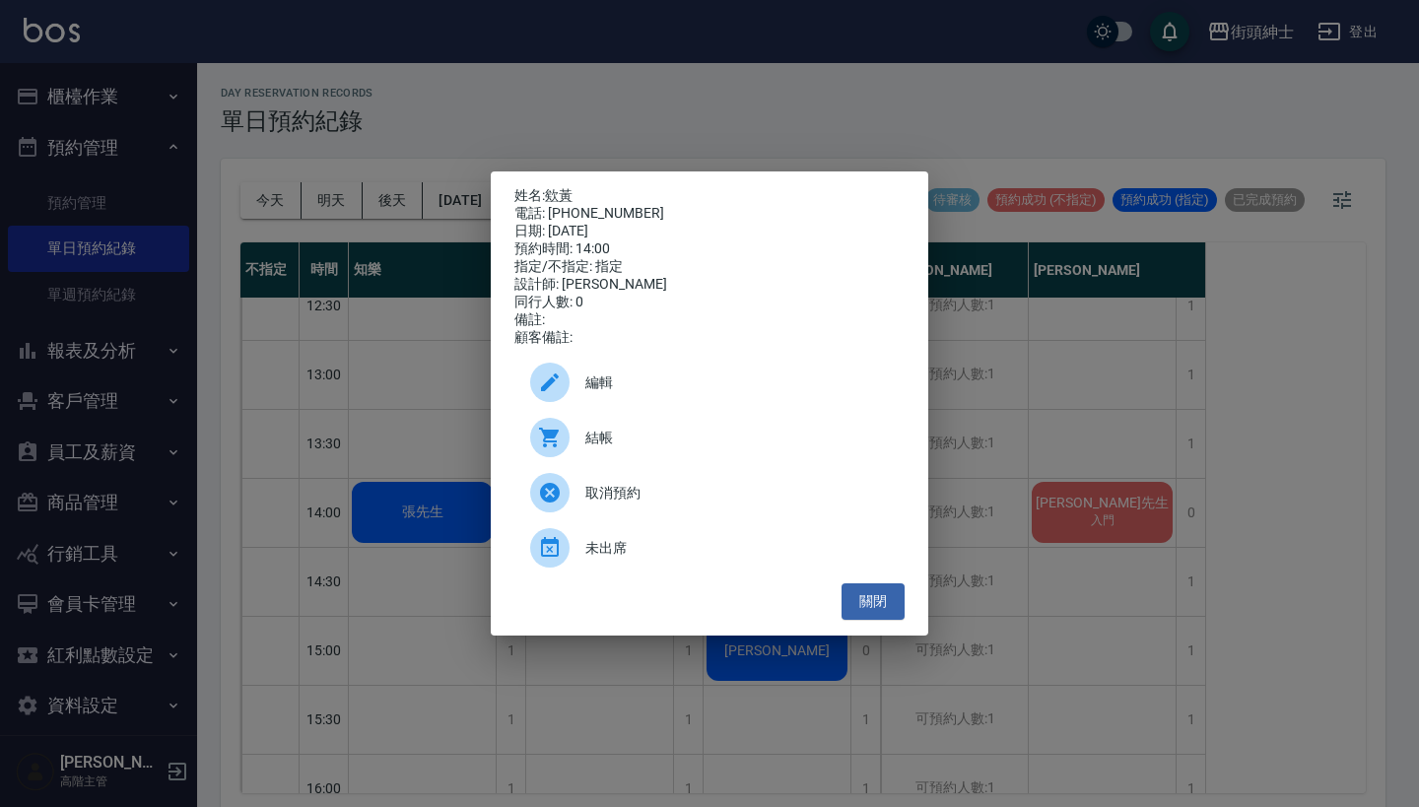
click at [698, 376] on div "編輯" at bounding box center [709, 382] width 390 height 55
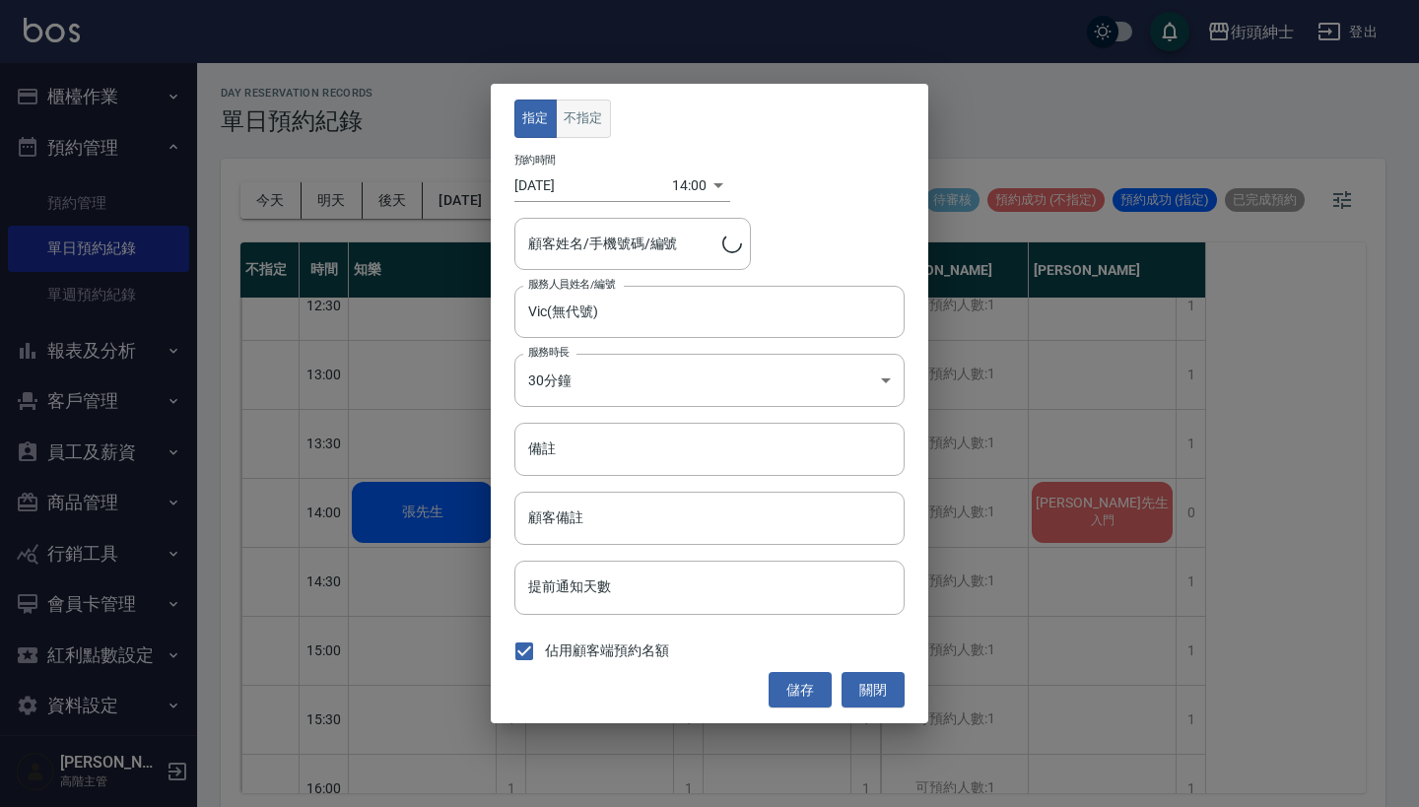
type input "欸黃/0980542188"
click at [592, 117] on button "不指定" at bounding box center [583, 119] width 55 height 38
click at [796, 682] on button "儲存" at bounding box center [800, 690] width 63 height 36
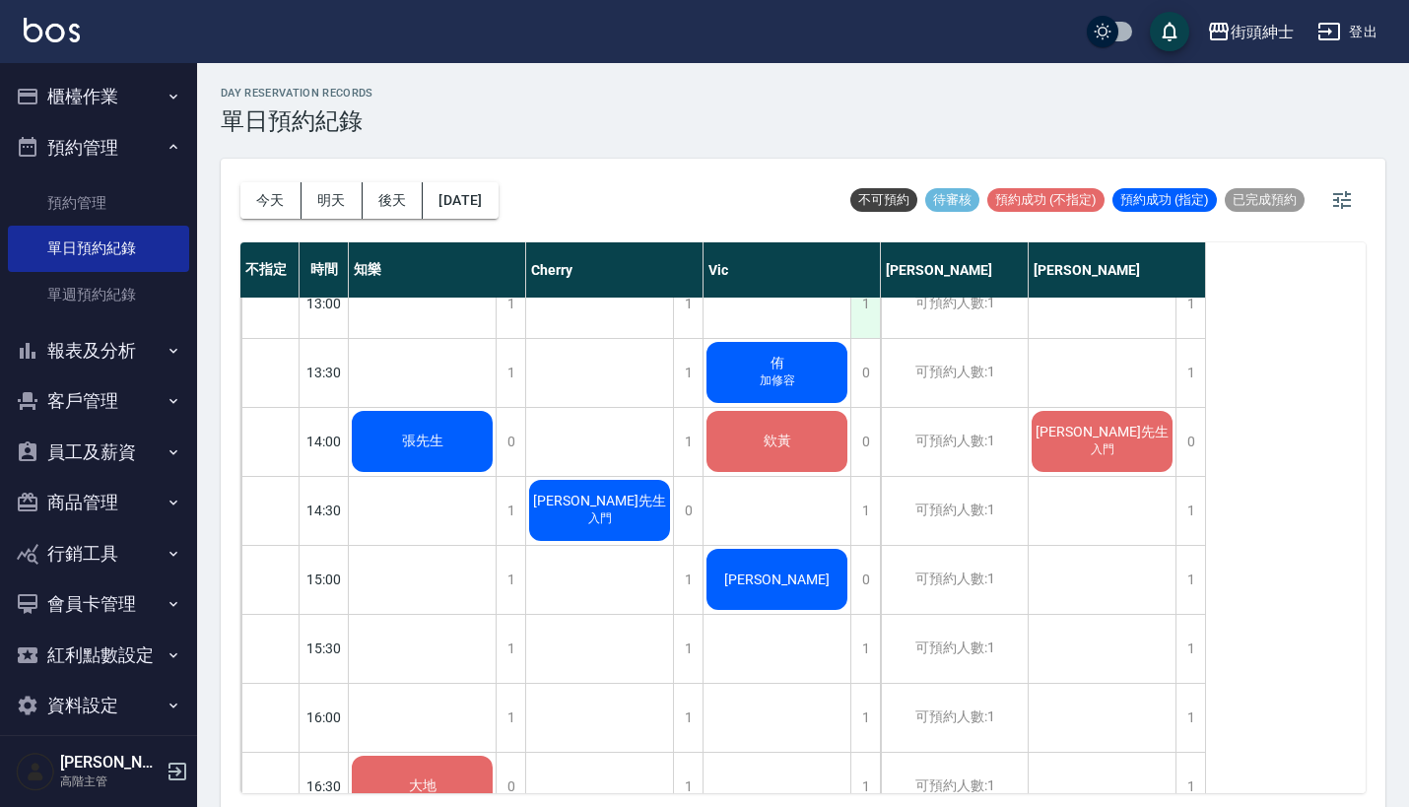
scroll to position [543, 0]
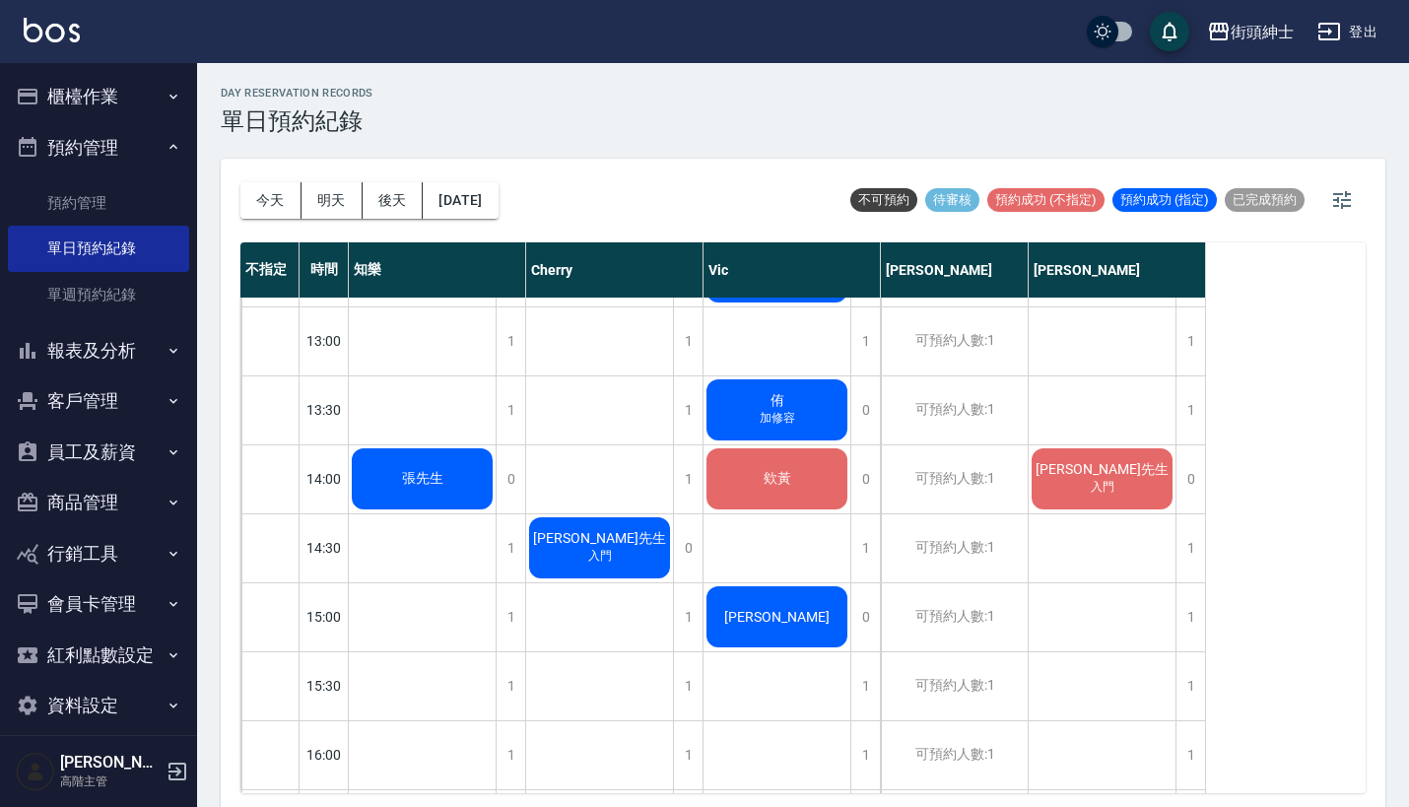
click at [496, 445] on div "[PERSON_NAME]容" at bounding box center [422, 478] width 147 height 67
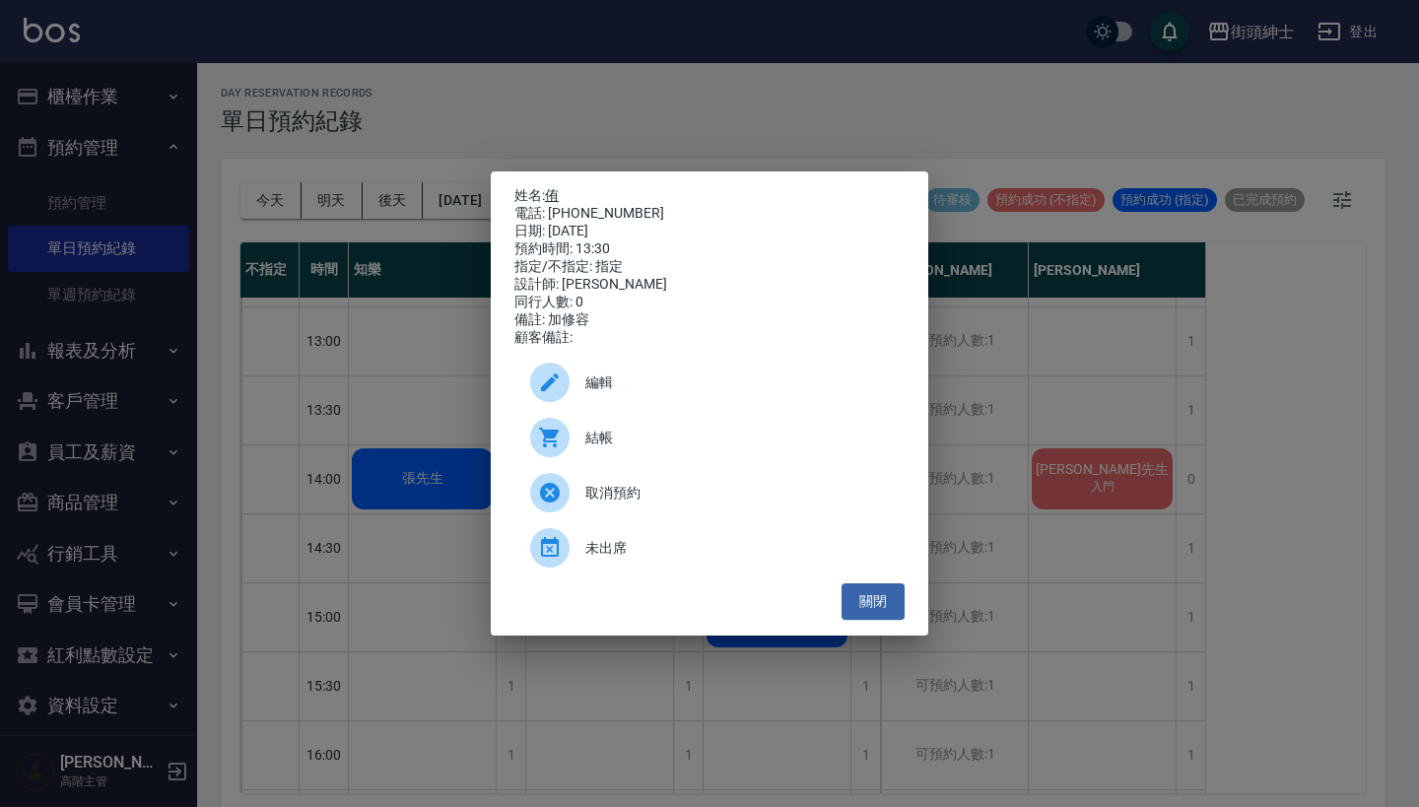
drag, startPoint x: 610, startPoint y: 203, endPoint x: 552, endPoint y: 189, distance: 59.8
click at [552, 189] on div "姓名: 侑 電話: [PHONE_NUMBER] 日期: [DATE] 預約時間: 13:30 指定/不指定: 指定 設計師: [PERSON_NAME] 同…" at bounding box center [709, 267] width 390 height 160
copy div "姓名: 侑 電話: [PHONE_NUMBER]"
click at [776, 110] on div "姓名: 侑 電話: [PHONE_NUMBER] 日期: [DATE] 預約時間: 13:30 指定/不指定: 指定 設計師: [PERSON_NAME] 同…" at bounding box center [709, 403] width 1419 height 807
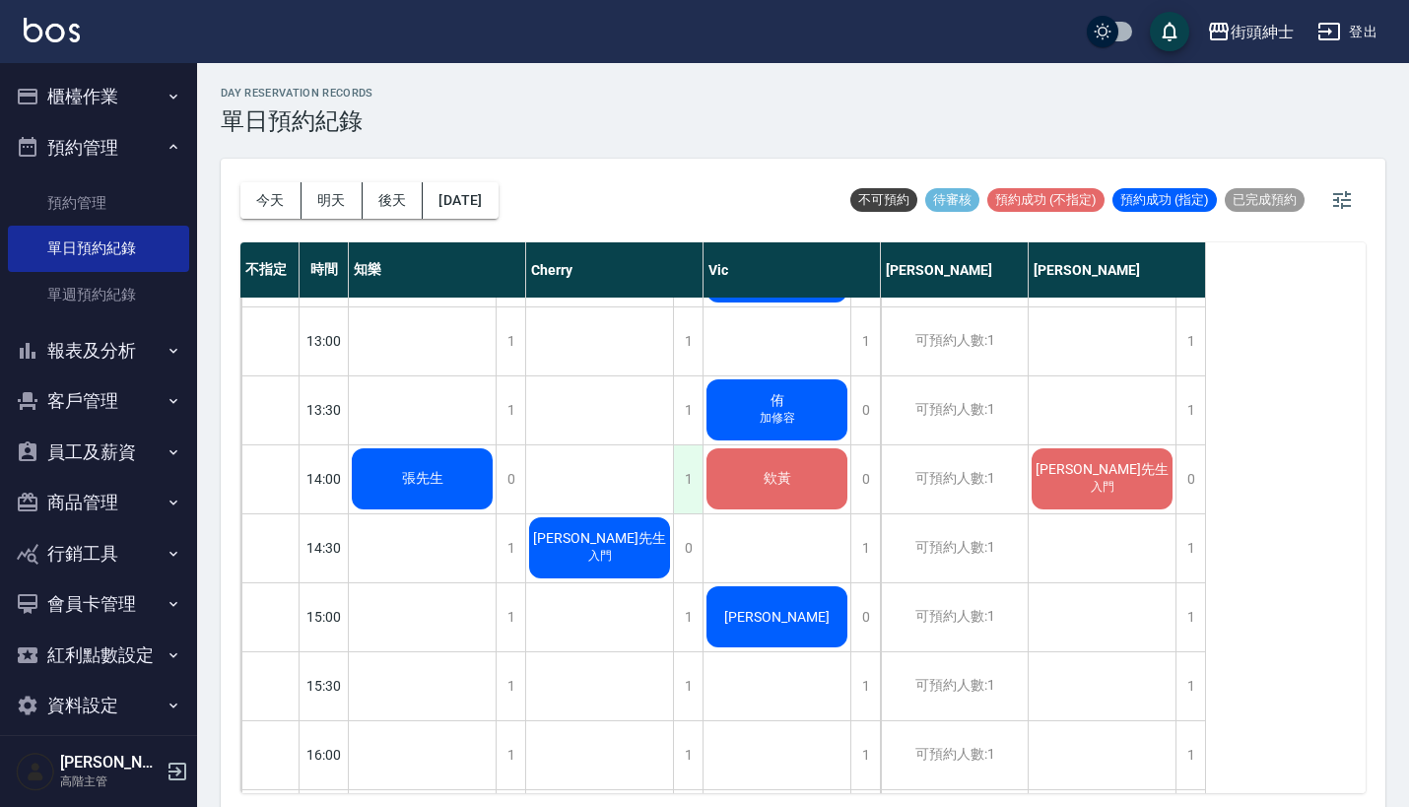
click at [689, 475] on div "1" at bounding box center [688, 479] width 30 height 68
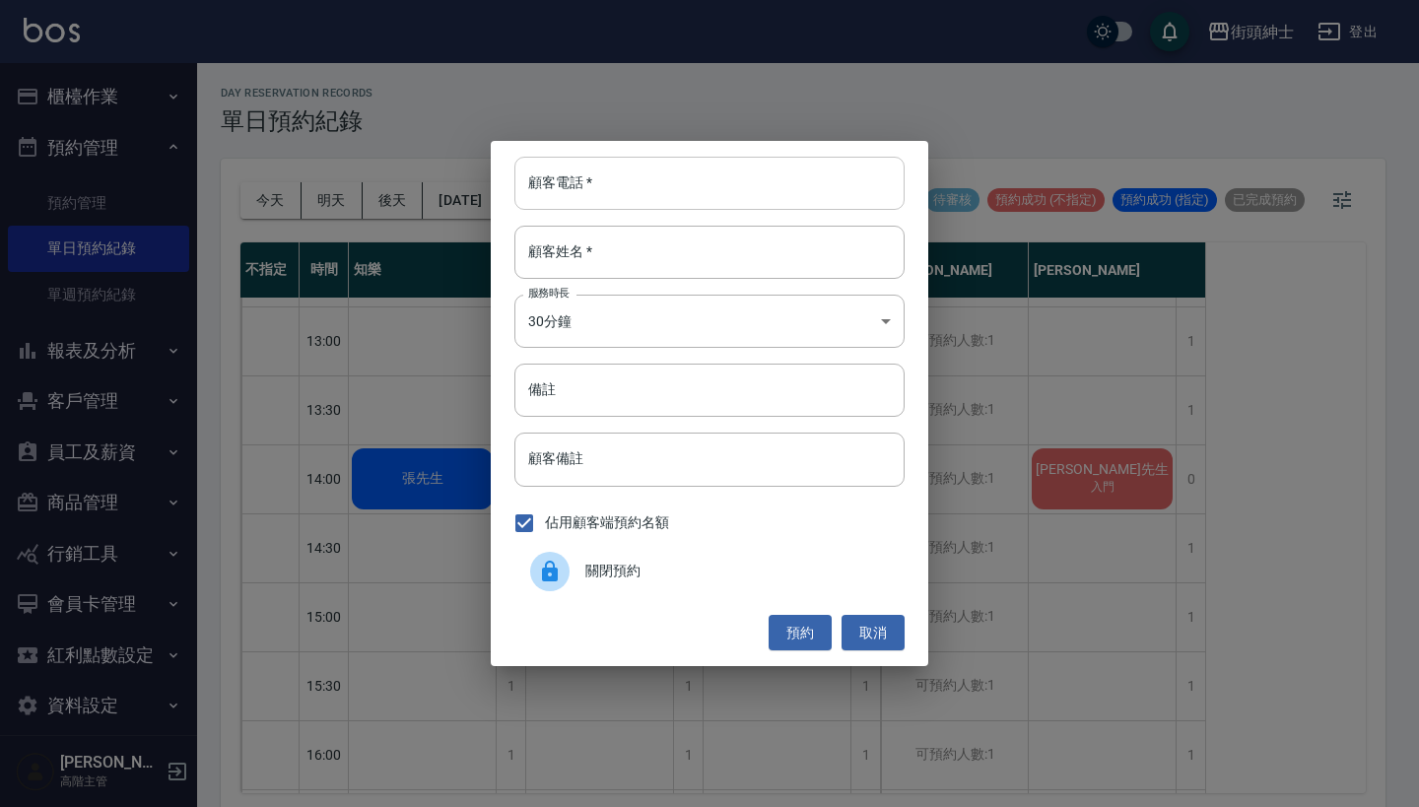
paste input "侑 電話: [PHONE_NUMBER]"
type input "侑 電話: [PHONE_NUMBER]"
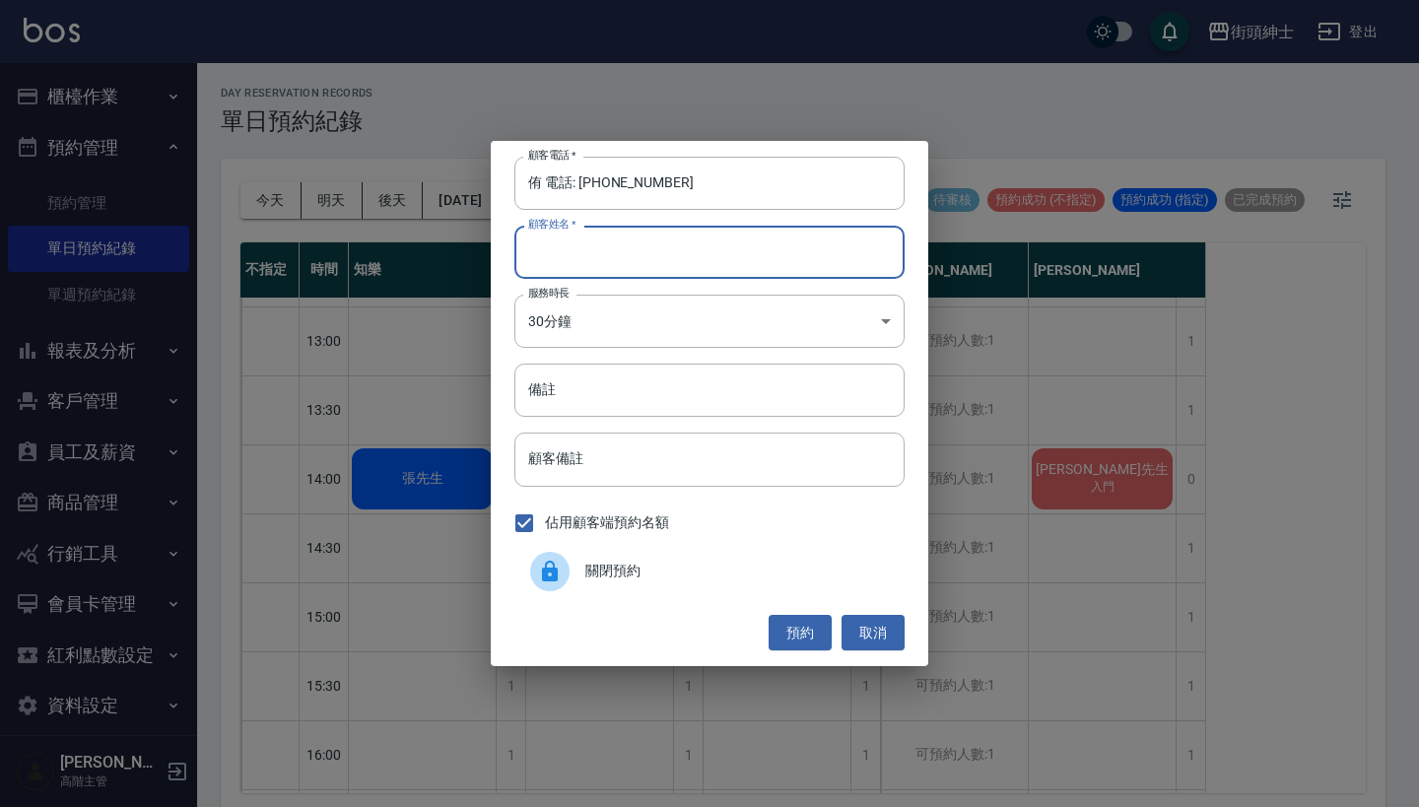
paste input "侑 電話: [PHONE_NUMBER]"
type input "侑 電話: [PHONE_NUMBER]"
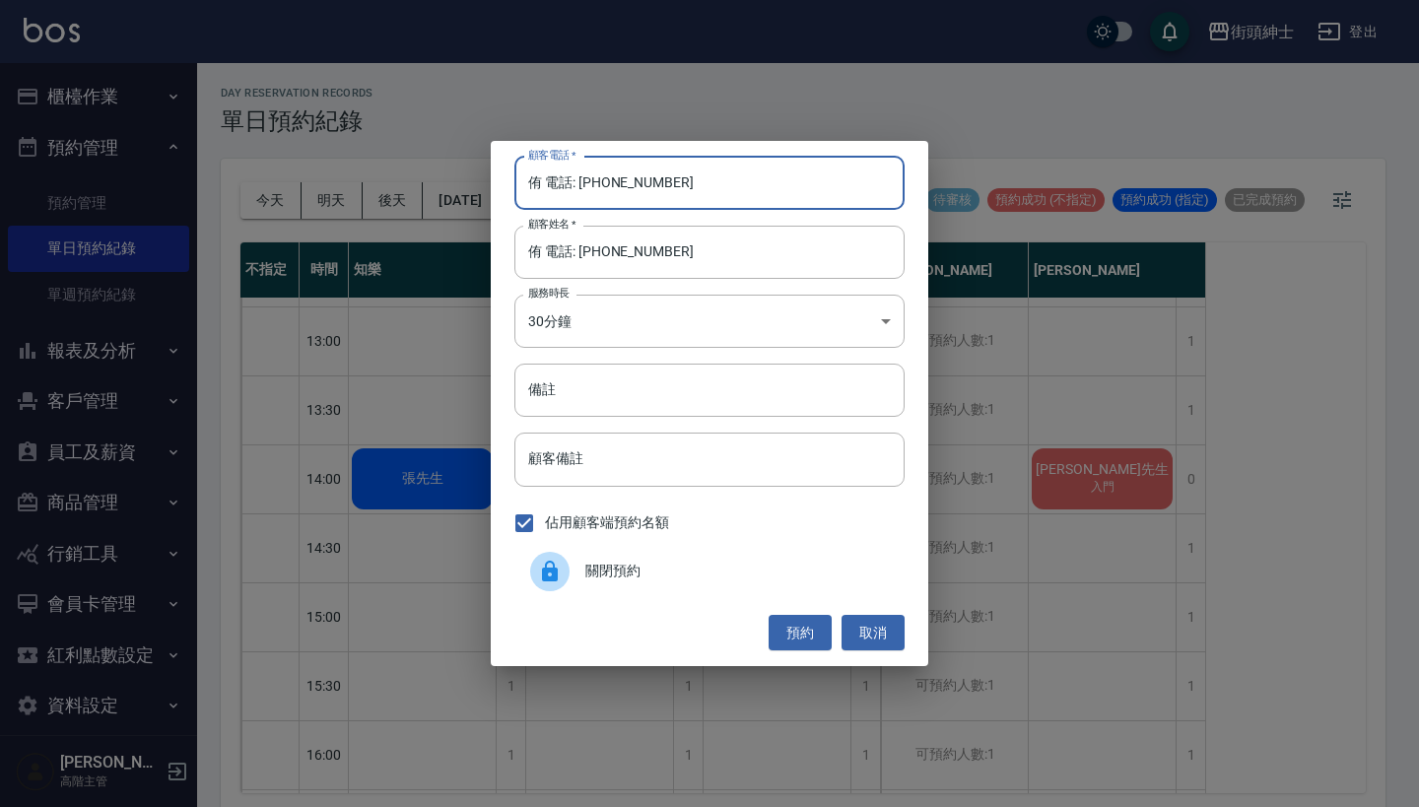
drag, startPoint x: 580, startPoint y: 185, endPoint x: 485, endPoint y: 183, distance: 94.6
click at [489, 184] on div "顧客電話   * 侑 電話: [PHONE_NUMBER] 顧客電話   * 顧客姓名   * 侑 電話: [PHONE_NUMBER] 顧客姓名   * 服…" at bounding box center [709, 403] width 1419 height 807
type input "0983970107"
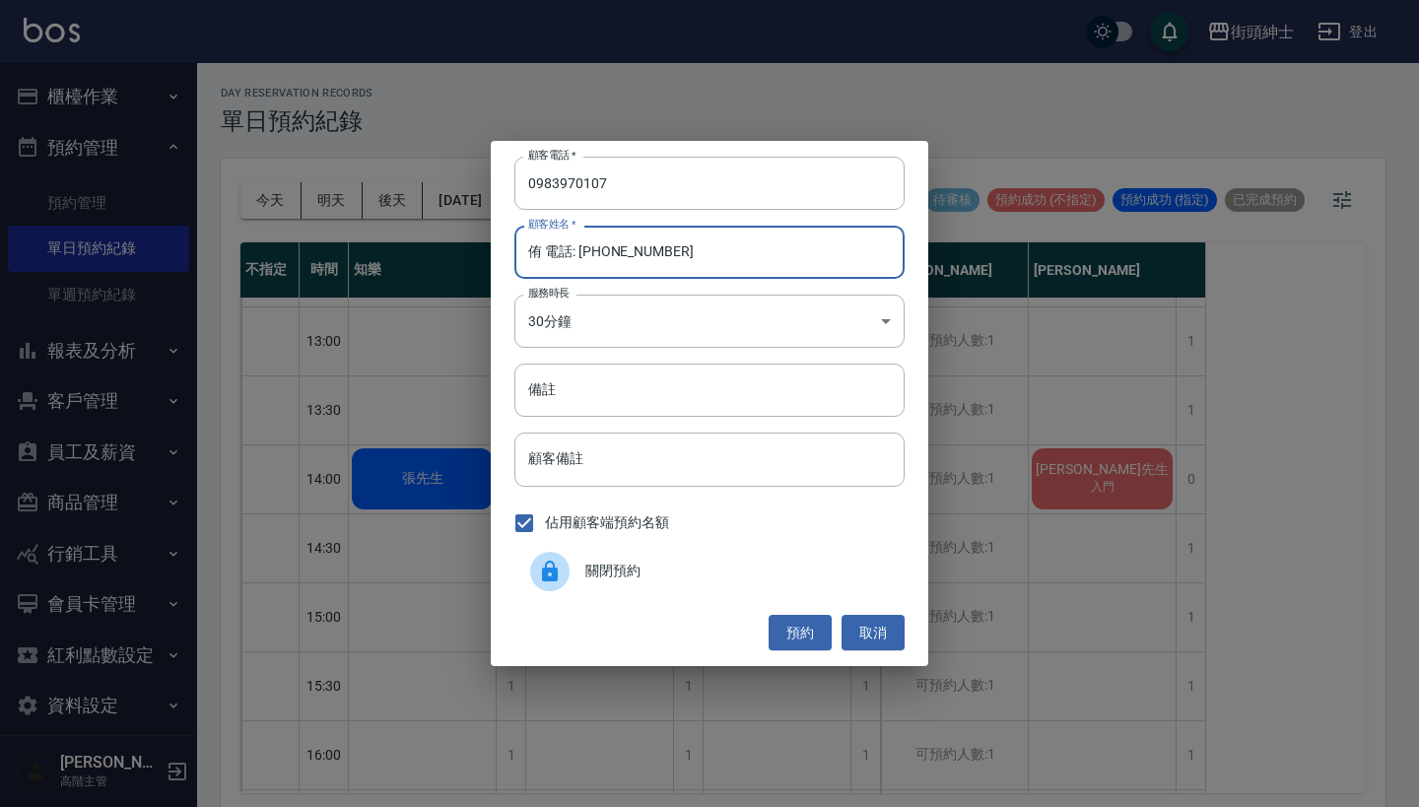
drag, startPoint x: 710, startPoint y: 259, endPoint x: 538, endPoint y: 258, distance: 171.5
click at [538, 258] on input "侑 電話: [PHONE_NUMBER]" at bounding box center [709, 252] width 390 height 53
type input "侑"
drag, startPoint x: 673, startPoint y: 406, endPoint x: 673, endPoint y: 391, distance: 14.8
click at [673, 406] on input "備註" at bounding box center [709, 390] width 390 height 53
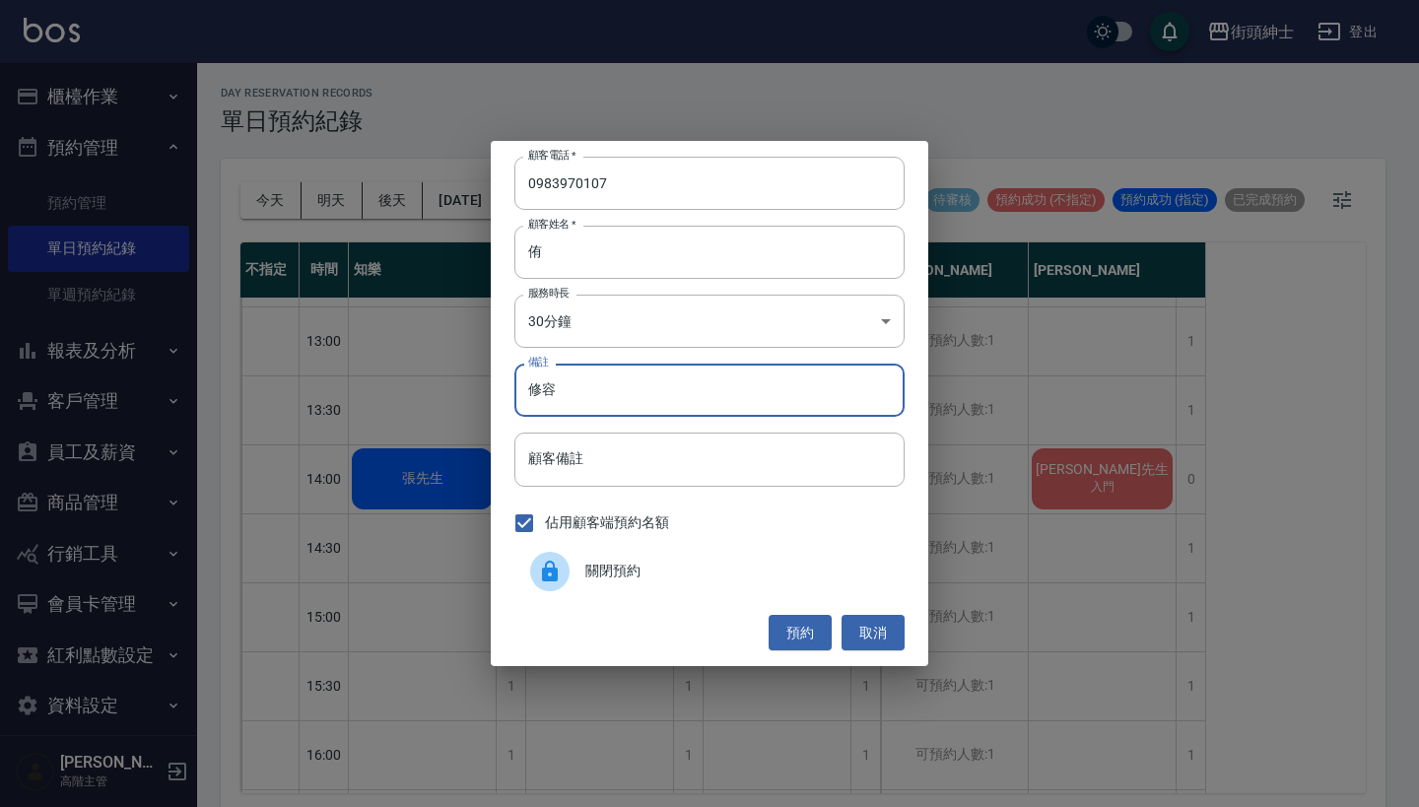
type input "修容"
click at [814, 615] on button "預約" at bounding box center [800, 633] width 63 height 36
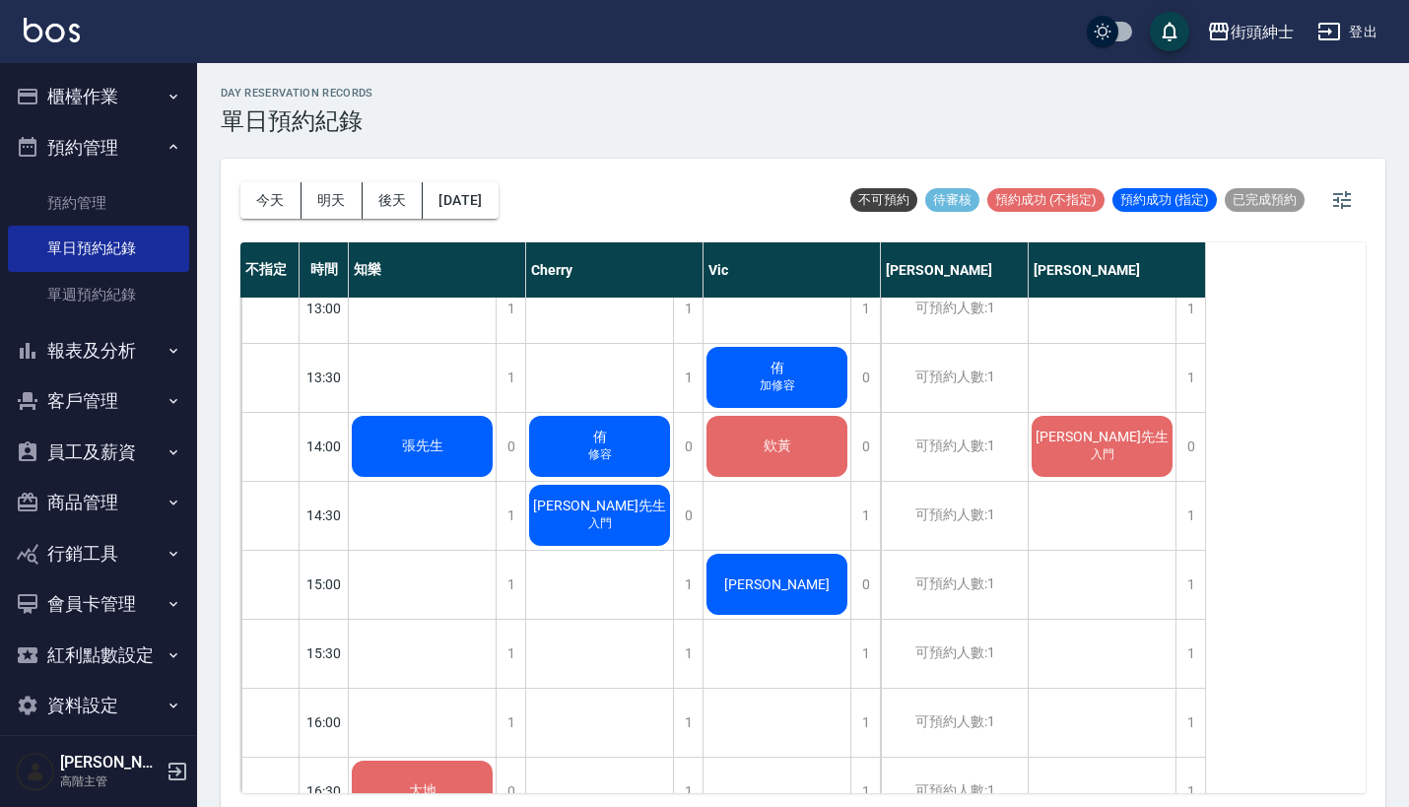
scroll to position [575, 0]
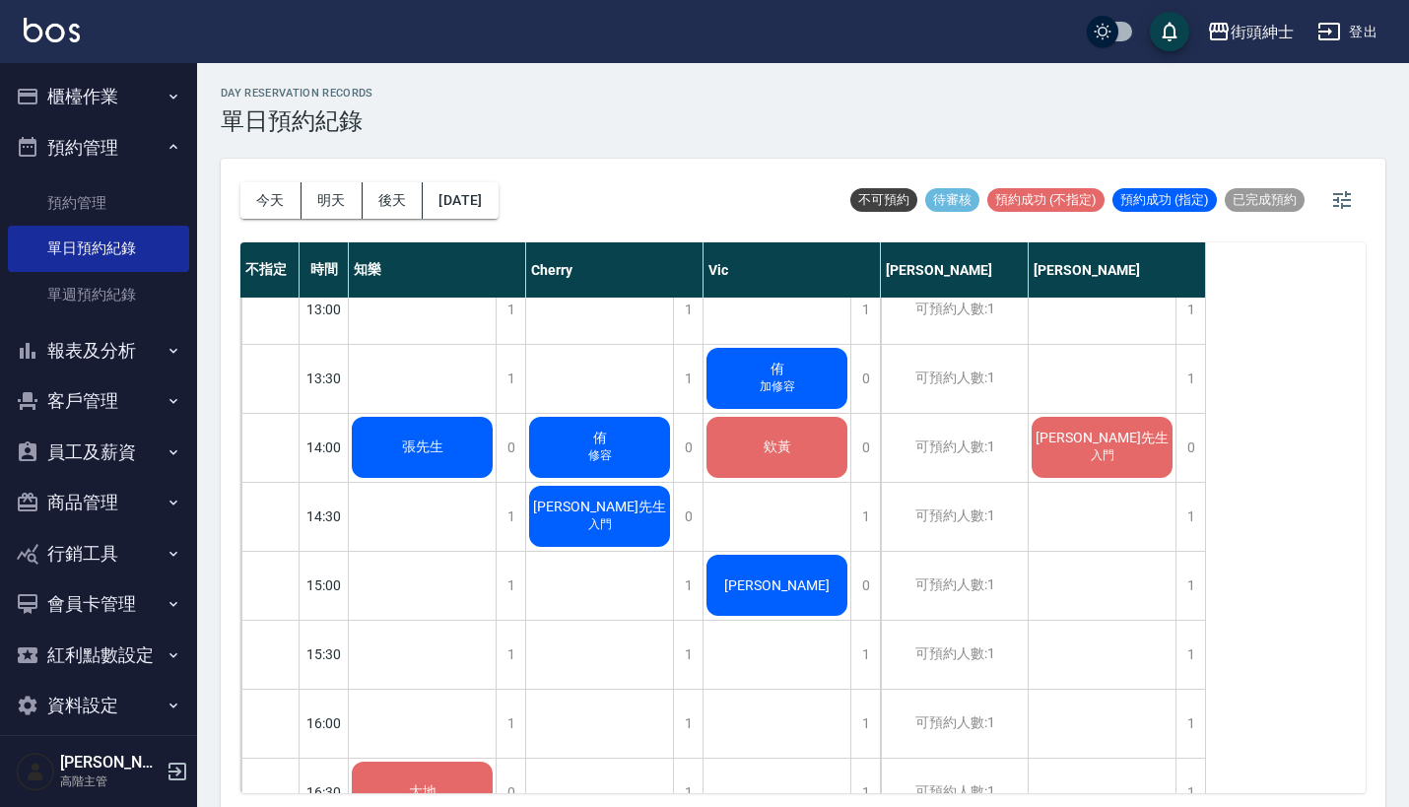
click at [427, 456] on span "加修容" at bounding box center [423, 456] width 8 height 0
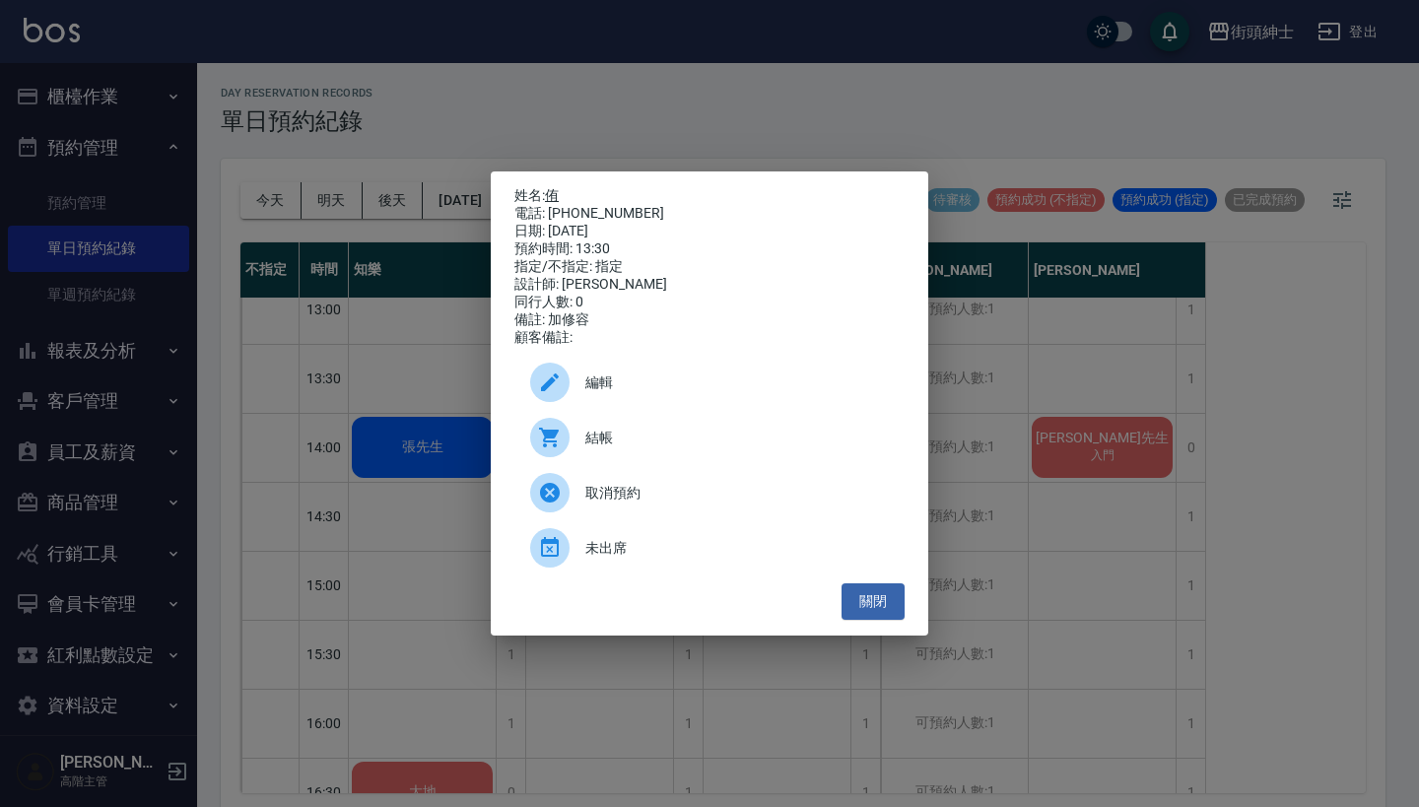
click at [558, 190] on link "侑" at bounding box center [552, 195] width 14 height 16
click at [551, 76] on div "姓名: 侑 電話: [PHONE_NUMBER] 日期: [DATE] 預約時間: 13:30 指定/不指定: 指定 設計師: [PERSON_NAME] 同…" at bounding box center [709, 403] width 1419 height 807
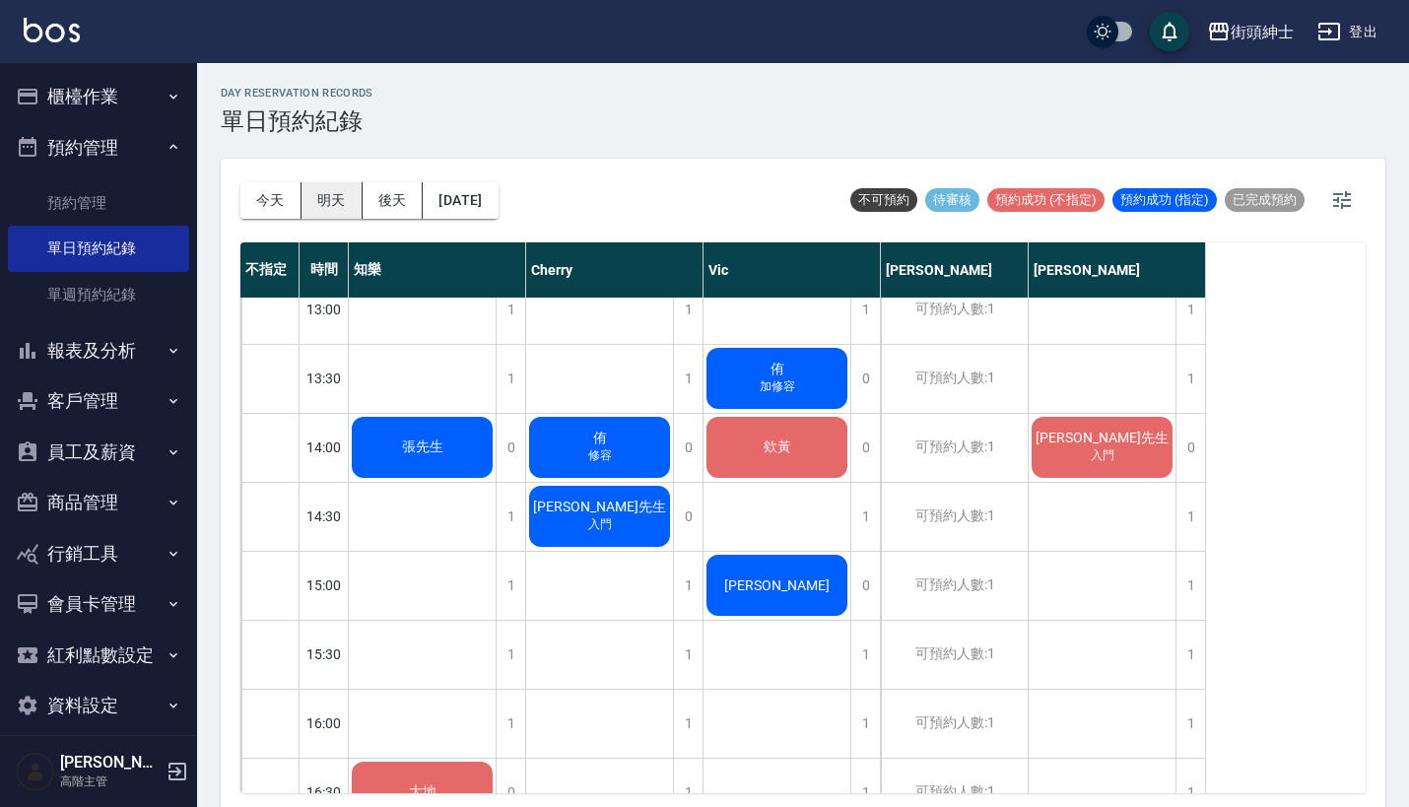
click at [335, 207] on button "明天" at bounding box center [332, 200] width 61 height 36
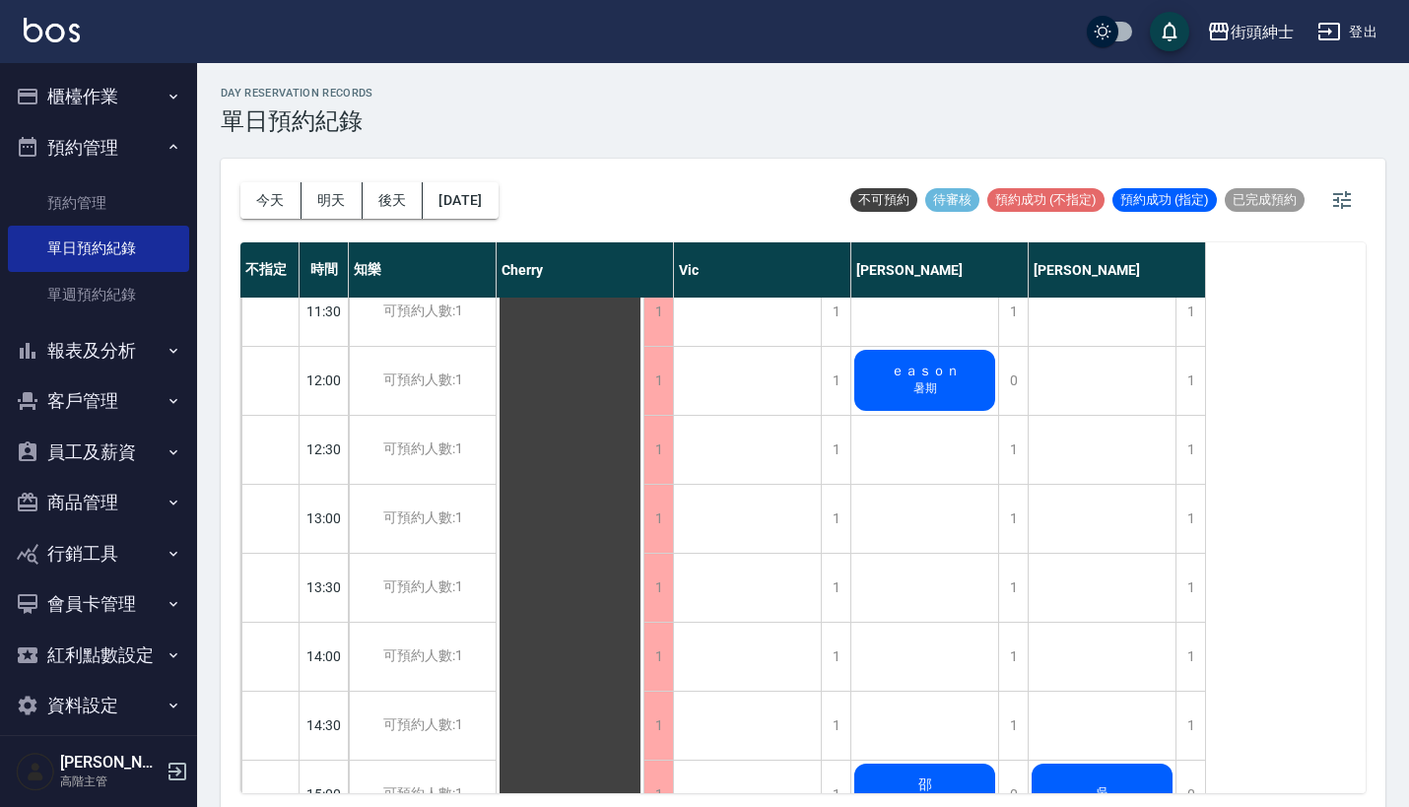
scroll to position [390, 0]
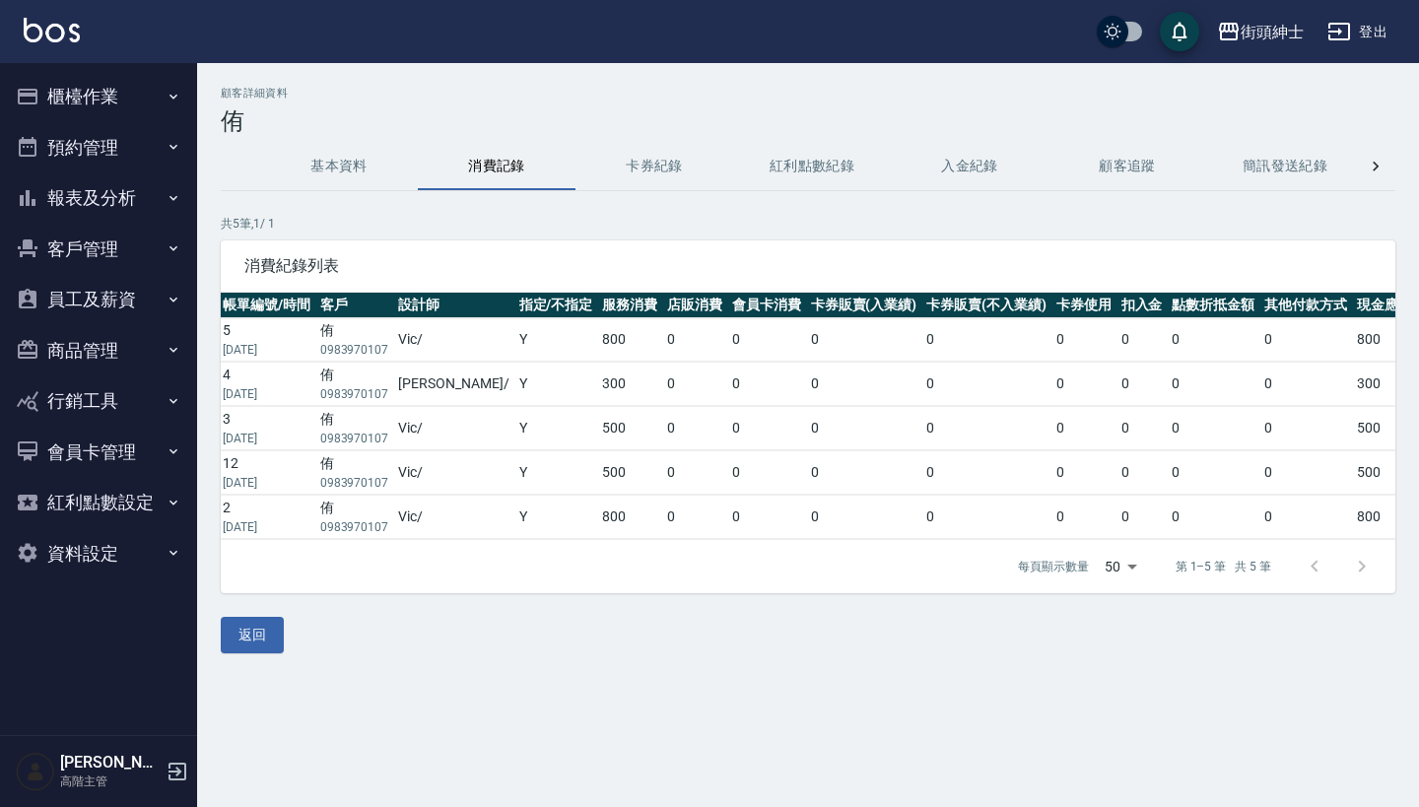
click at [163, 130] on button "預約管理" at bounding box center [98, 147] width 181 height 51
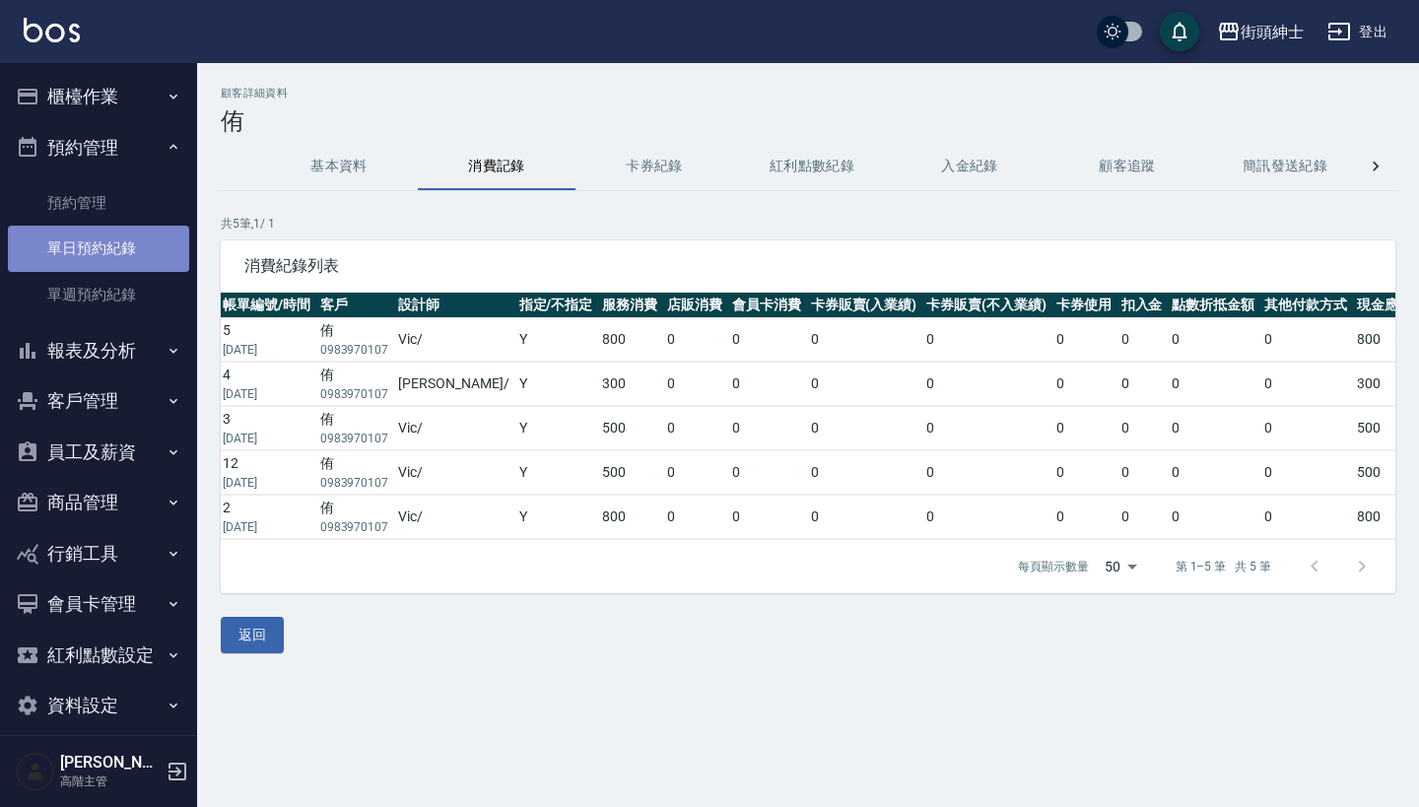
click at [152, 234] on link "單日預約紀錄" at bounding box center [98, 248] width 181 height 45
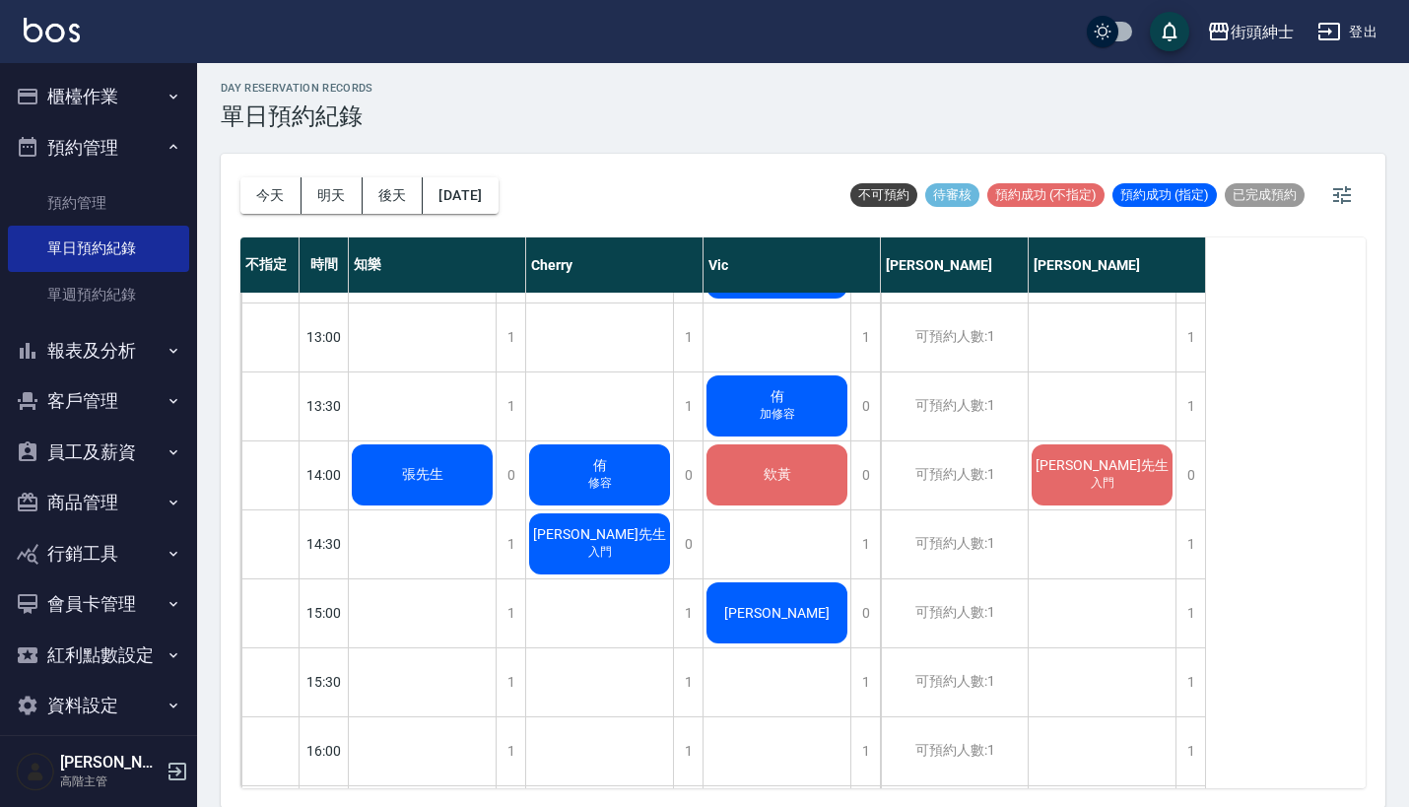
scroll to position [548, 0]
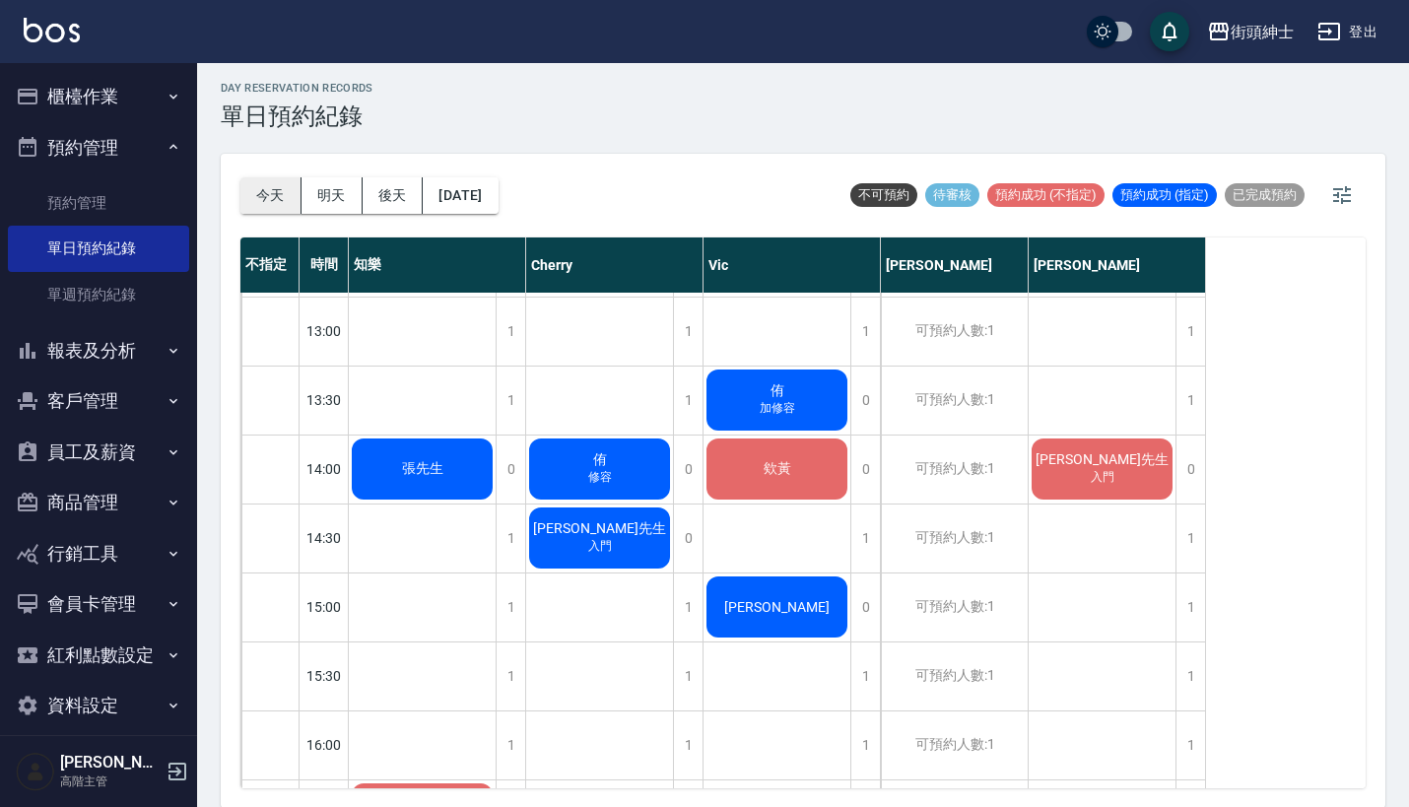
click at [276, 199] on button "今天" at bounding box center [270, 195] width 61 height 36
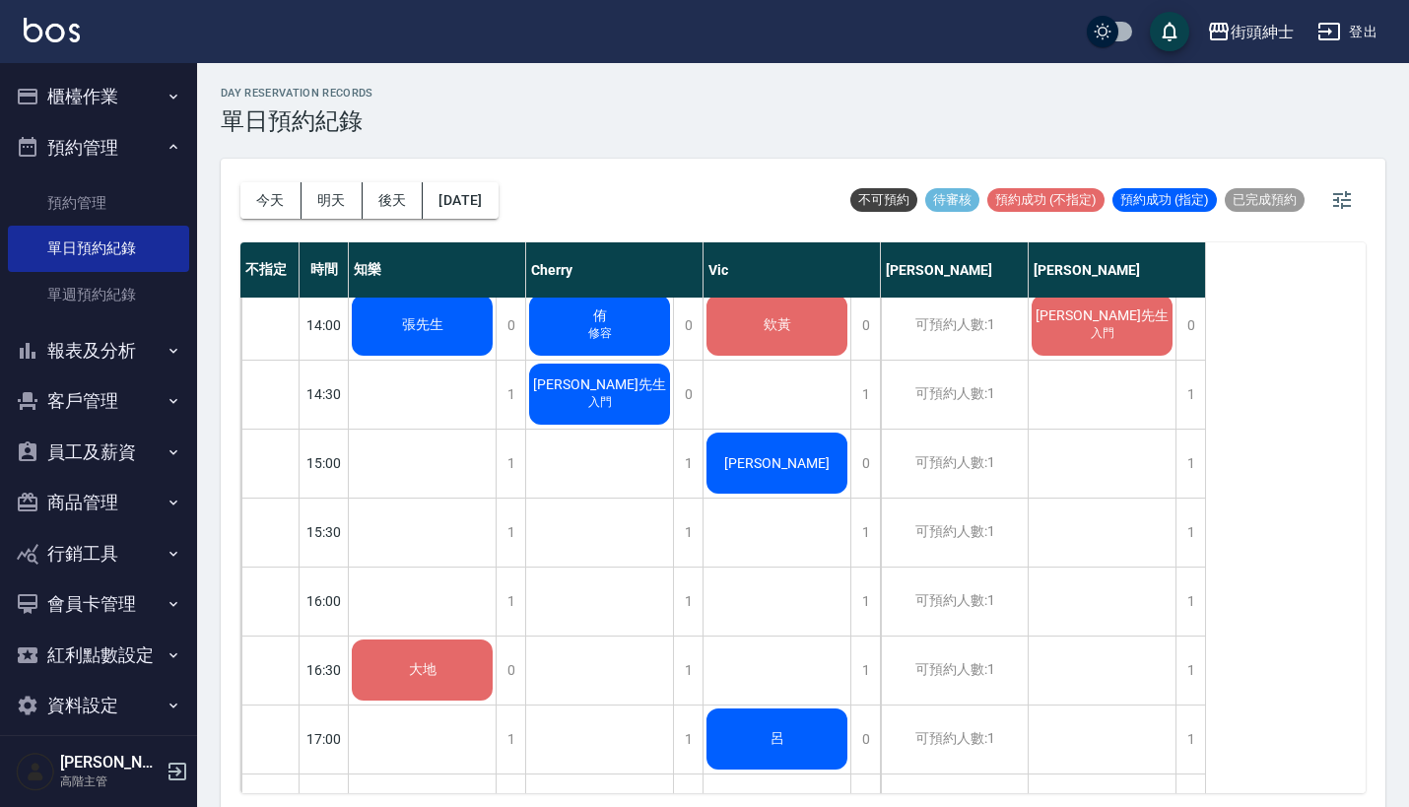
scroll to position [792, 0]
